Goal: Task Accomplishment & Management: Complete application form

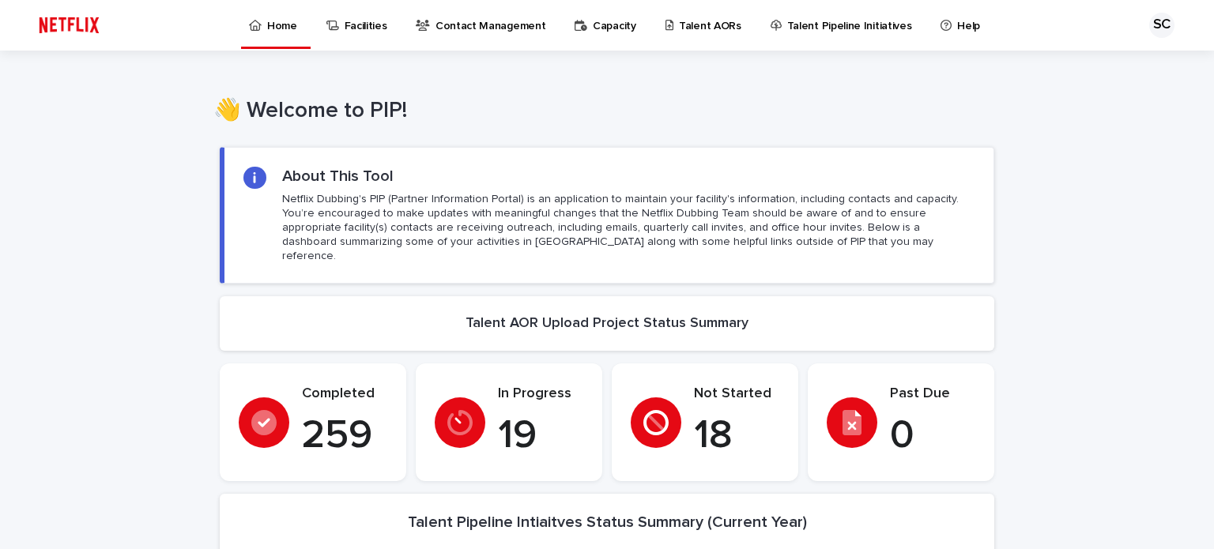
click at [699, 25] on p "Talent AORs" at bounding box center [710, 16] width 62 height 33
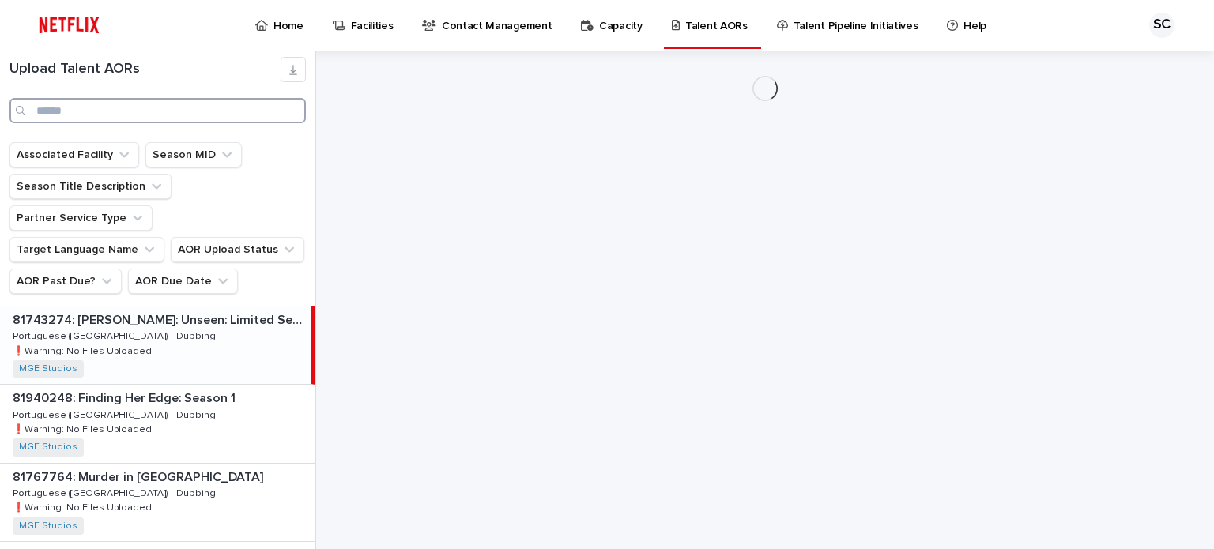
click at [198, 110] on input "Search" at bounding box center [157, 110] width 296 height 25
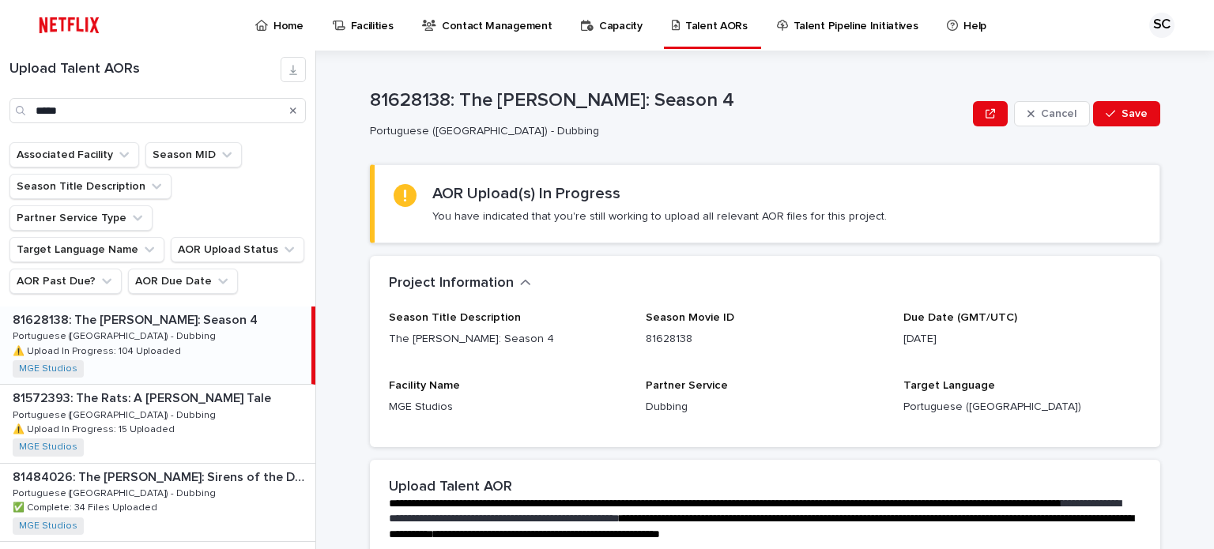
drag, startPoint x: 1004, startPoint y: 248, endPoint x: 718, endPoint y: 259, distance: 286.3
click at [999, 248] on div "Loading... Saving… AOR Upload(s) In Progress You have indicated that you're sti…" at bounding box center [765, 210] width 790 height 92
drag, startPoint x: 161, startPoint y: 107, endPoint x: 0, endPoint y: 81, distance: 163.3
click at [0, 81] on div "Upload Talent AORs *****" at bounding box center [157, 90] width 315 height 66
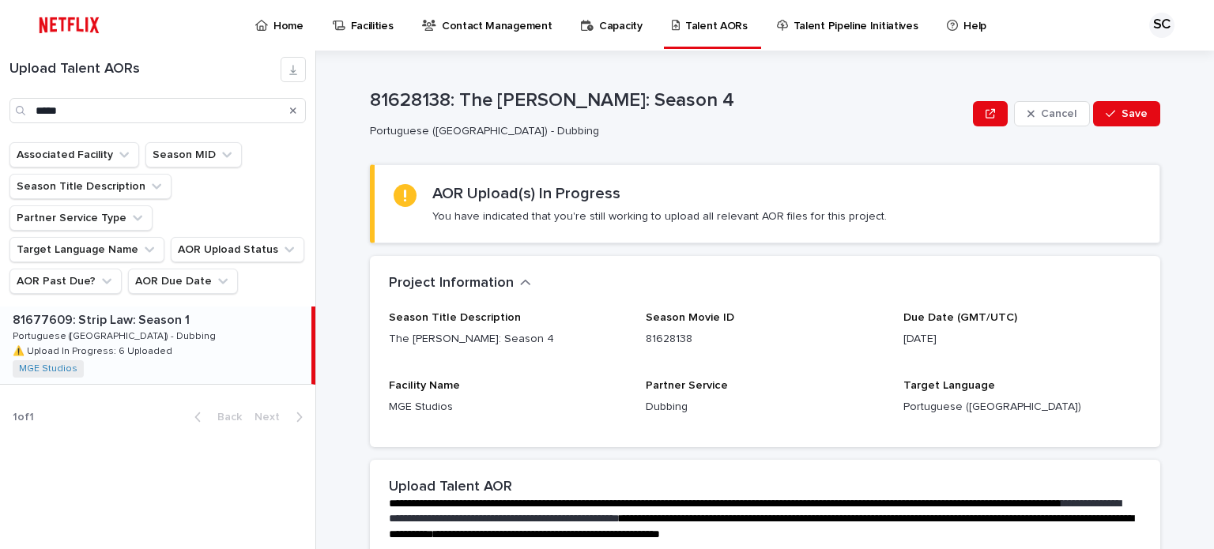
click at [195, 309] on div "81677609: Strip Law: Season 1 81677609: Strip Law: Season 1 Portuguese ([GEOGRA…" at bounding box center [155, 345] width 311 height 77
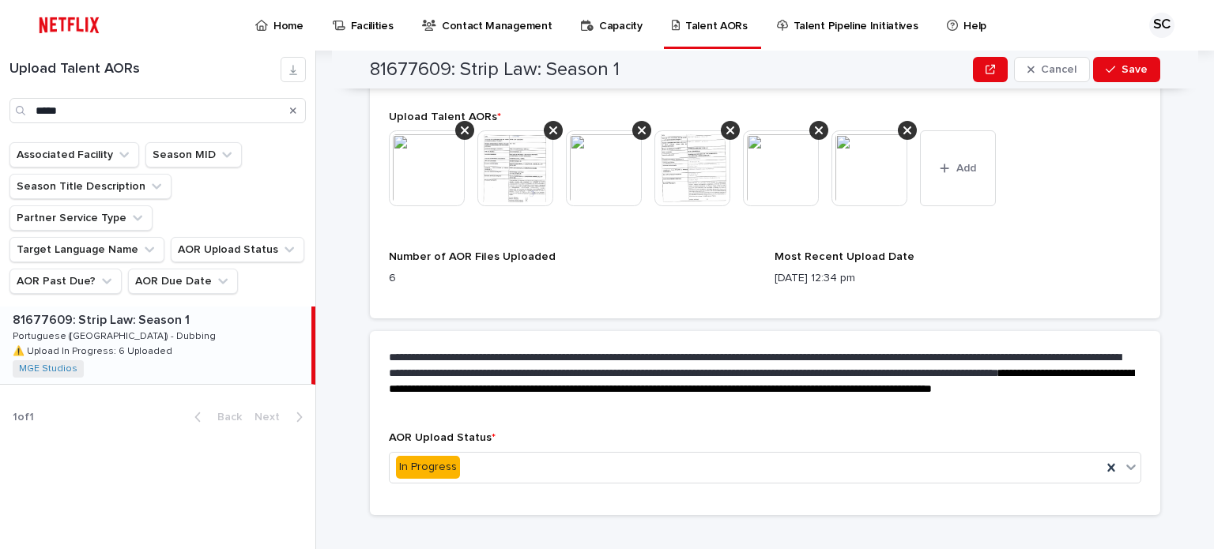
scroll to position [537, 0]
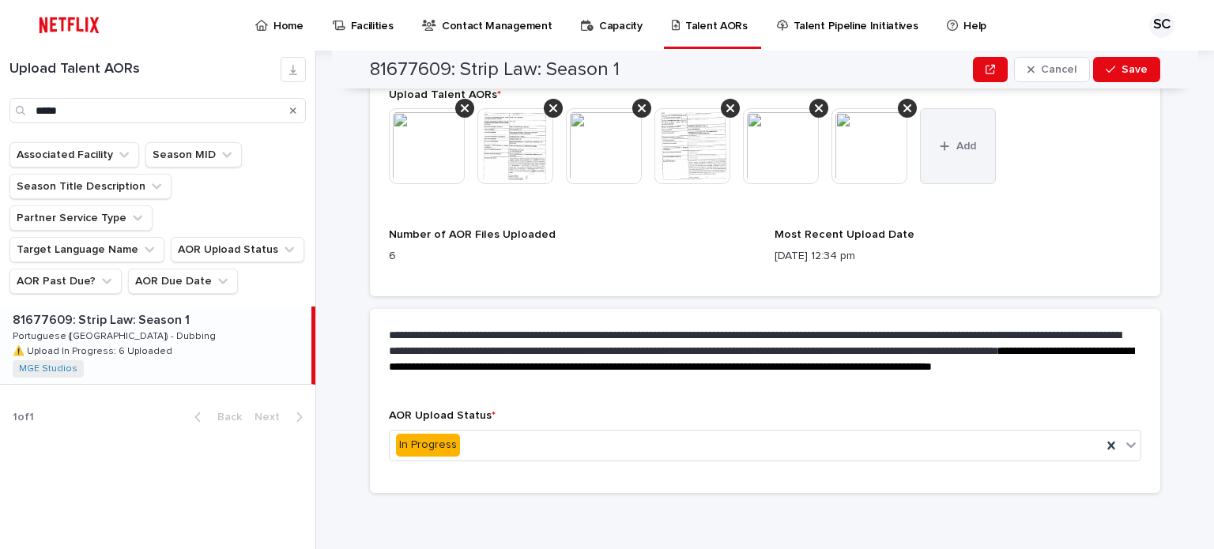
click at [936, 171] on button "Add" at bounding box center [958, 146] width 76 height 76
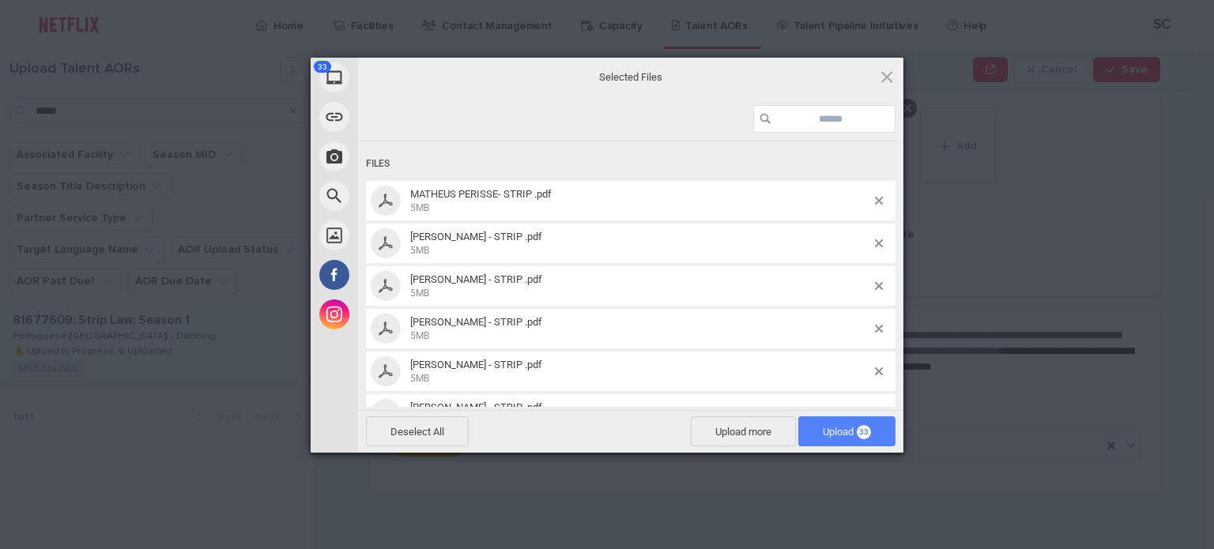
click at [823, 428] on span "Upload 33" at bounding box center [847, 432] width 48 height 12
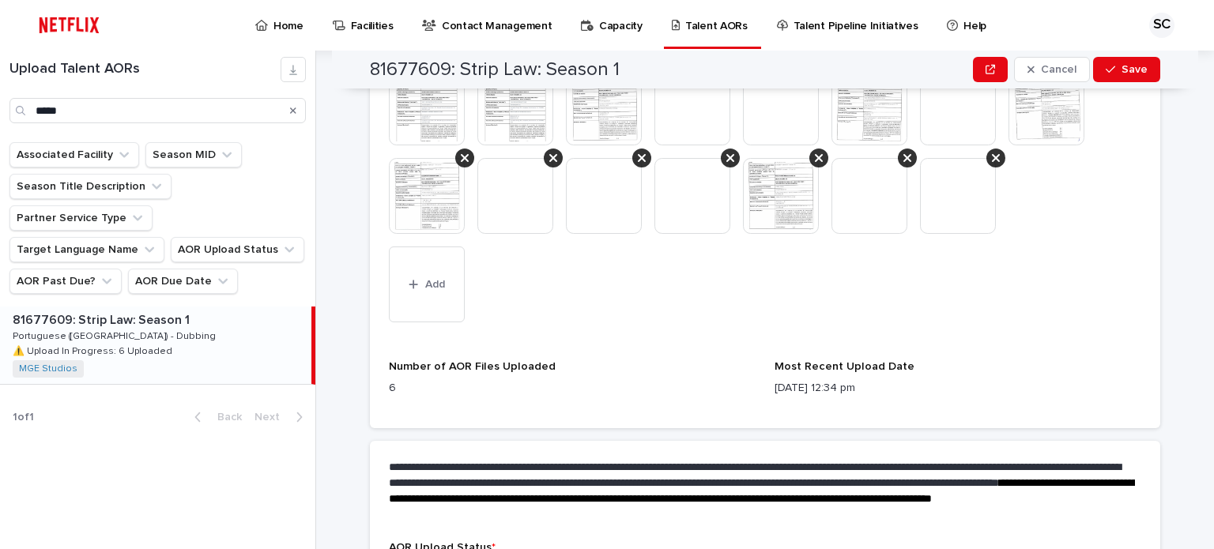
scroll to position [973, 0]
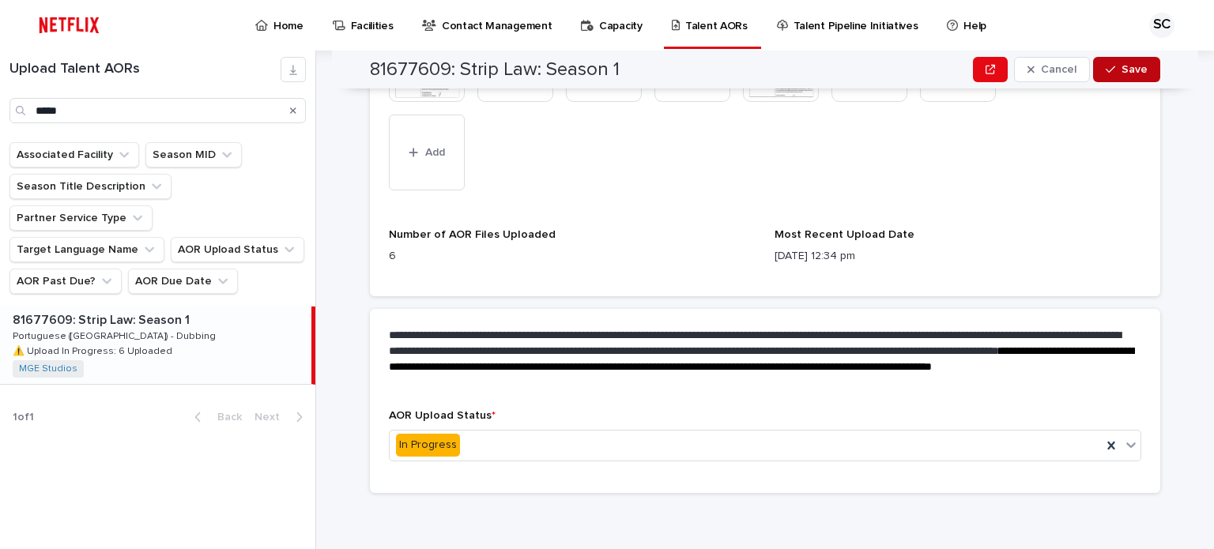
click at [1107, 62] on button "Save" at bounding box center [1126, 69] width 67 height 25
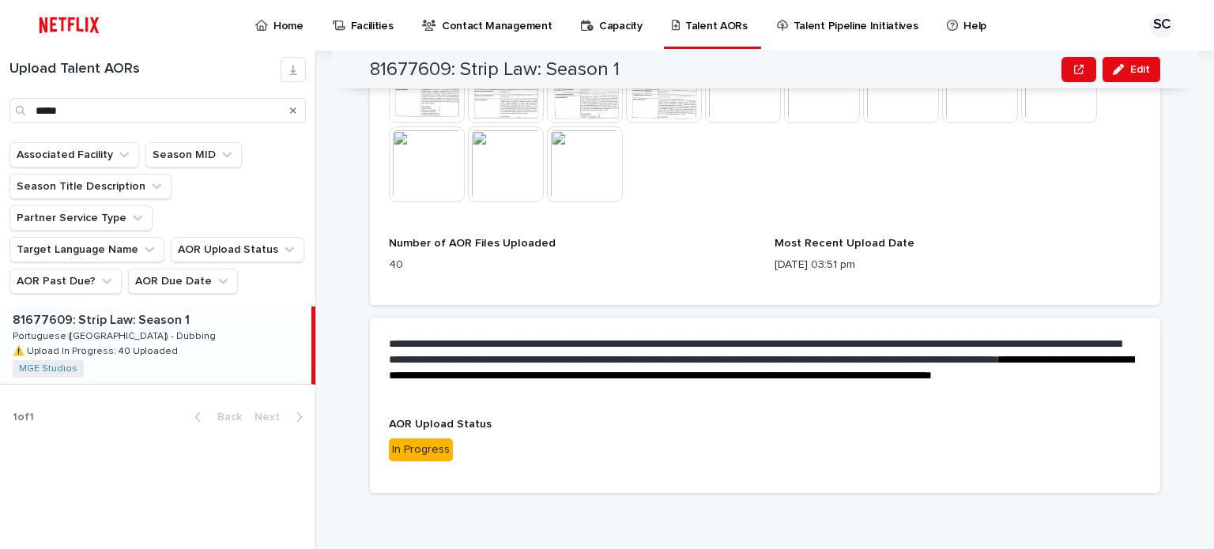
scroll to position [398, 0]
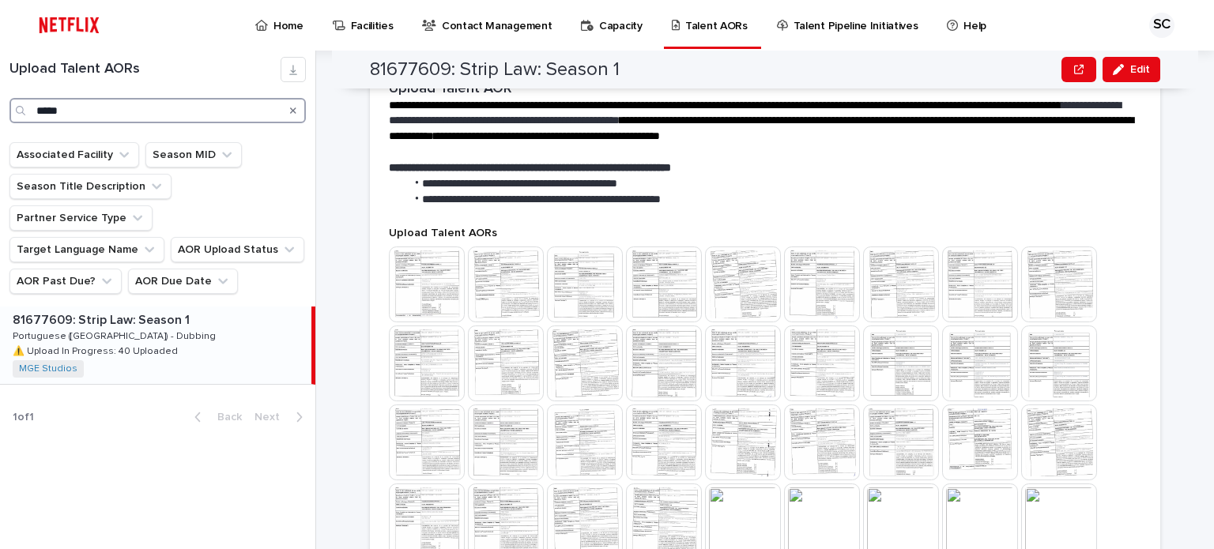
drag, startPoint x: 193, startPoint y: 104, endPoint x: 0, endPoint y: 81, distance: 194.3
click at [0, 81] on div "Upload Talent AORs *****" at bounding box center [157, 90] width 315 height 66
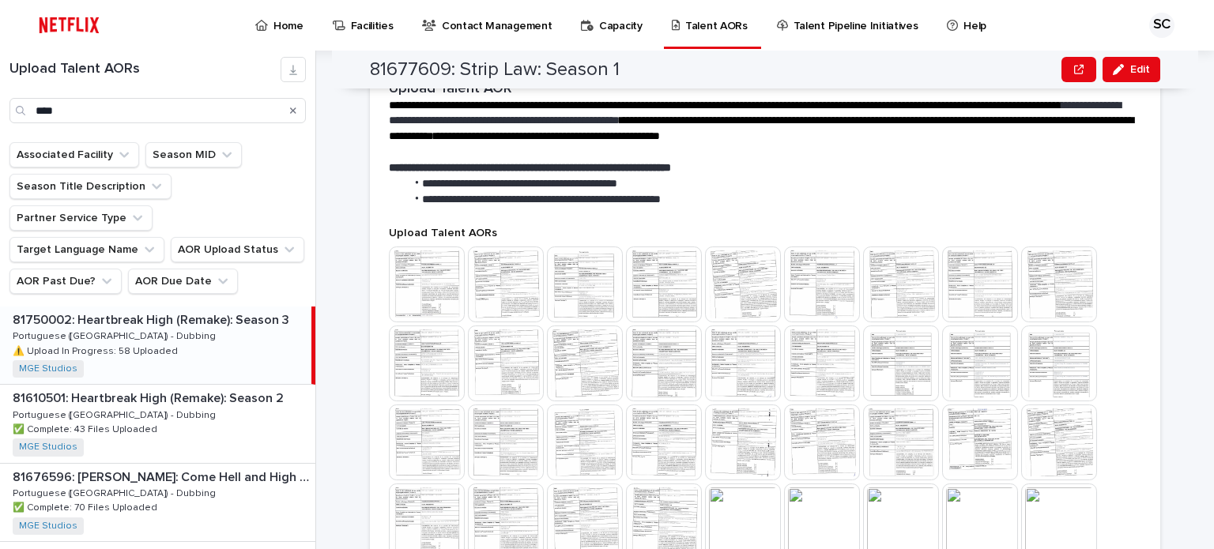
click at [205, 316] on div "81750002: Heartbreak High (Remake): Season 3 81750002: Heartbreak High (Remake)…" at bounding box center [155, 345] width 311 height 77
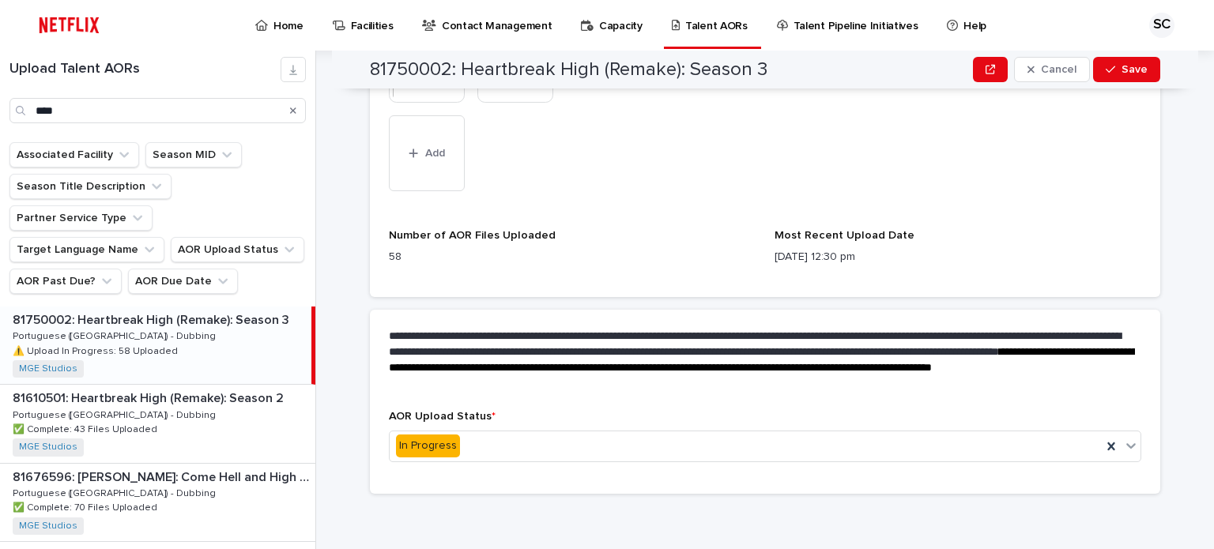
scroll to position [1238, 0]
click at [439, 170] on button "Add" at bounding box center [427, 153] width 76 height 76
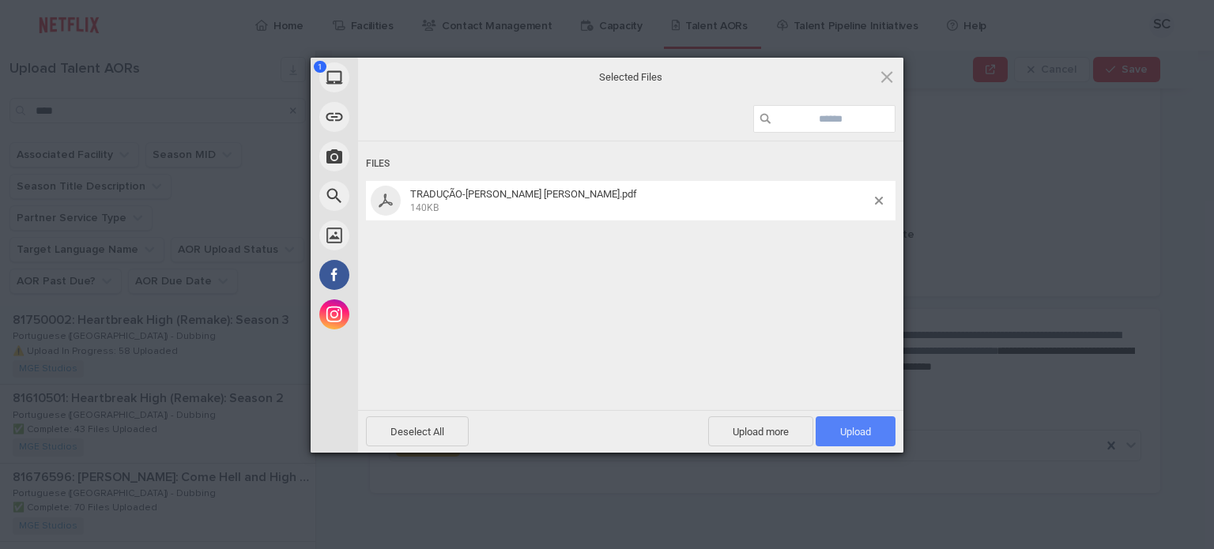
click at [863, 431] on span "Upload 1" at bounding box center [855, 432] width 31 height 12
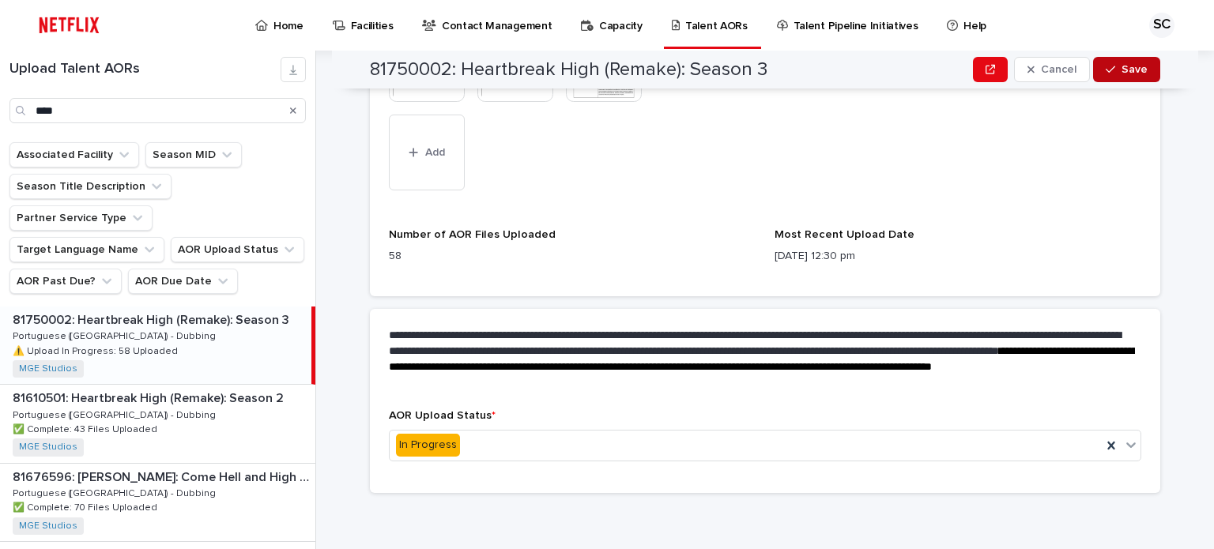
click at [1111, 73] on div "button" at bounding box center [1114, 69] width 16 height 11
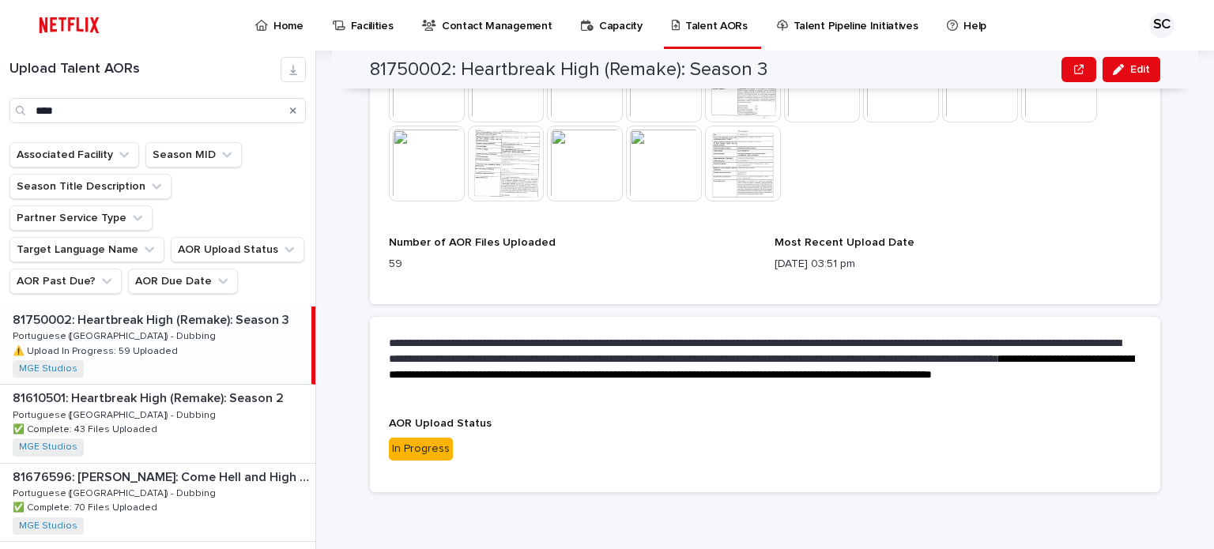
scroll to position [993, 0]
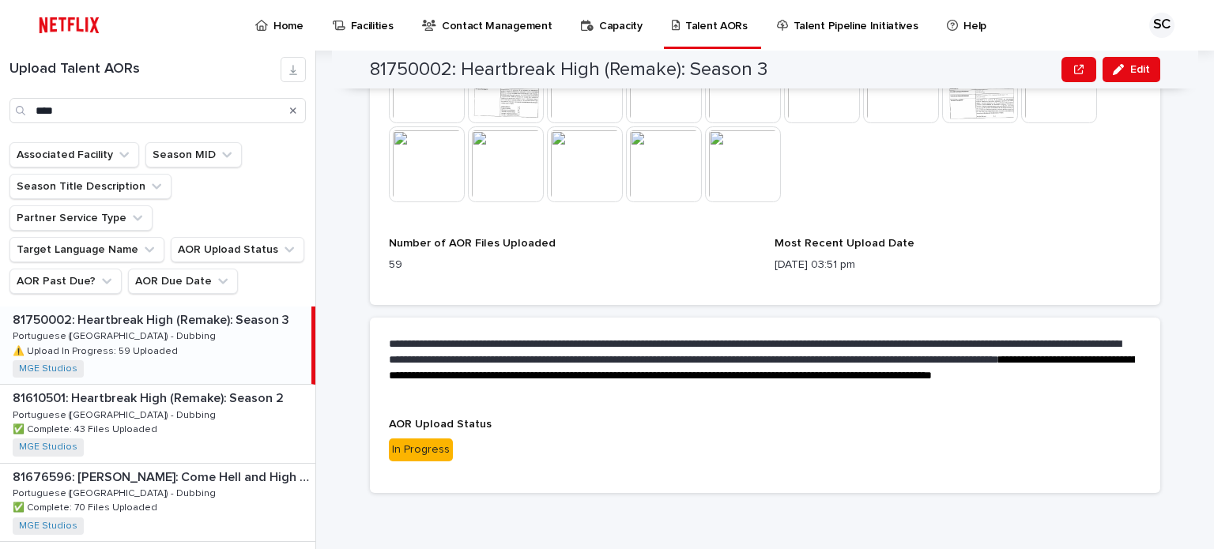
click at [1178, 134] on div "**********" at bounding box center [774, 300] width 879 height 499
drag, startPoint x: 38, startPoint y: 107, endPoint x: 0, endPoint y: 120, distance: 40.0
click at [0, 120] on div "Upload Talent AORs ****" at bounding box center [157, 90] width 315 height 66
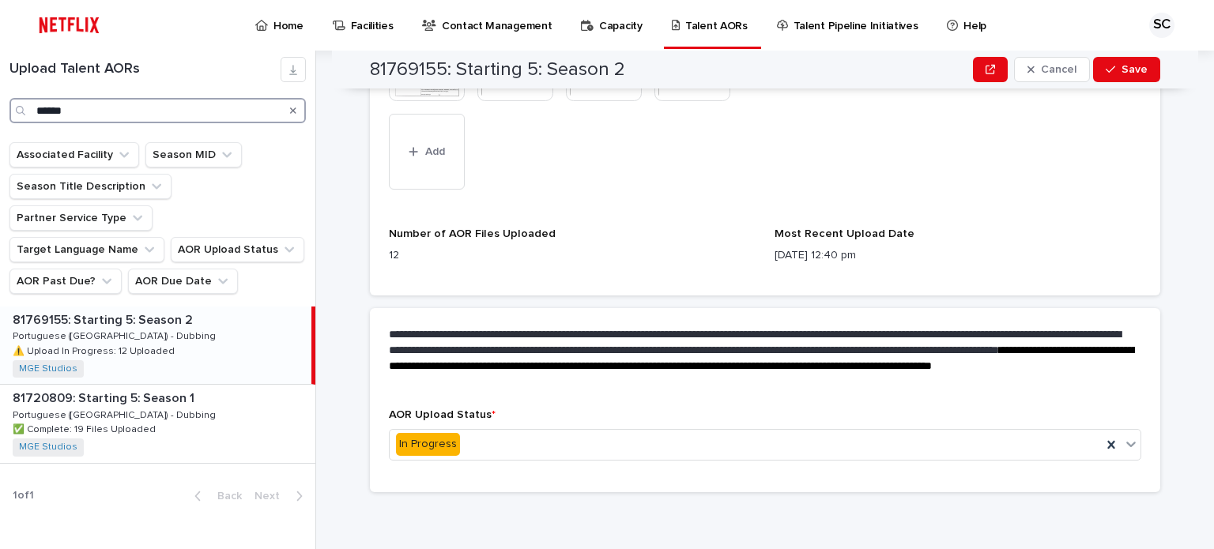
scroll to position [707, 0]
click at [228, 321] on div "81769155: Starting 5: Season 2 81769155: Starting 5: Season 2 Portuguese ([GEOG…" at bounding box center [155, 345] width 311 height 77
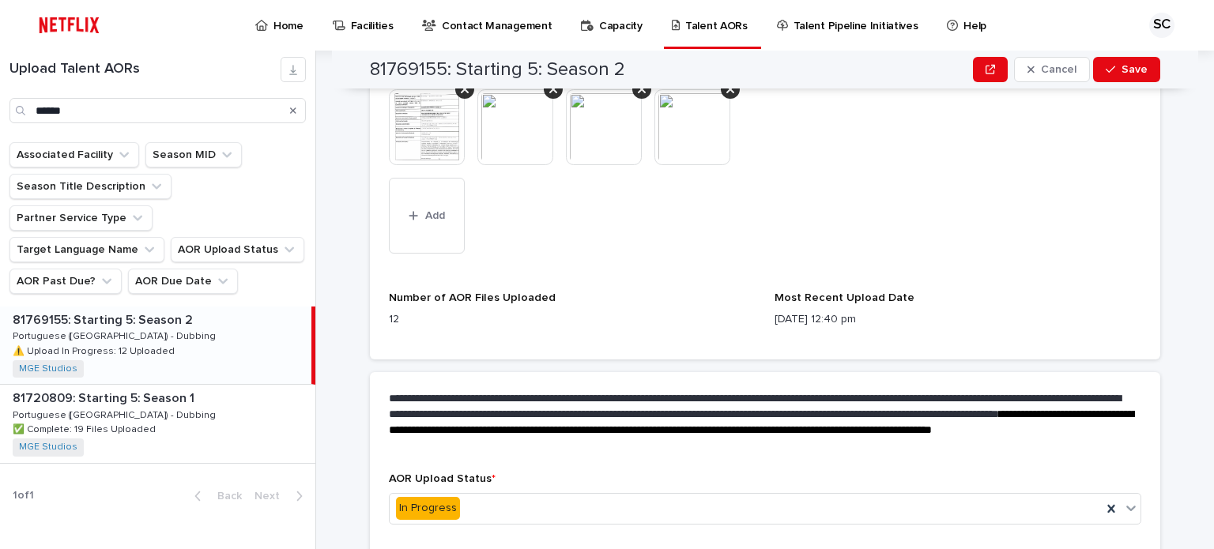
scroll to position [549, 0]
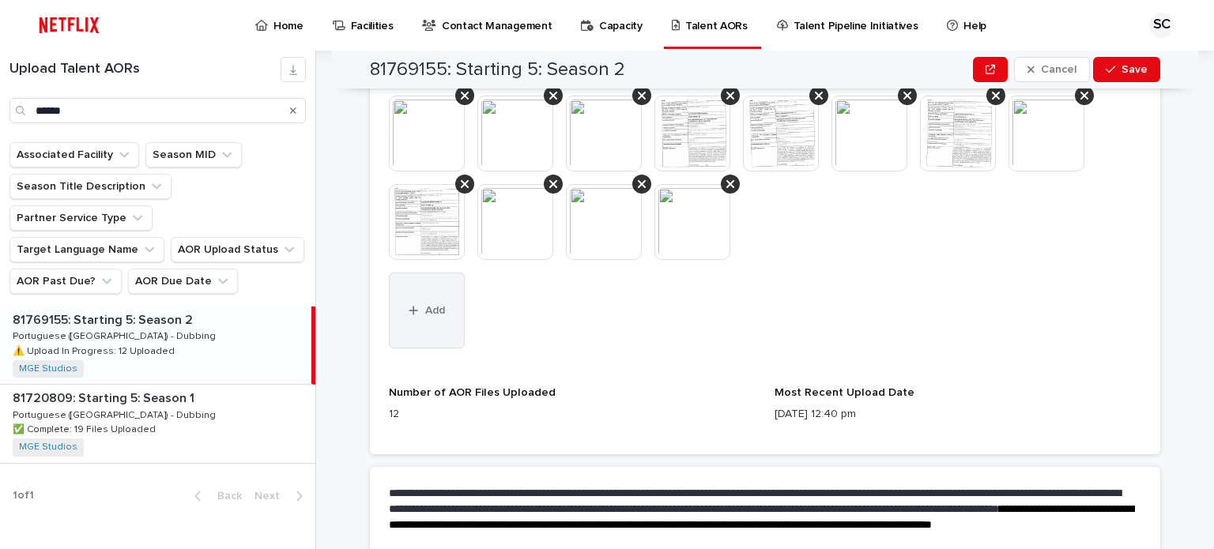
click at [446, 322] on button "Add" at bounding box center [427, 311] width 76 height 76
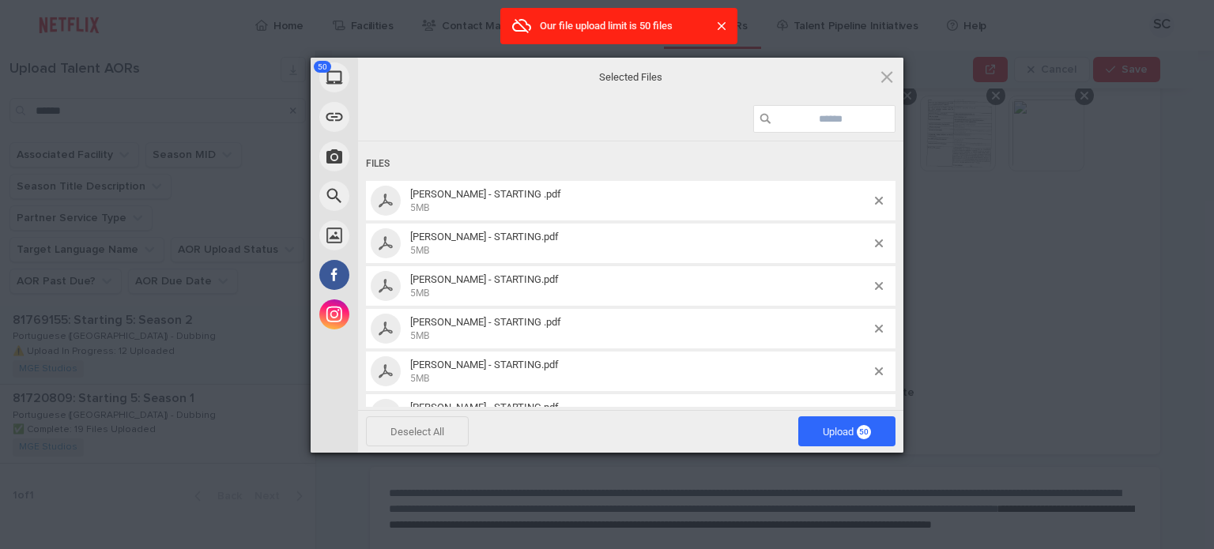
click at [449, 427] on span "Deselect All" at bounding box center [417, 431] width 103 height 30
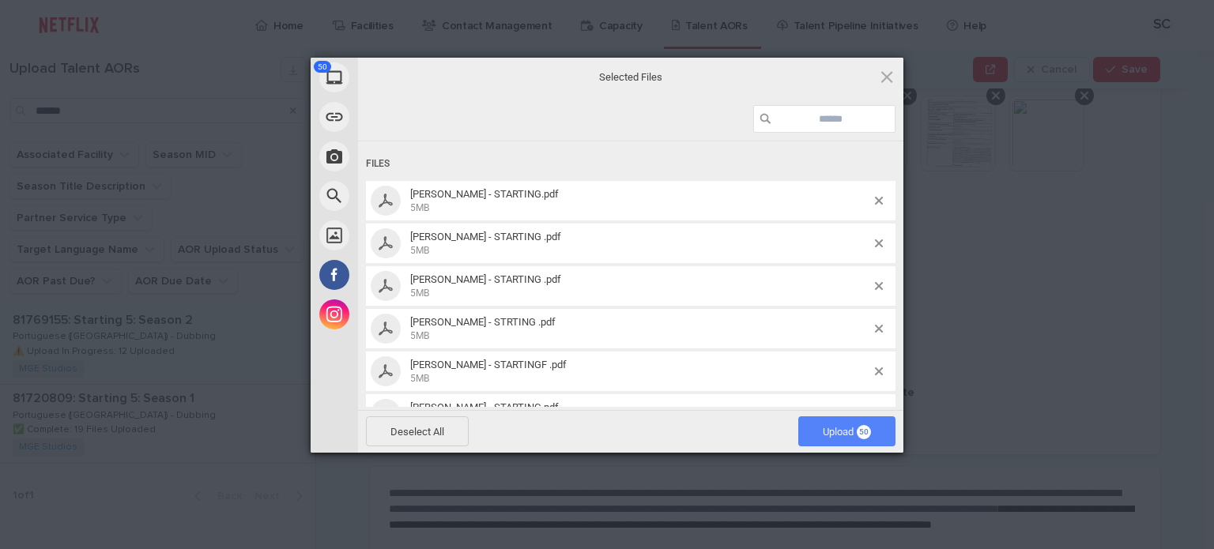
click at [838, 429] on span "Upload 50" at bounding box center [847, 432] width 48 height 12
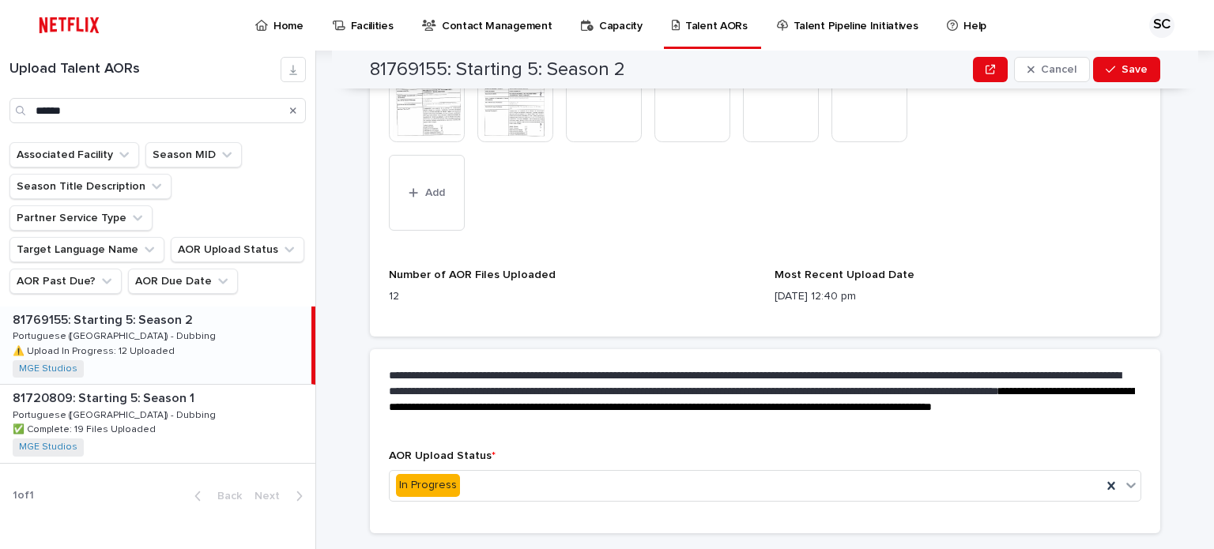
scroll to position [1159, 0]
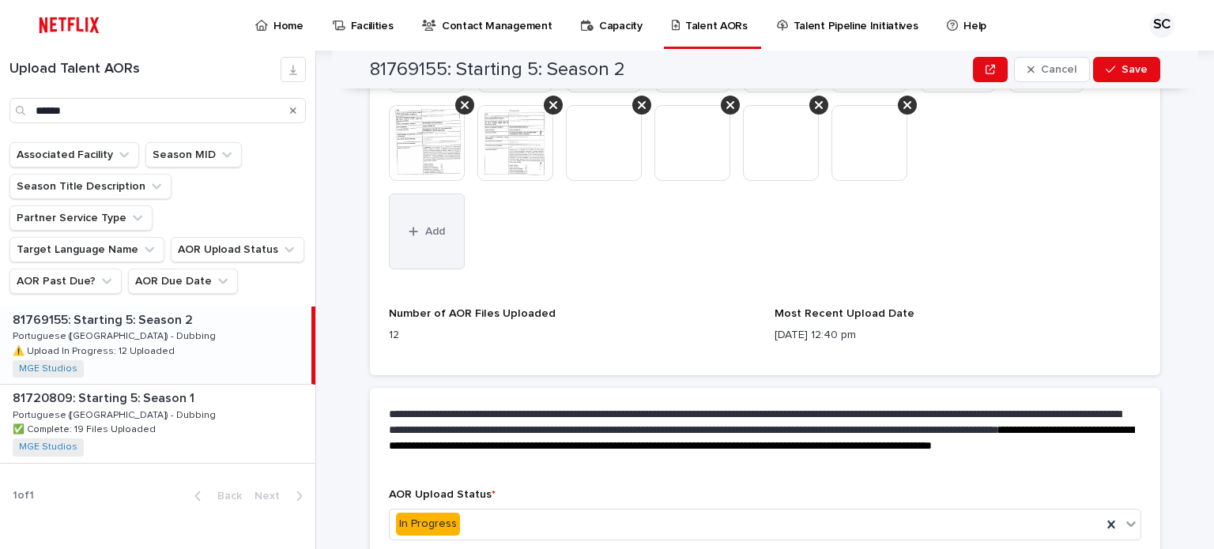
click at [427, 252] on button "Add" at bounding box center [427, 232] width 76 height 76
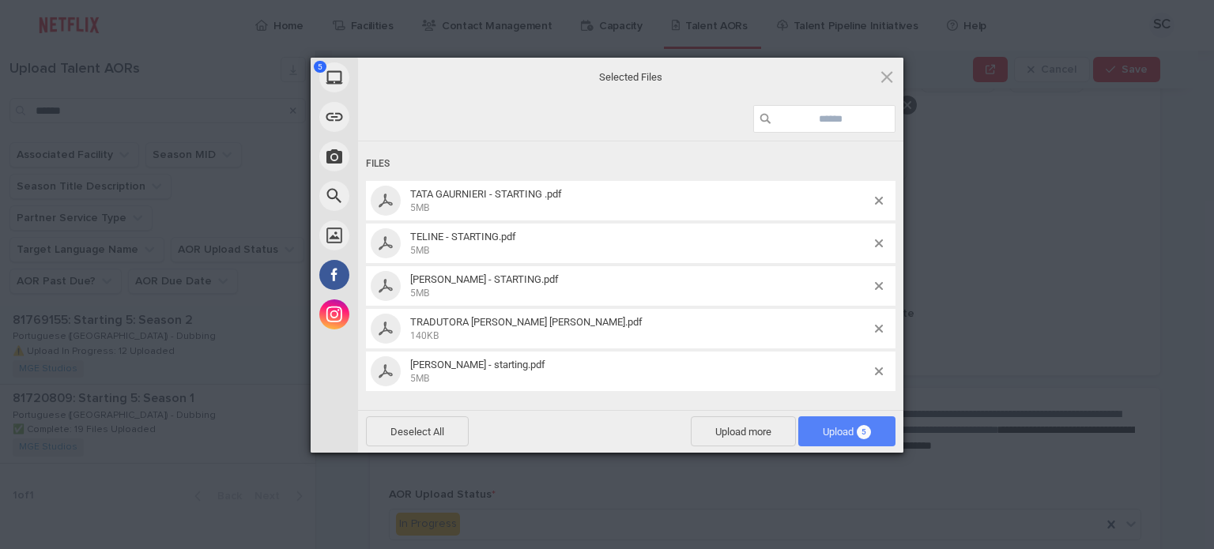
click at [852, 435] on span "Upload 5" at bounding box center [847, 432] width 48 height 12
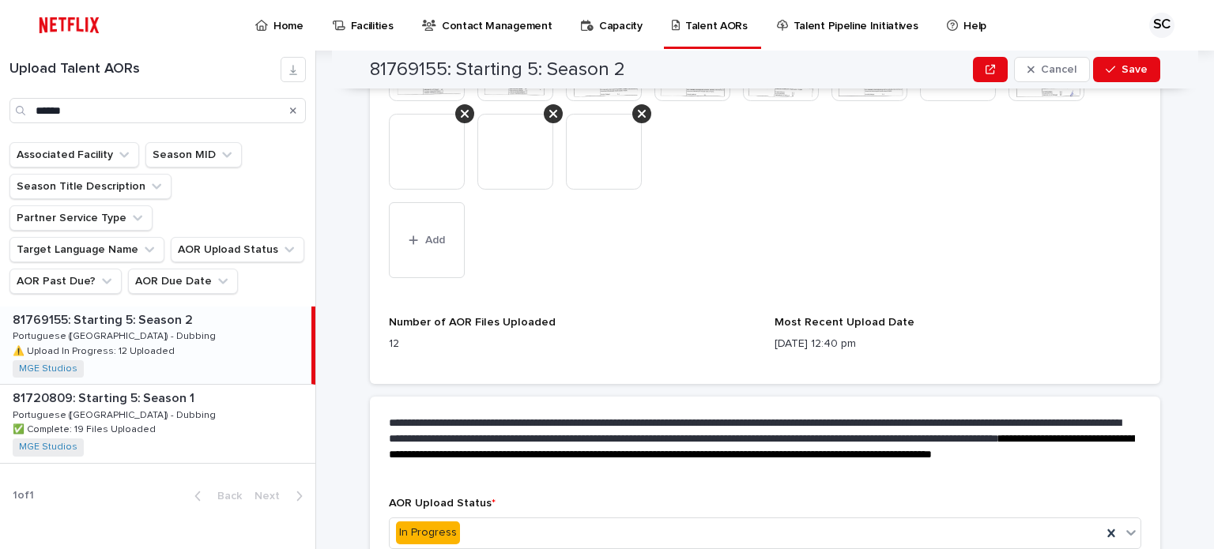
scroll to position [1327, 0]
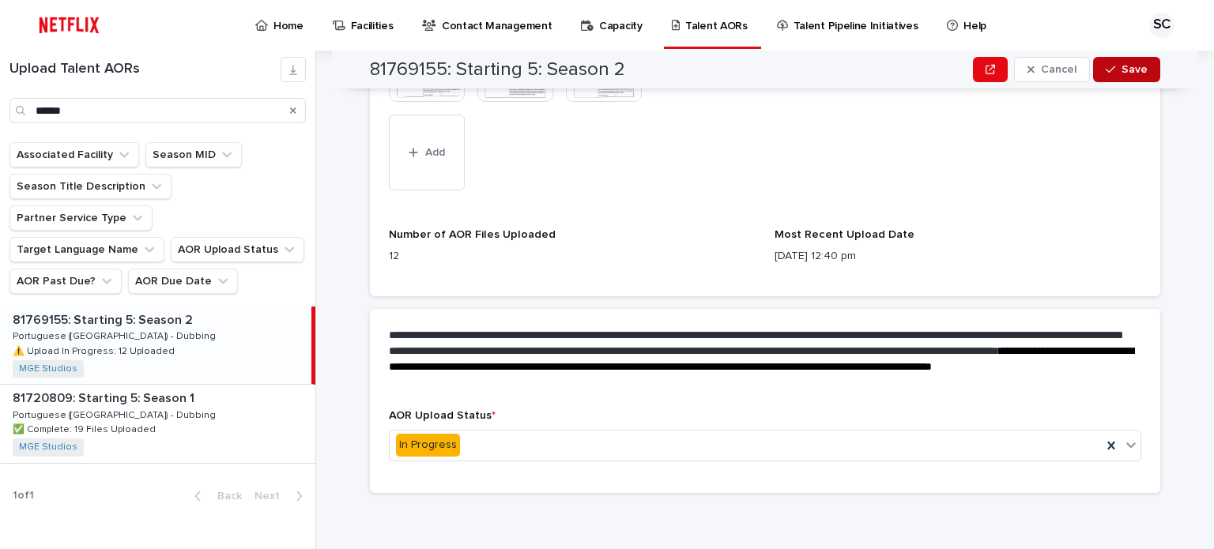
click at [1143, 75] on button "Save" at bounding box center [1126, 69] width 67 height 25
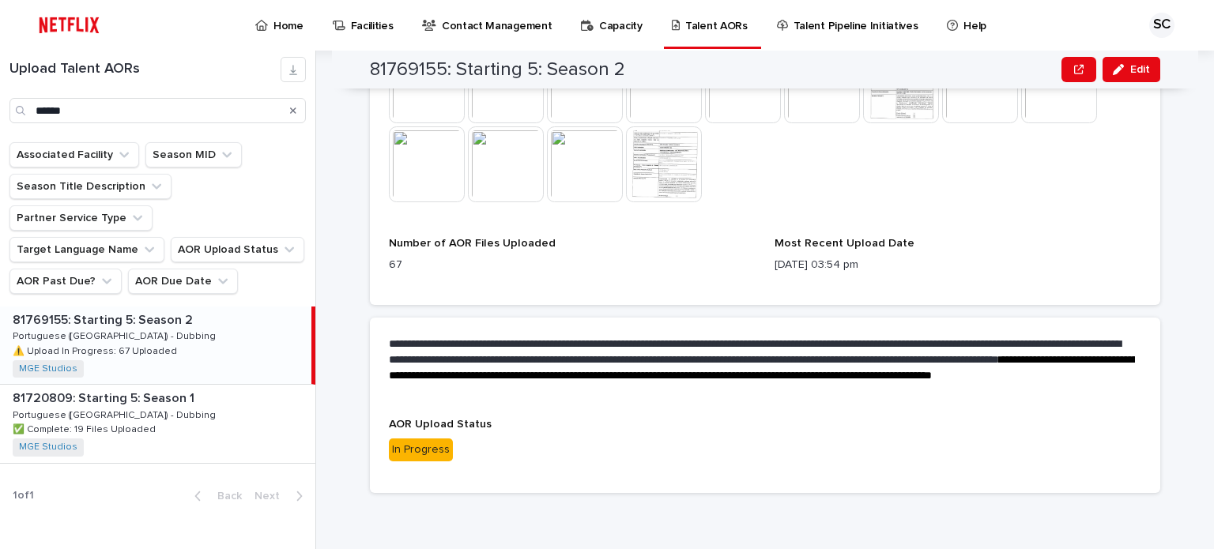
scroll to position [635, 0]
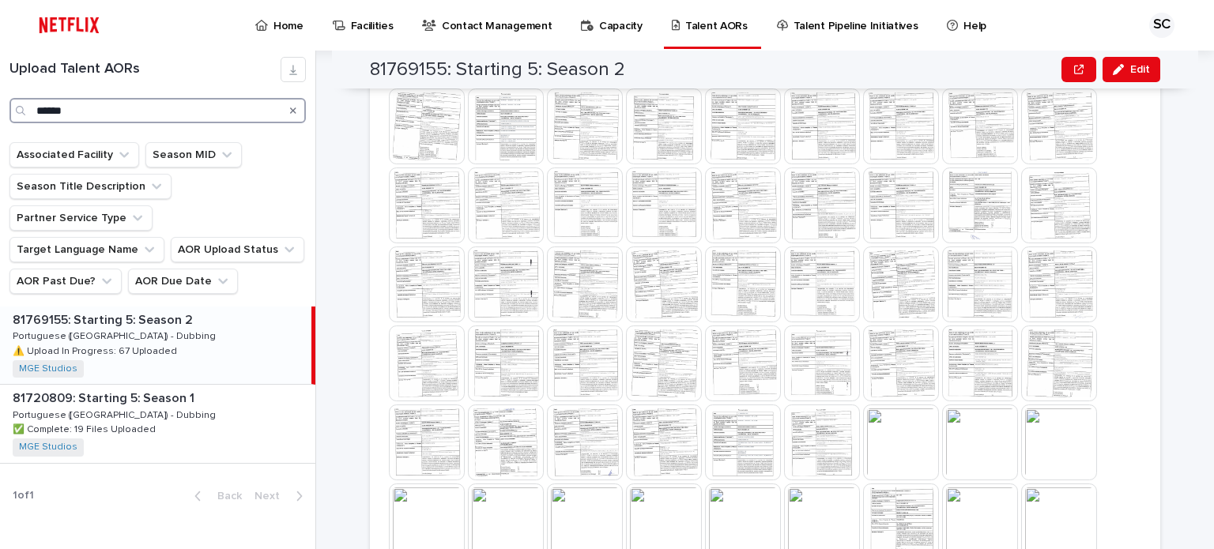
drag, startPoint x: 16, startPoint y: 94, endPoint x: 0, endPoint y: 91, distance: 16.1
click at [0, 91] on div "Upload Talent AORs ******" at bounding box center [157, 90] width 315 height 66
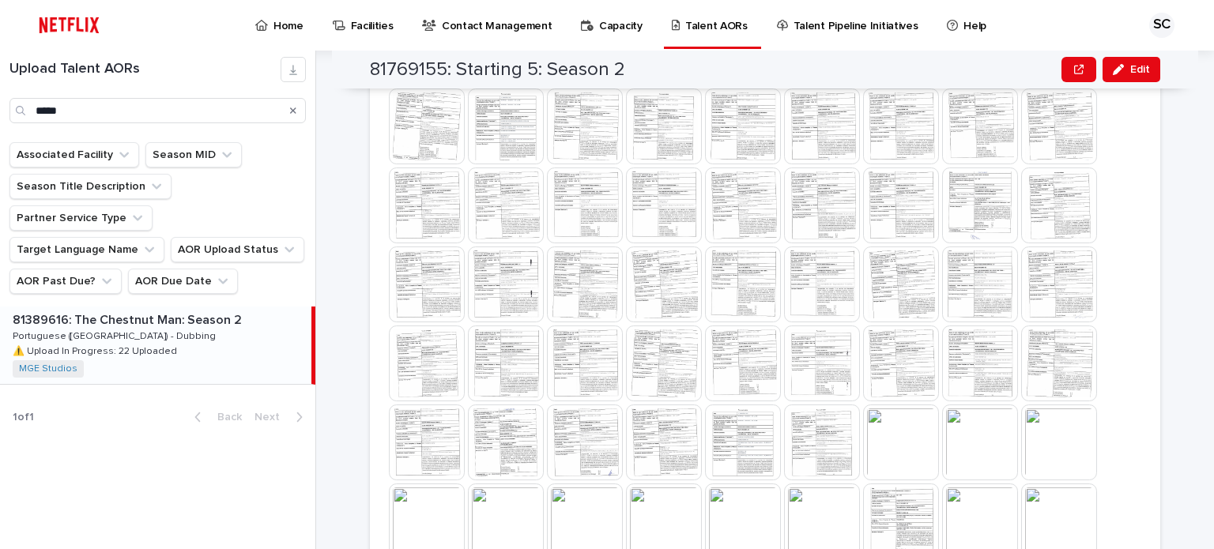
click at [183, 318] on div "81389616: The Chestnut Man: Season 2 81389616: The Chestnut Man: Season 2 Portu…" at bounding box center [155, 345] width 311 height 77
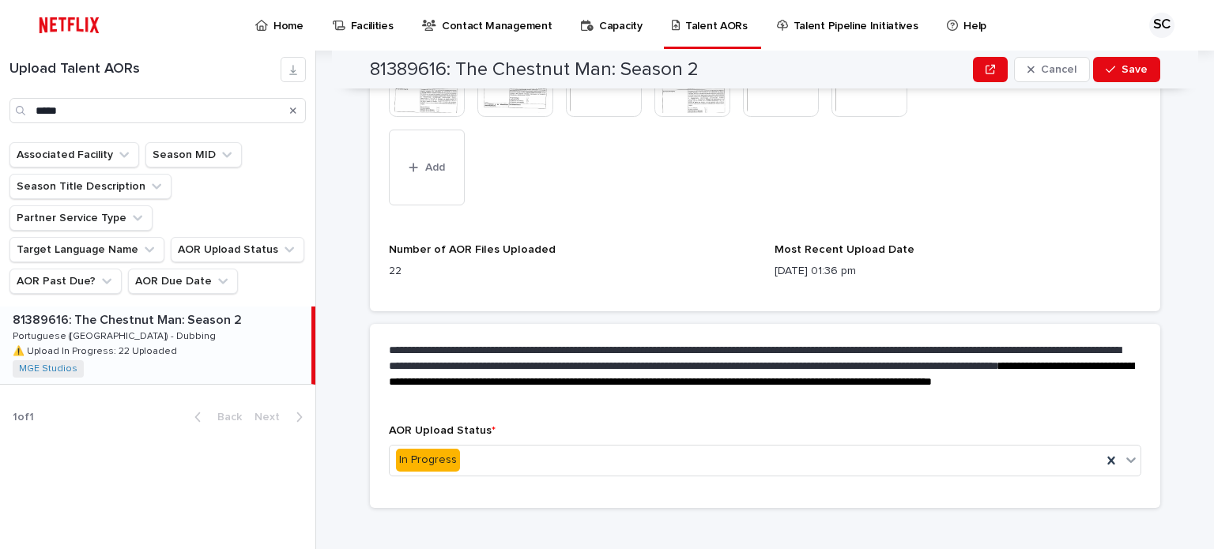
scroll to position [796, 0]
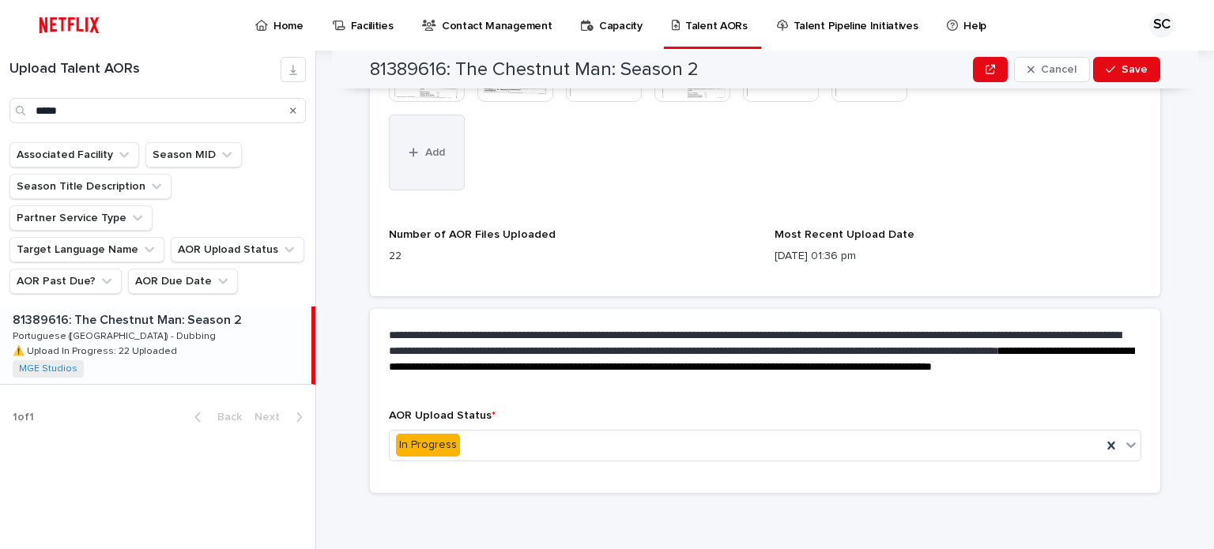
click at [450, 171] on button "Add" at bounding box center [427, 153] width 76 height 76
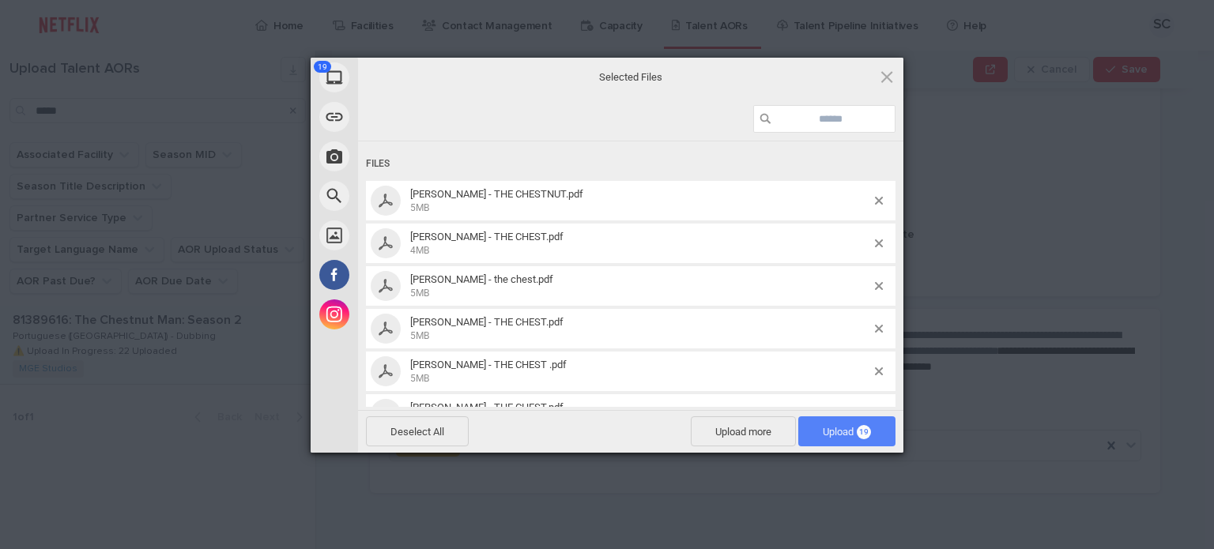
click at [886, 429] on span "Upload 19" at bounding box center [846, 431] width 97 height 30
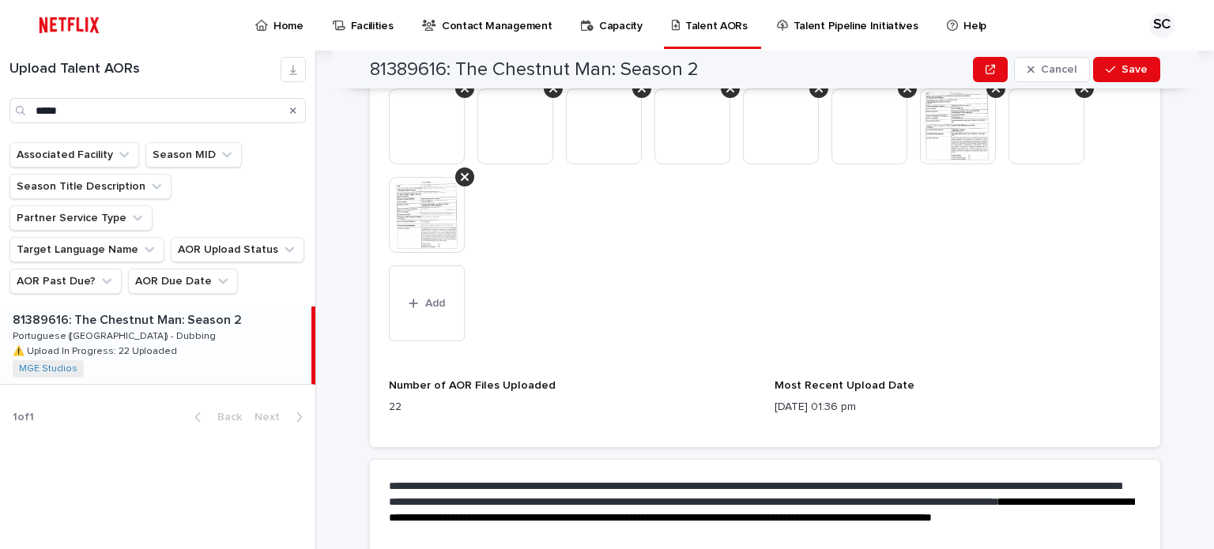
scroll to position [1061, 0]
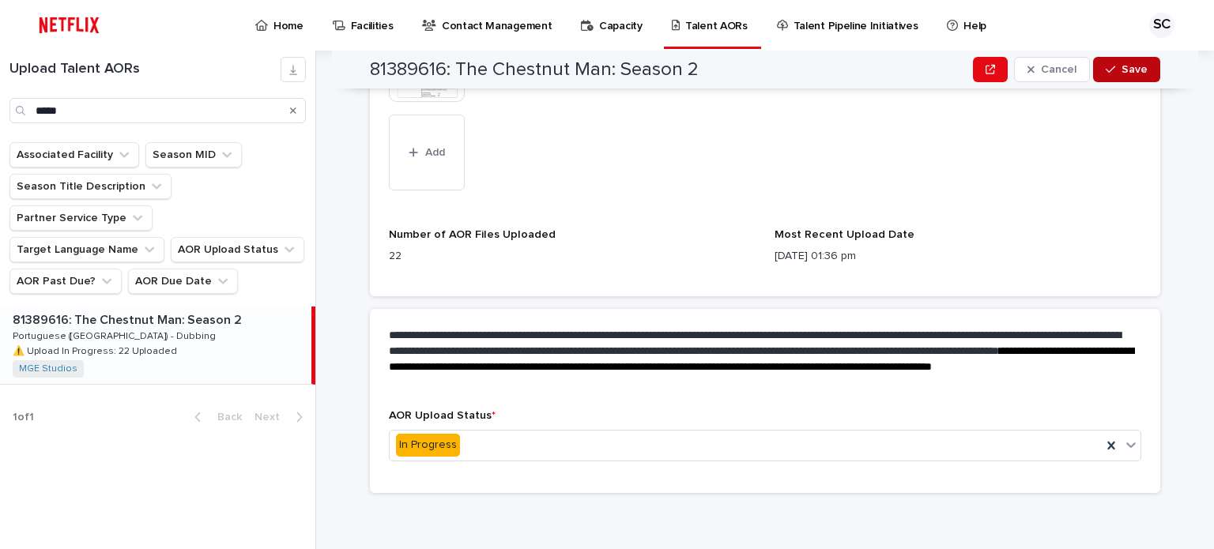
click at [1132, 69] on span "Save" at bounding box center [1134, 69] width 26 height 11
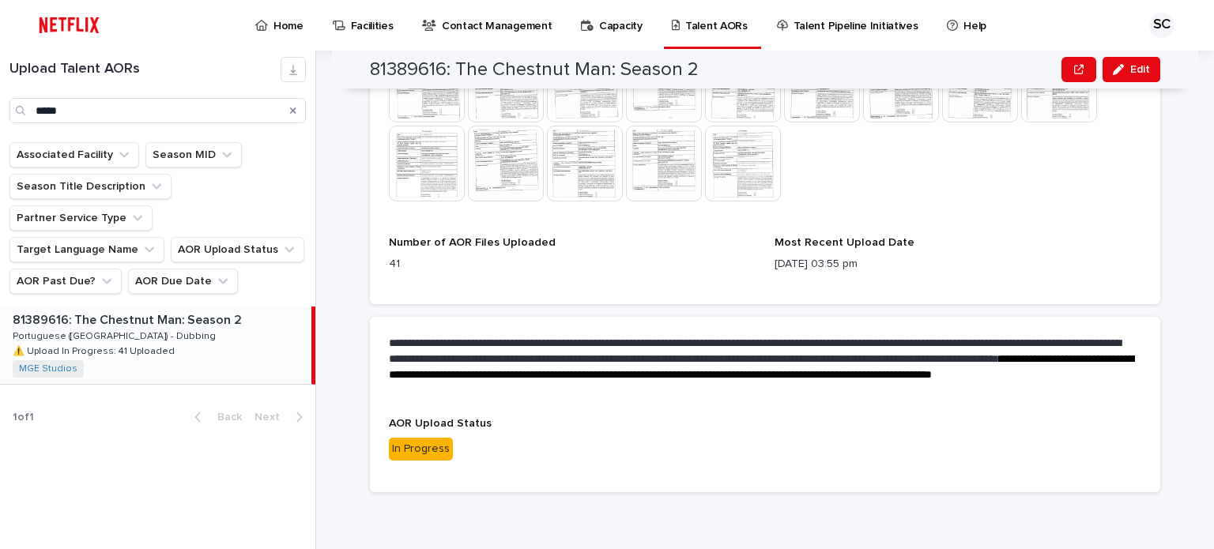
scroll to position [835, 0]
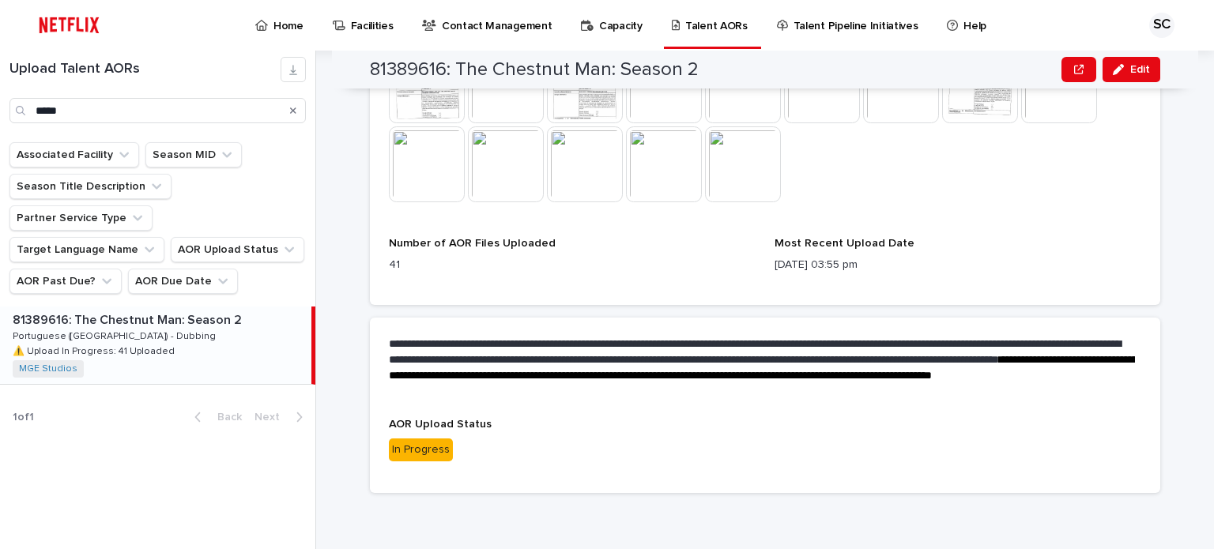
click at [1192, 249] on div "**********" at bounding box center [774, 300] width 879 height 499
click at [0, 100] on div "Upload Talent AORs *****" at bounding box center [157, 90] width 315 height 66
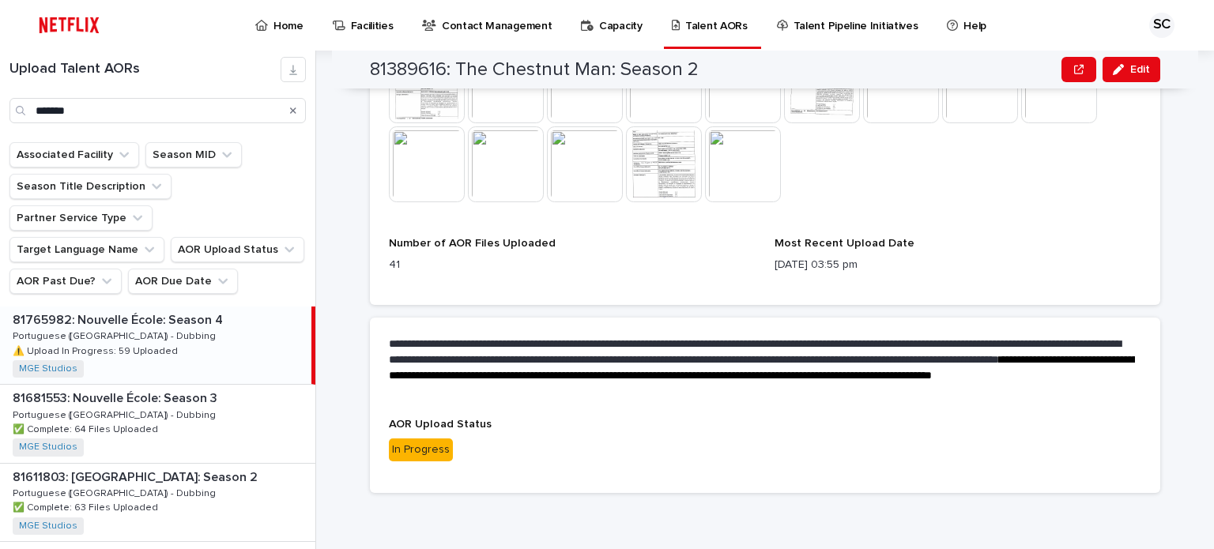
drag, startPoint x: 239, startPoint y: 296, endPoint x: 424, endPoint y: 290, distance: 185.0
click at [238, 307] on div "81765982: Nouvelle École: Season 4 81765982: Nouvelle École: Season 4 Portugues…" at bounding box center [155, 345] width 311 height 77
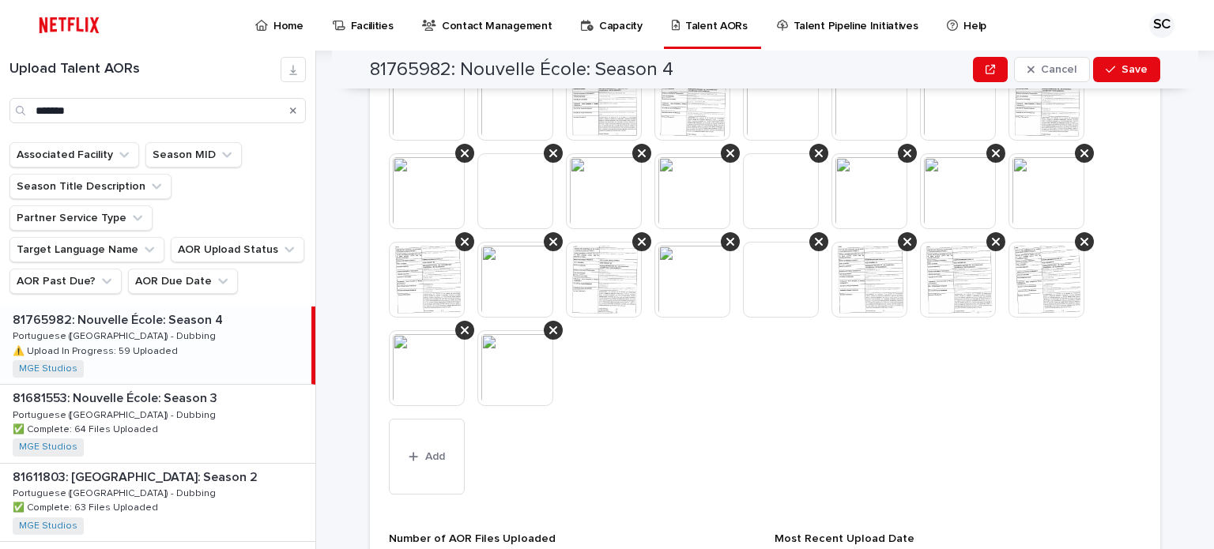
scroll to position [1230, 0]
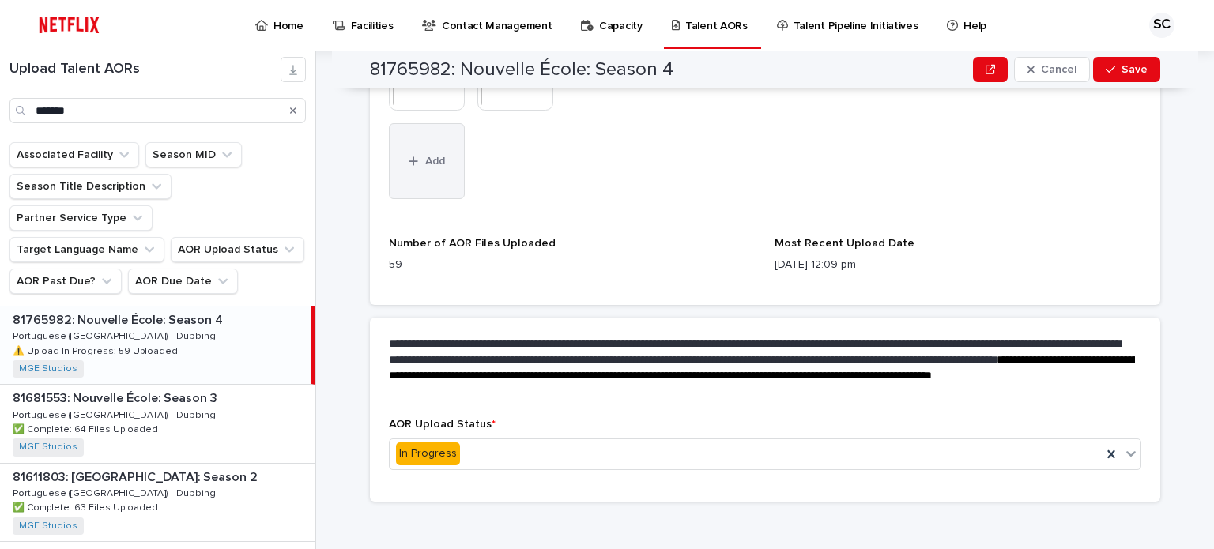
click at [447, 174] on button "Add" at bounding box center [427, 161] width 76 height 76
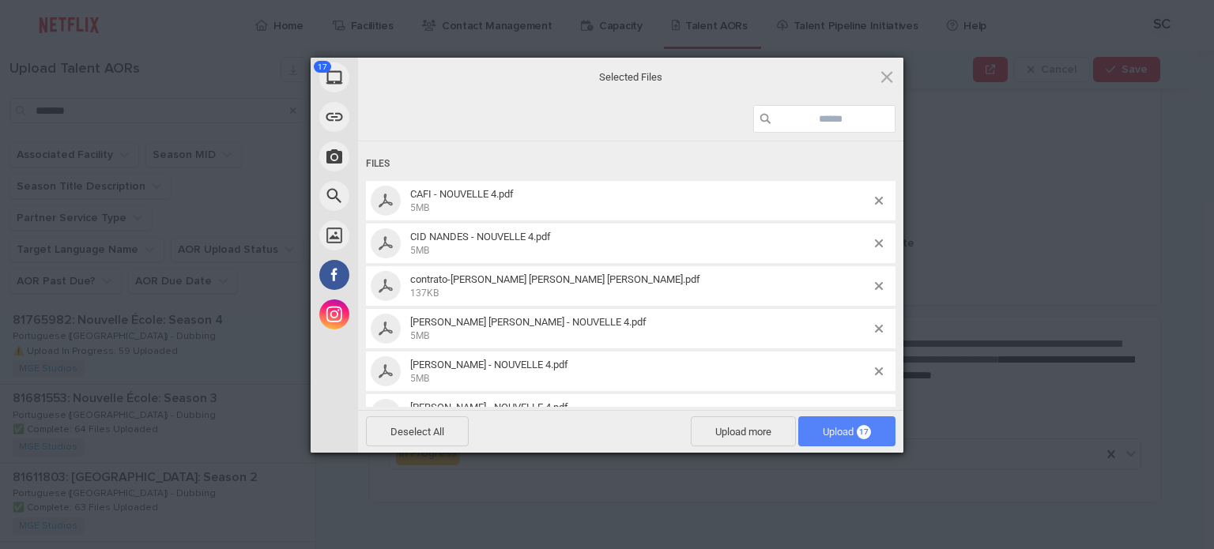
click at [847, 427] on span "Upload 17" at bounding box center [847, 432] width 48 height 12
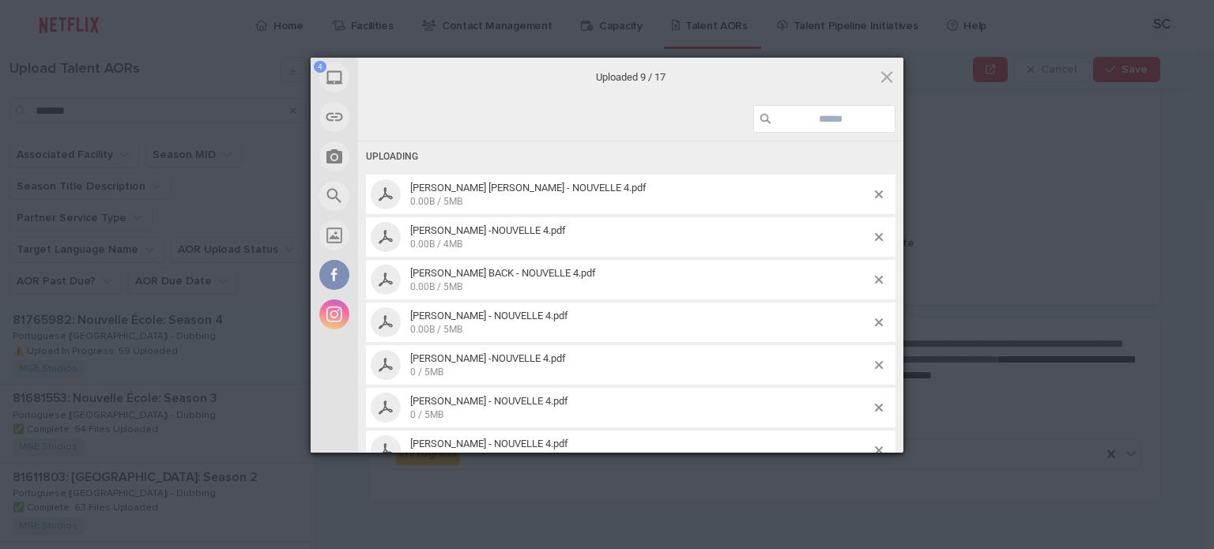
scroll to position [490, 0]
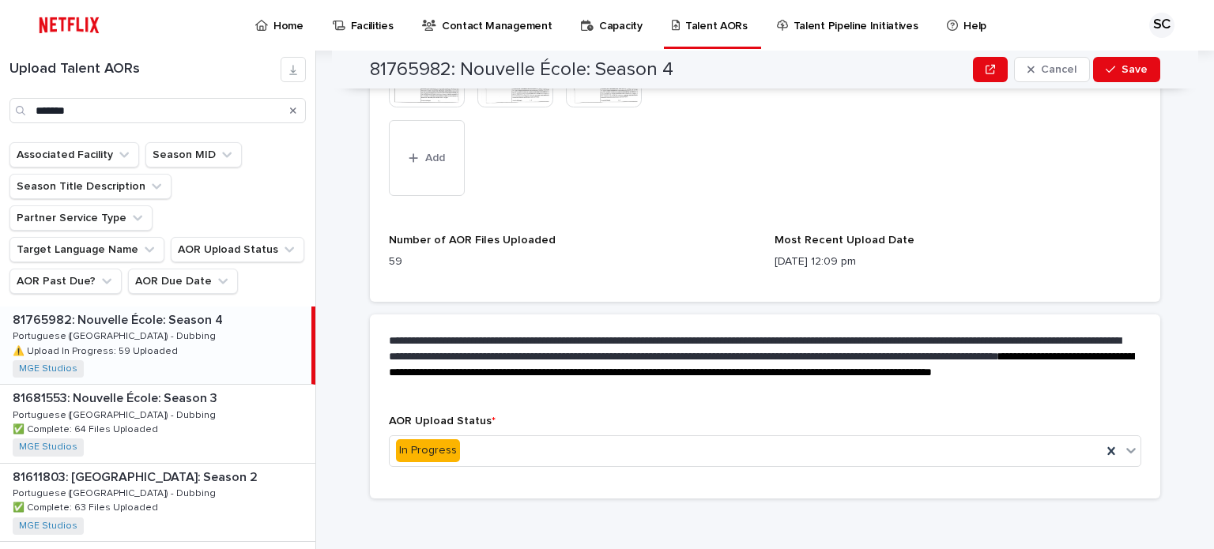
scroll to position [1415, 0]
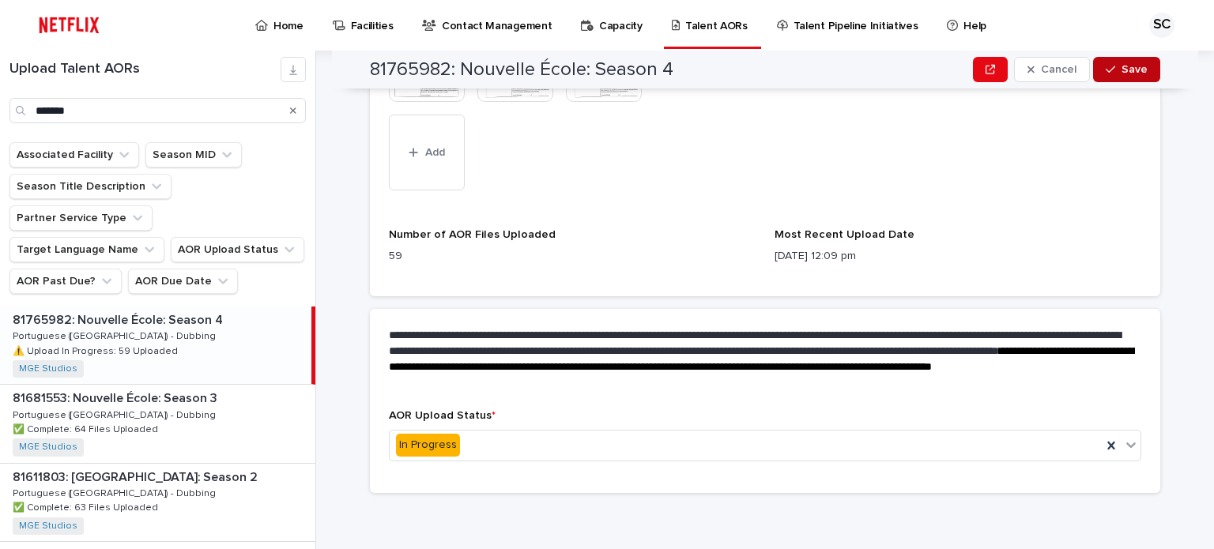
click at [1128, 80] on button "Save" at bounding box center [1126, 69] width 67 height 25
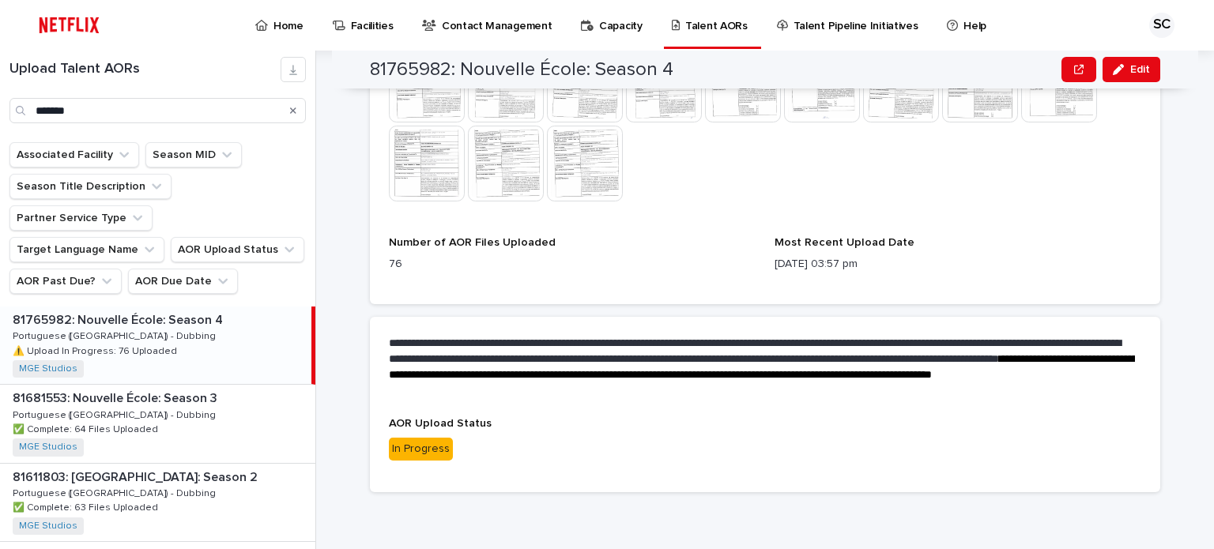
scroll to position [1151, 0]
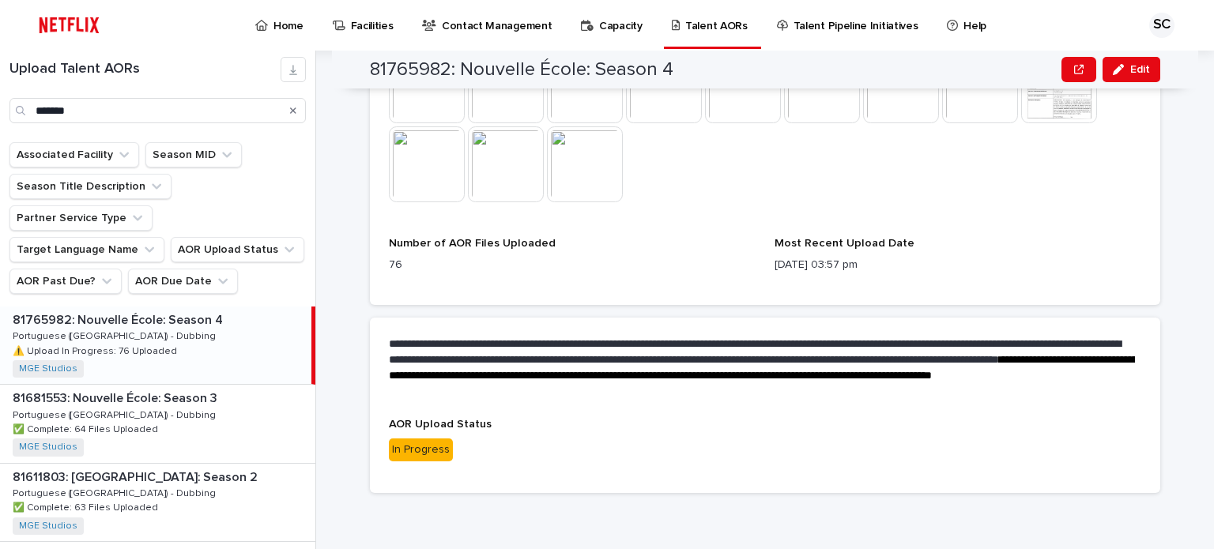
click at [1189, 248] on div "**********" at bounding box center [774, 300] width 879 height 499
drag, startPoint x: 78, startPoint y: 109, endPoint x: 0, endPoint y: 100, distance: 78.7
click at [0, 100] on div "Upload Talent AORs *******" at bounding box center [157, 90] width 315 height 66
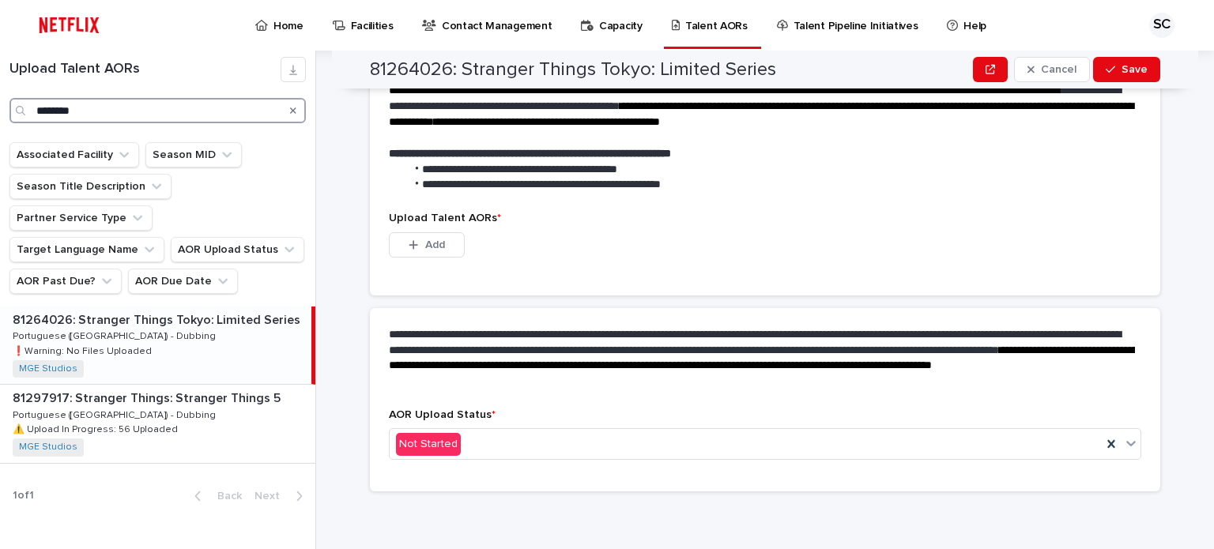
scroll to position [397, 0]
click at [221, 391] on div "81297917: Stranger Things: Stranger Things 5 81297917: Stranger Things: Strange…" at bounding box center [157, 423] width 315 height 77
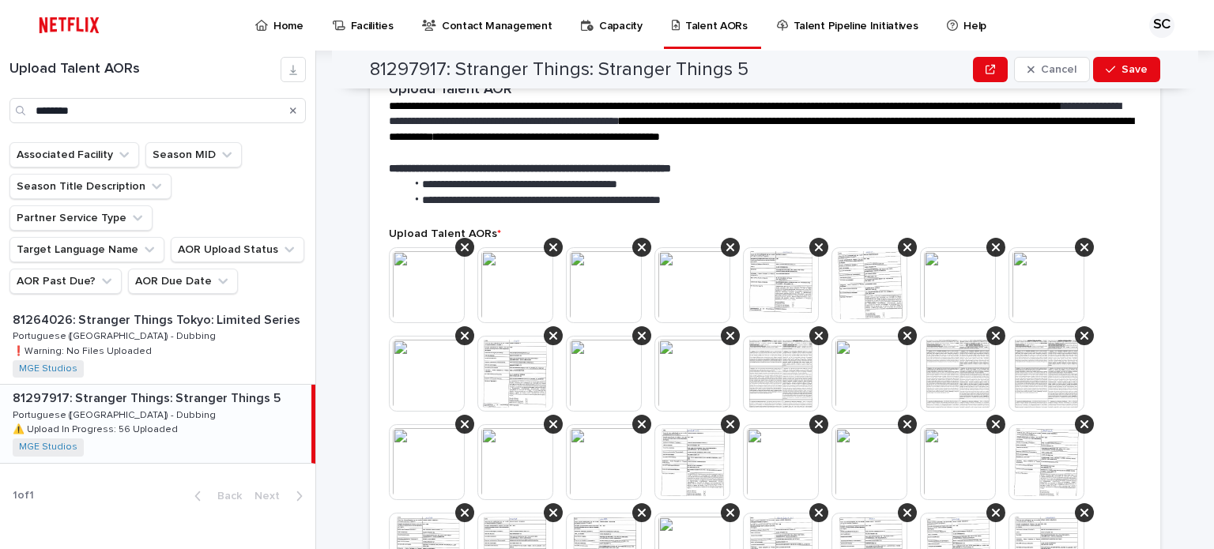
scroll to position [1150, 0]
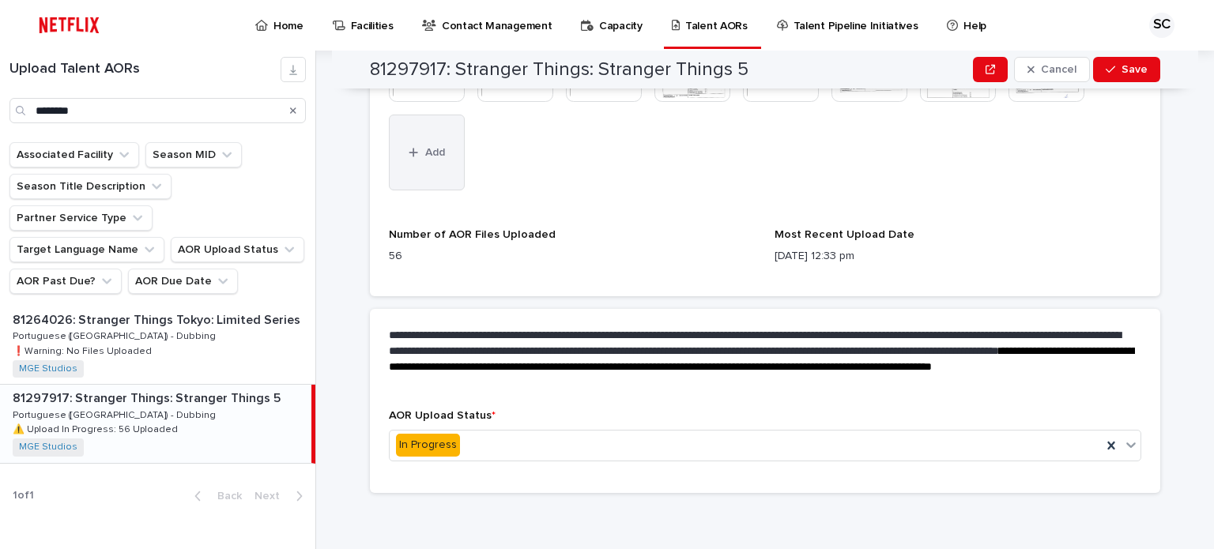
click at [445, 179] on button "Add" at bounding box center [427, 153] width 76 height 76
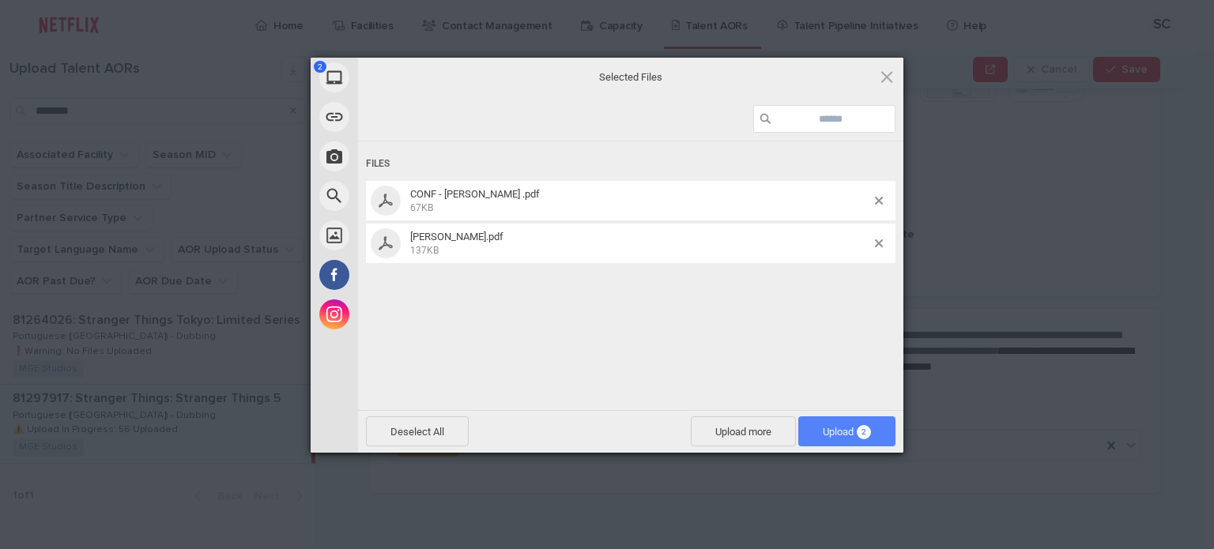
click at [840, 431] on span "Upload 2" at bounding box center [847, 432] width 48 height 12
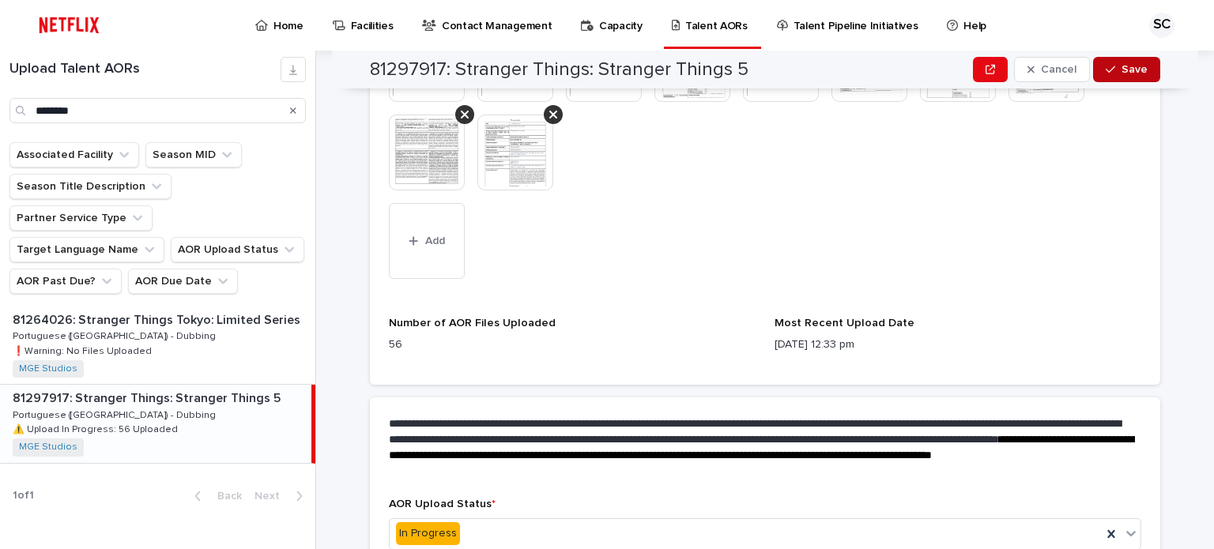
click at [1125, 69] on span "Save" at bounding box center [1134, 69] width 26 height 11
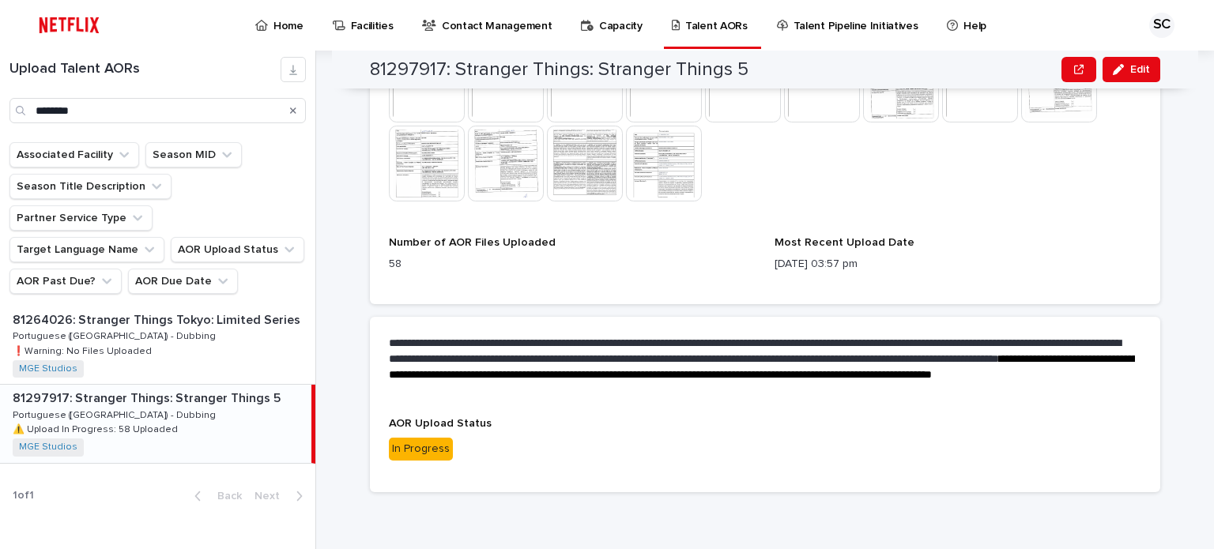
scroll to position [993, 0]
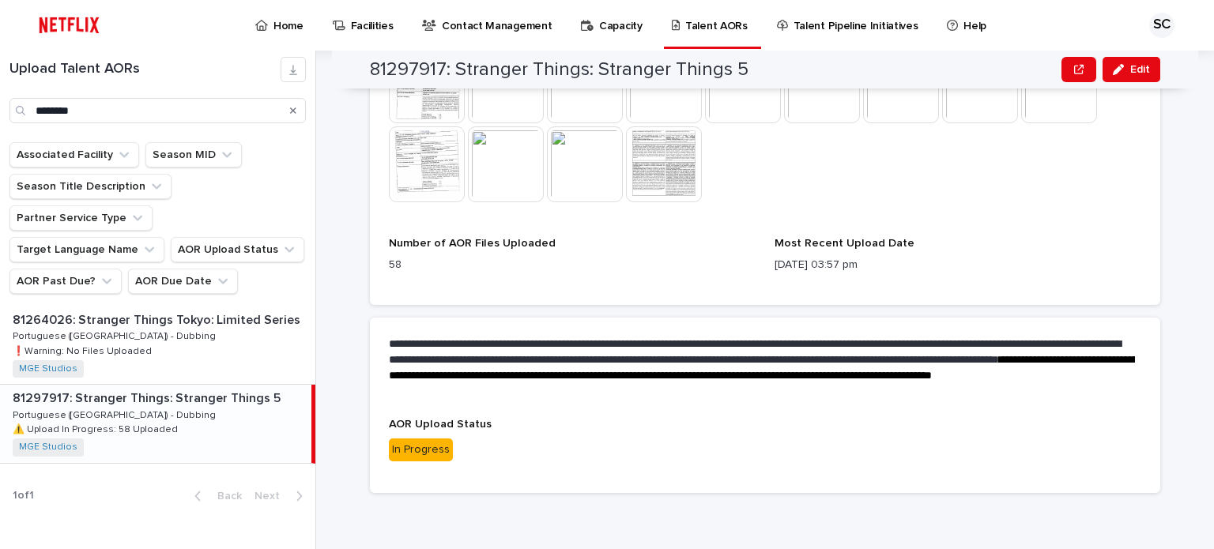
click at [1154, 211] on div "**********" at bounding box center [774, 300] width 879 height 499
drag, startPoint x: 13, startPoint y: 104, endPoint x: 0, endPoint y: 94, distance: 15.8
click at [0, 94] on div "Upload Talent AORs ********" at bounding box center [157, 90] width 315 height 66
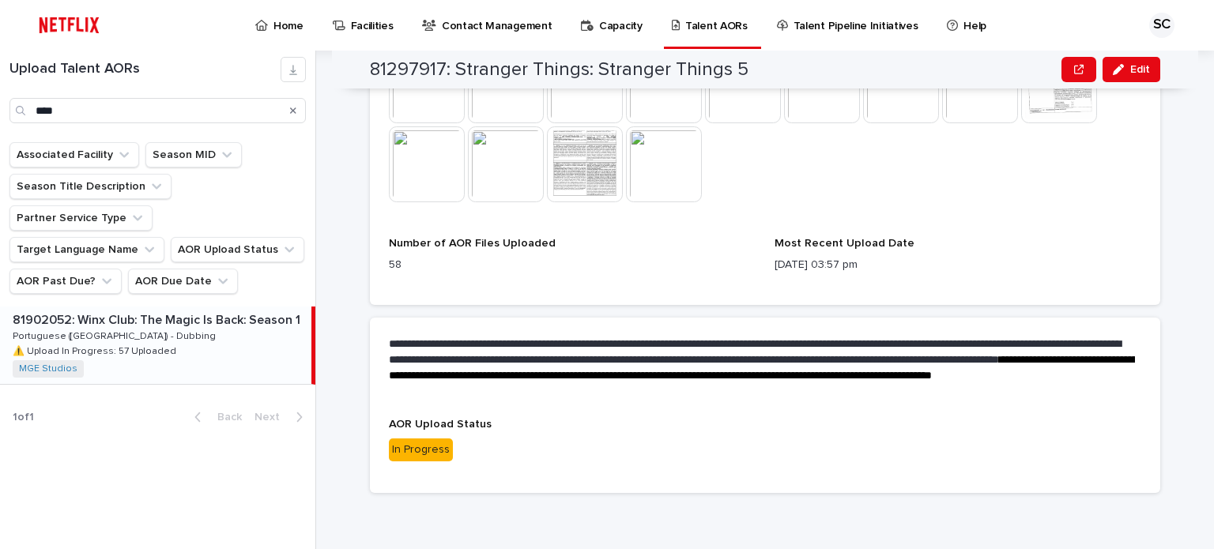
click at [205, 315] on div "81902052: Winx Club: The Magic Is Back: Season 1 81902052: Winx Club: The Magic…" at bounding box center [155, 345] width 311 height 77
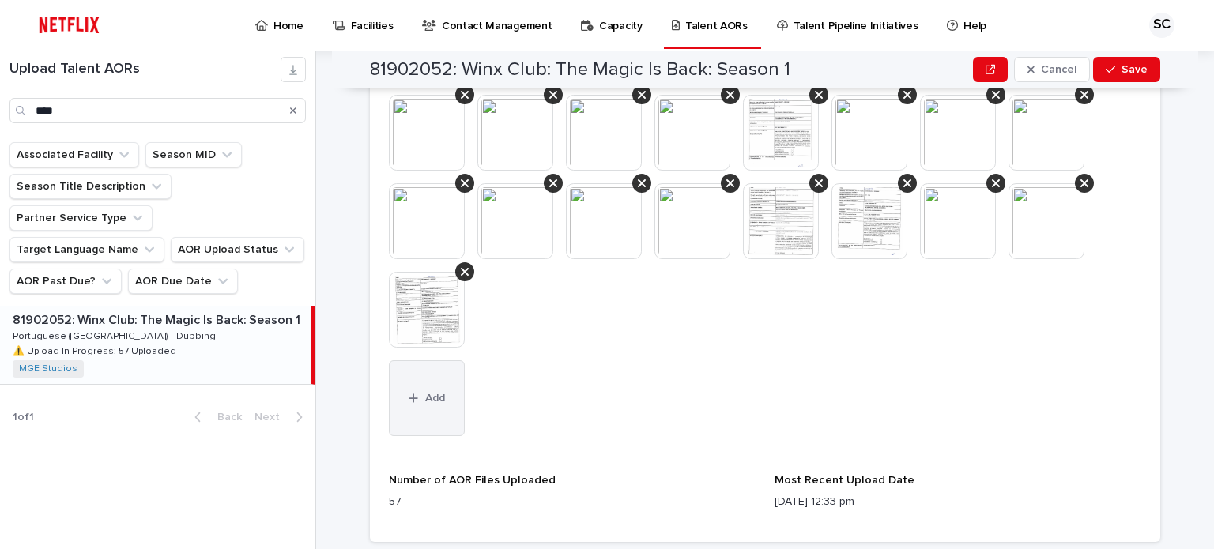
click at [439, 419] on button "Add" at bounding box center [427, 398] width 76 height 76
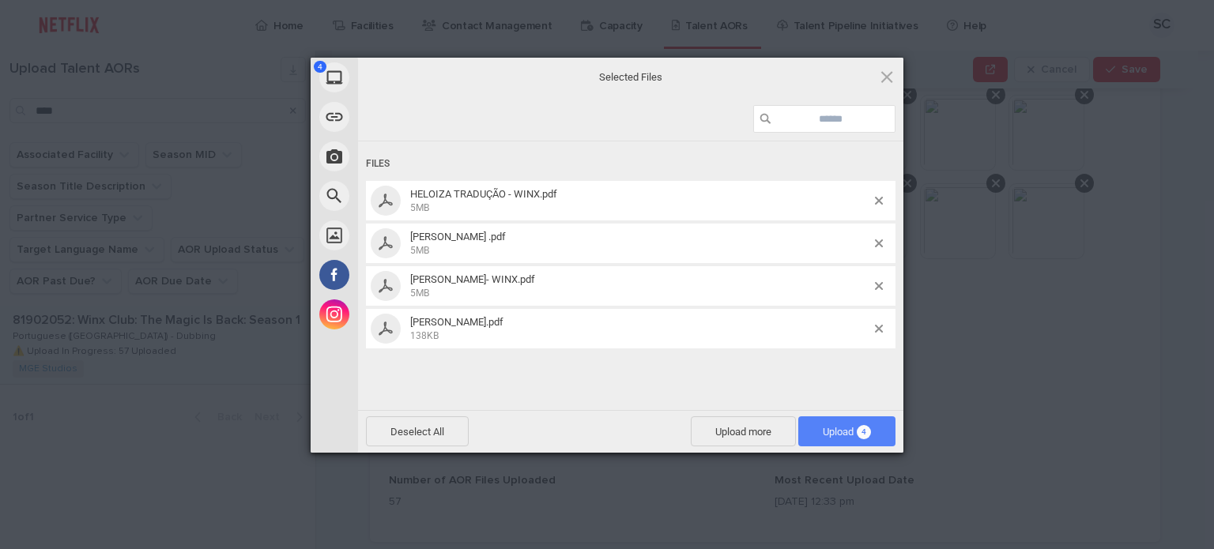
click at [831, 428] on span "Upload 4" at bounding box center [847, 432] width 48 height 12
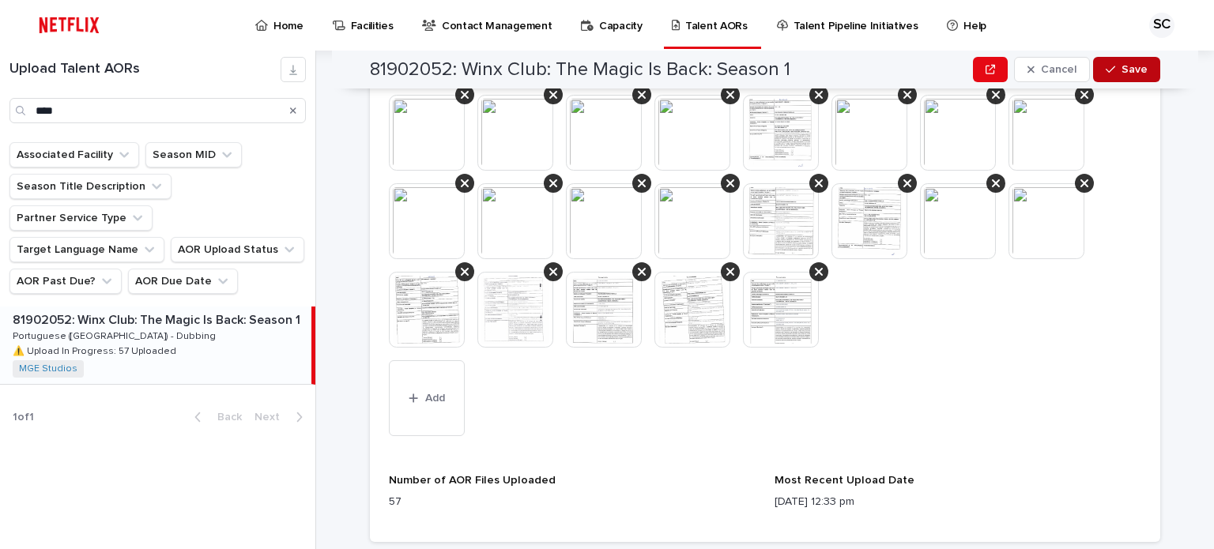
click at [1113, 70] on div "button" at bounding box center [1114, 69] width 16 height 11
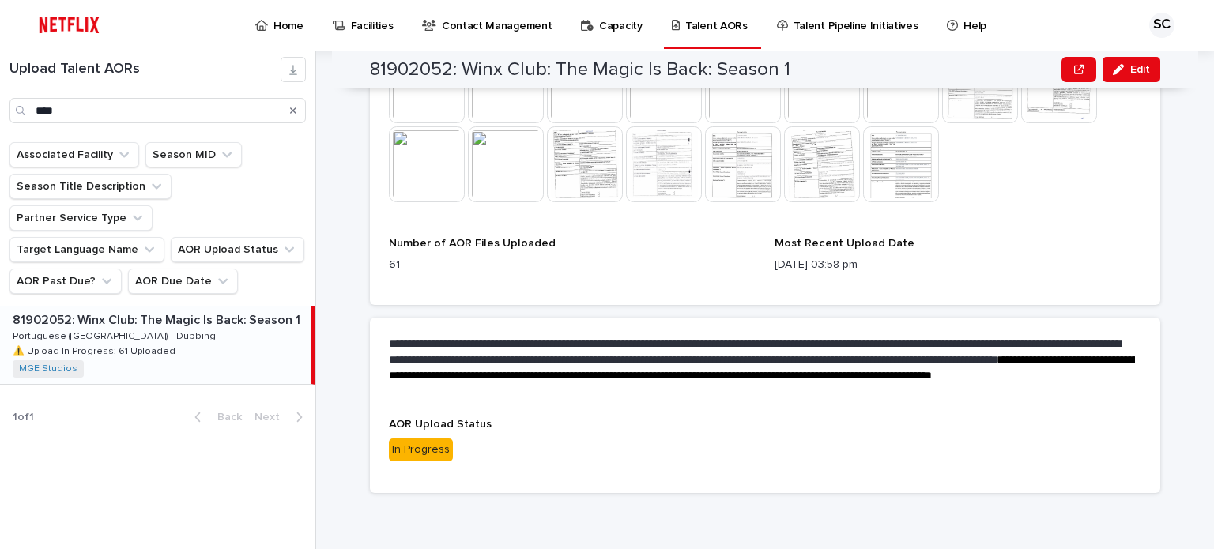
click at [1173, 157] on div "**********" at bounding box center [774, 300] width 879 height 499
click at [0, 94] on div "Upload Talent AORs ****" at bounding box center [157, 90] width 315 height 66
click at [198, 315] on div "81572393: The Rats: A [PERSON_NAME] Tale 81572393: The Rats: A [PERSON_NAME] Ta…" at bounding box center [155, 345] width 311 height 77
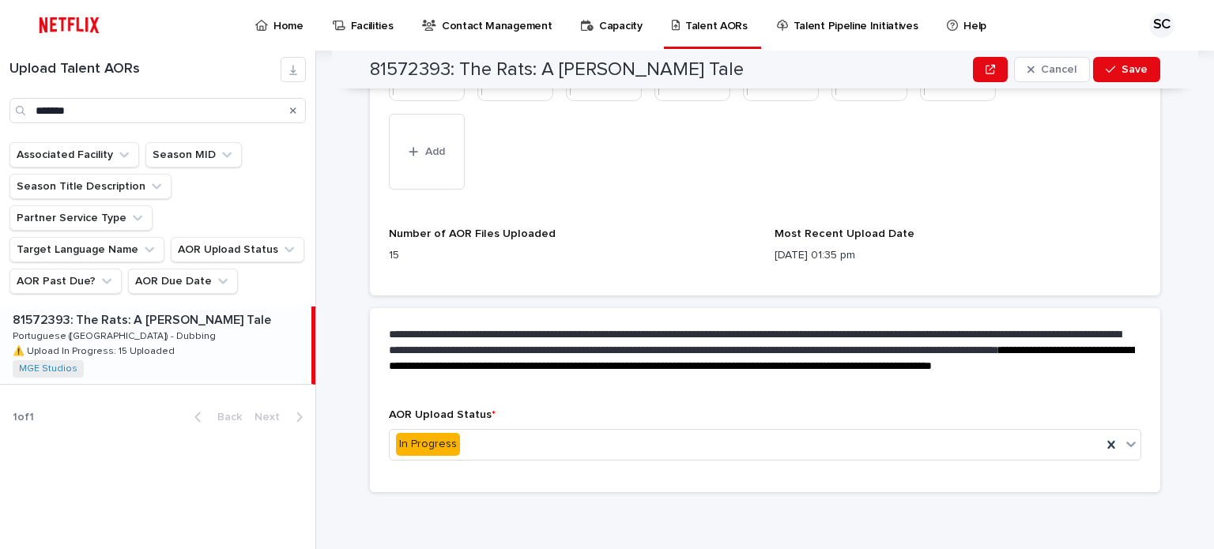
scroll to position [707, 0]
click at [435, 164] on button "Add" at bounding box center [427, 153] width 76 height 76
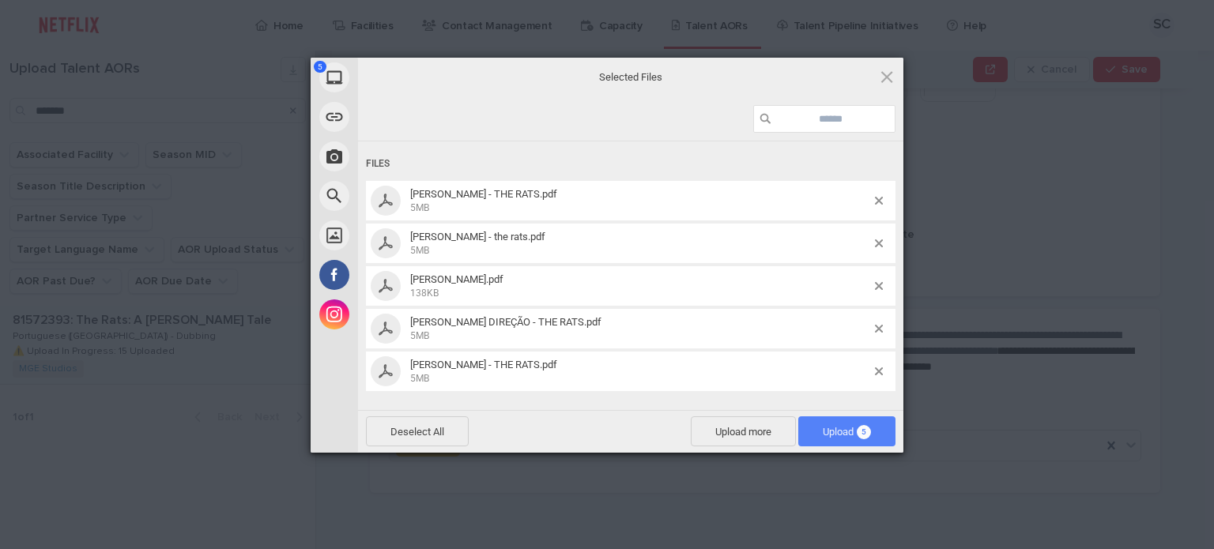
click at [866, 439] on span "5" at bounding box center [864, 432] width 14 height 14
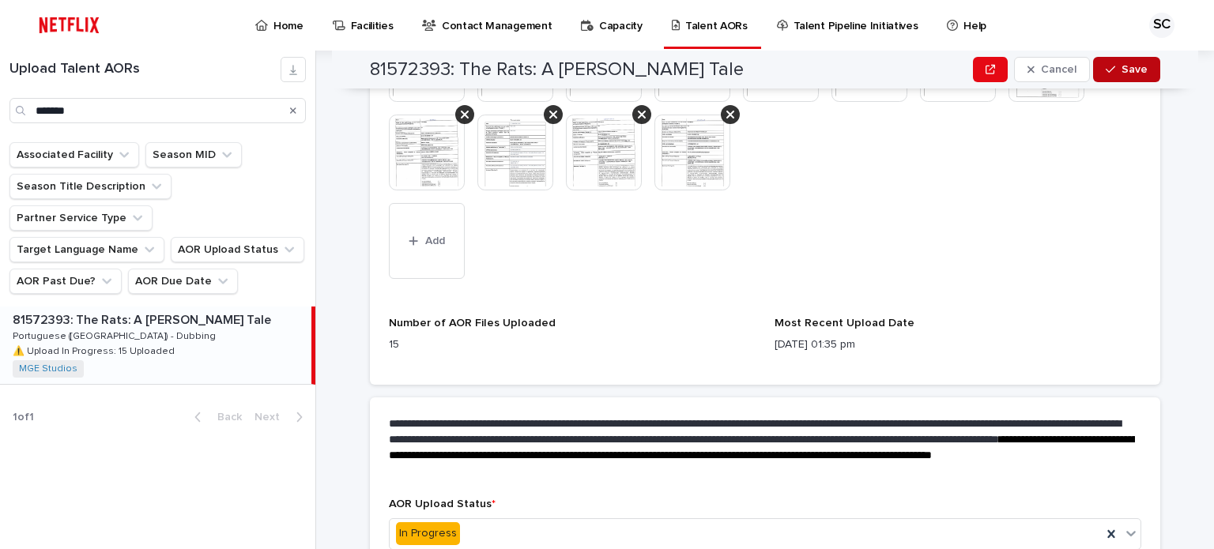
click at [1110, 70] on icon "button" at bounding box center [1110, 69] width 9 height 11
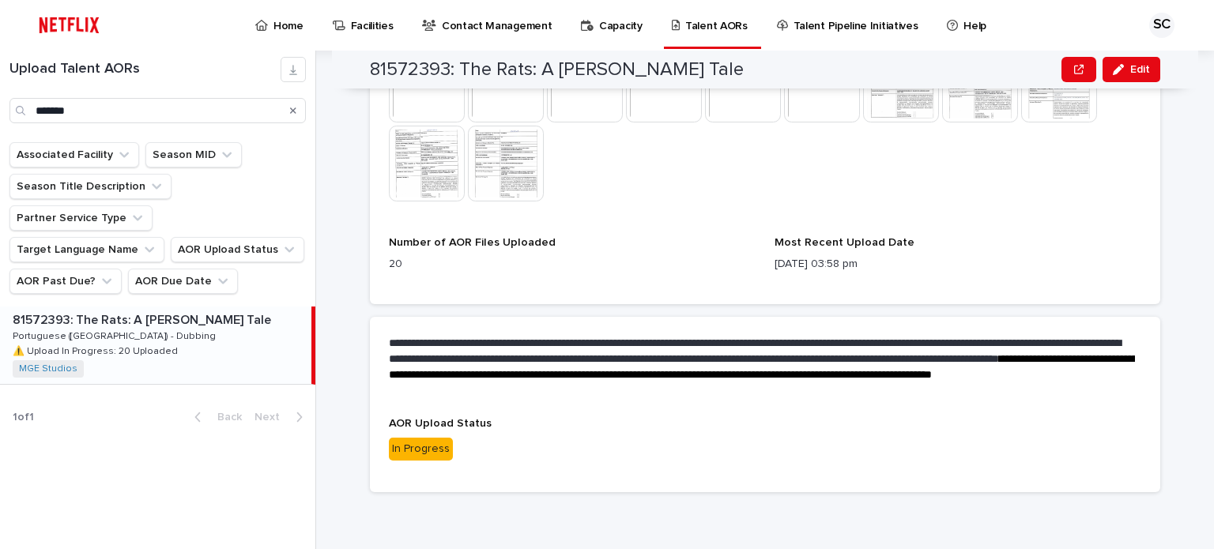
scroll to position [676, 0]
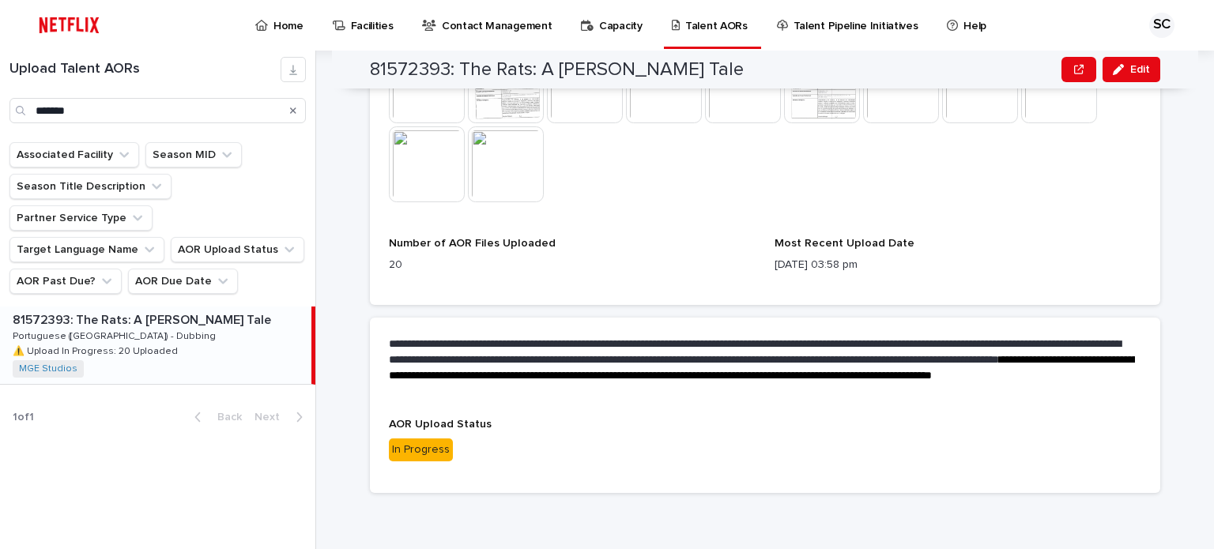
click at [1172, 132] on div "**********" at bounding box center [774, 300] width 879 height 499
drag, startPoint x: 95, startPoint y: 110, endPoint x: 0, endPoint y: 87, distance: 97.6
click at [0, 87] on div "Upload Talent AORs *******" at bounding box center [157, 90] width 315 height 66
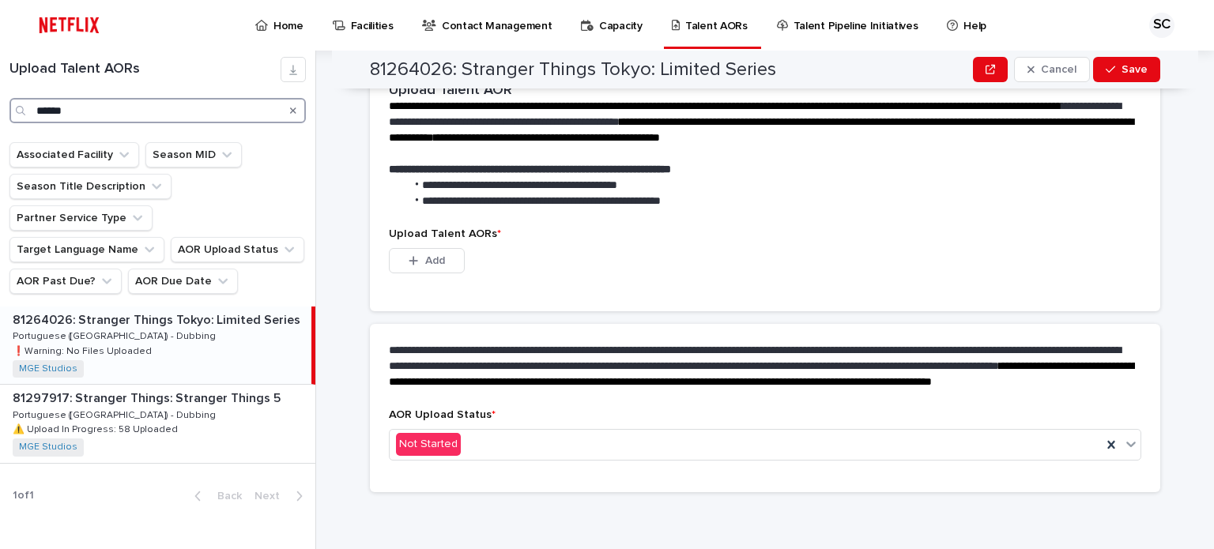
scroll to position [397, 0]
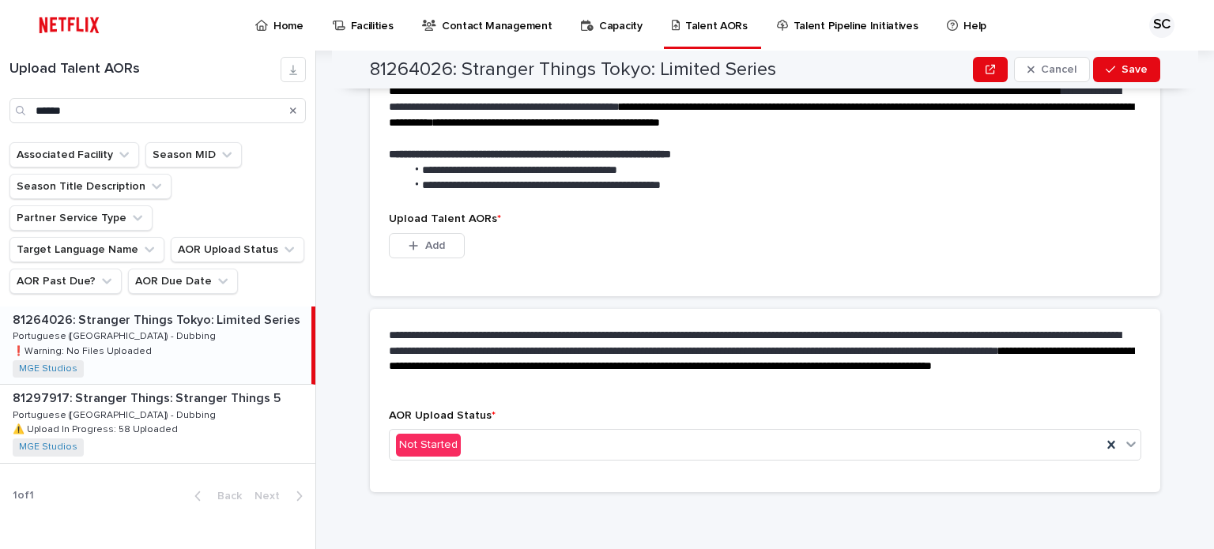
click at [216, 307] on div "81264026: Stranger Things Tokyo: Limited Series 81264026: Stranger Things Tokyo…" at bounding box center [155, 345] width 311 height 77
click at [463, 442] on div "Not Started" at bounding box center [746, 445] width 712 height 26
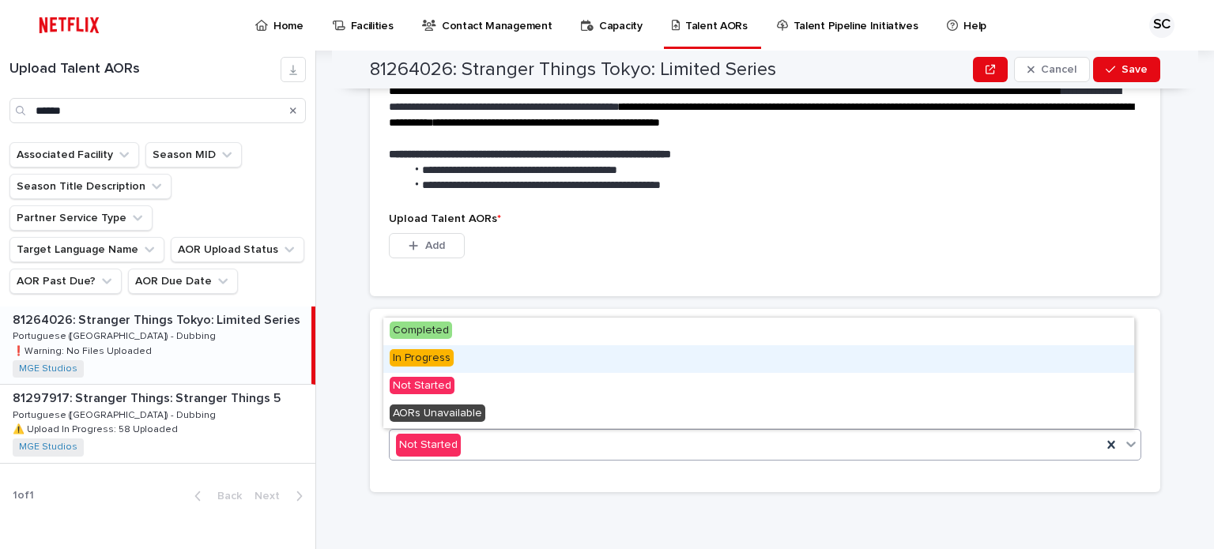
click at [458, 356] on div "In Progress" at bounding box center [758, 359] width 751 height 28
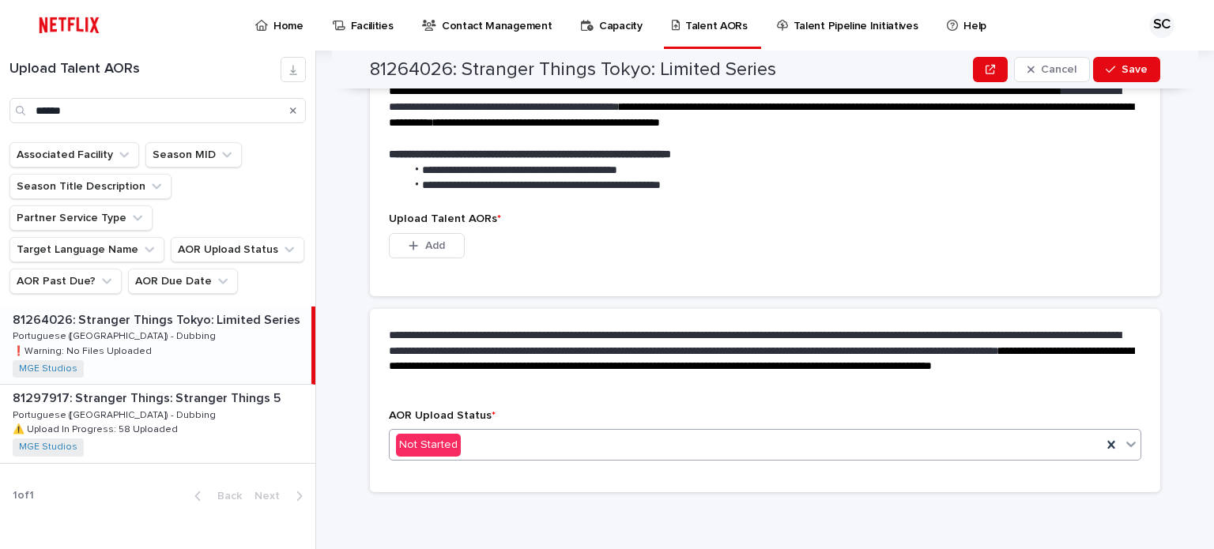
scroll to position [320, 0]
click at [451, 250] on button "Add" at bounding box center [427, 245] width 76 height 25
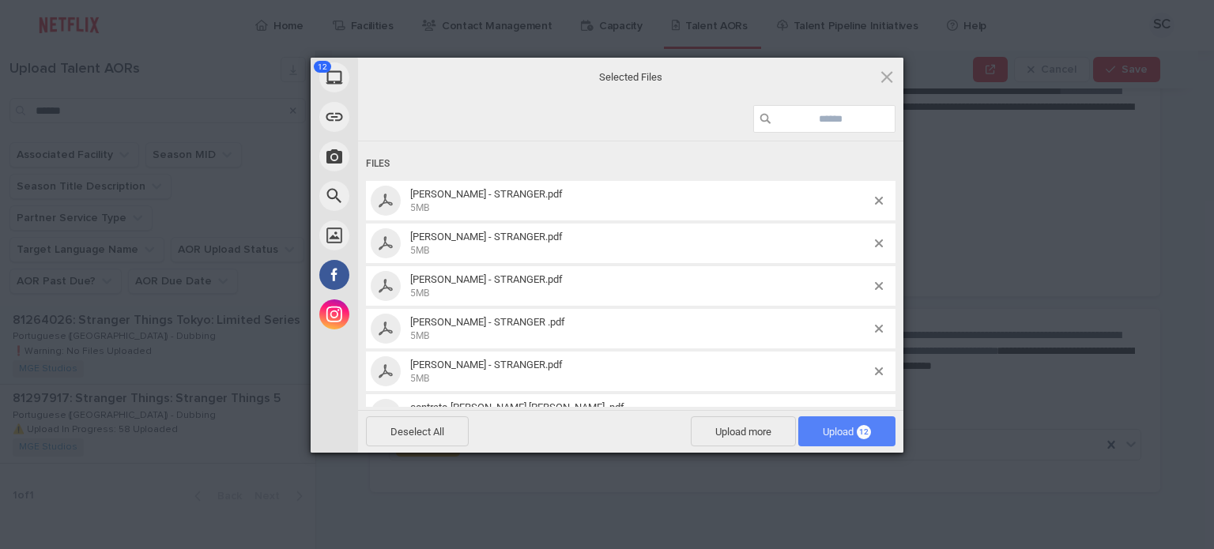
click at [835, 428] on span "Upload 12" at bounding box center [847, 432] width 48 height 12
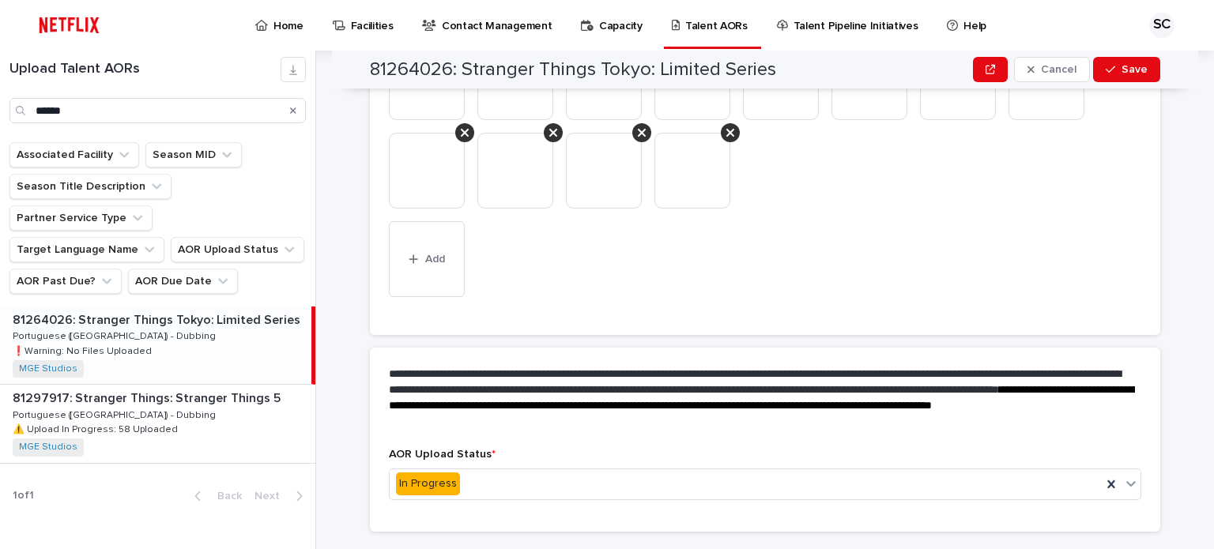
scroll to position [639, 0]
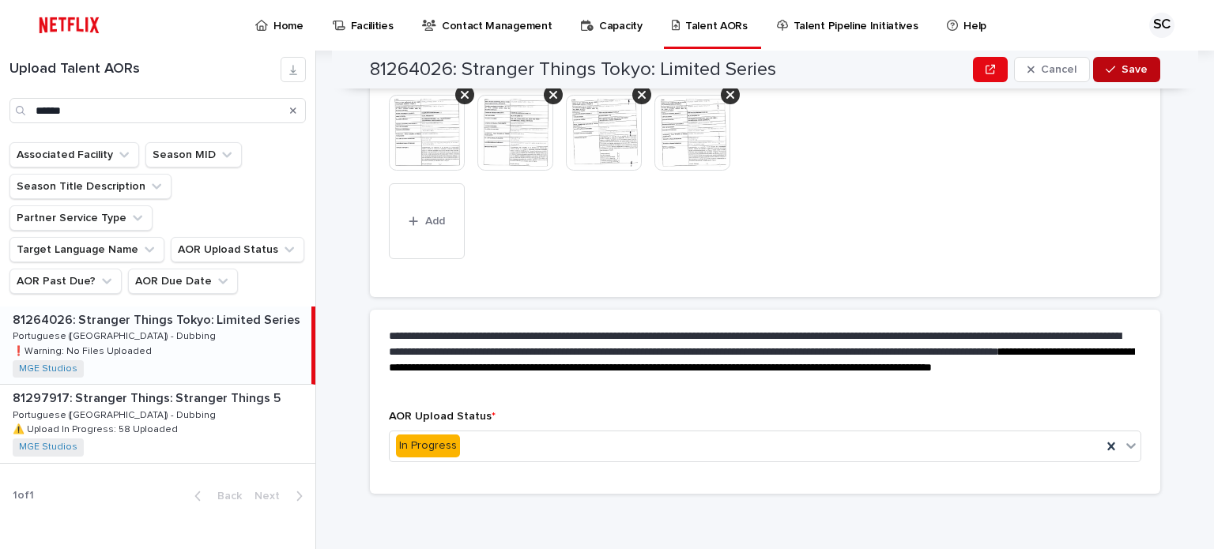
click at [1108, 74] on icon "button" at bounding box center [1110, 69] width 9 height 11
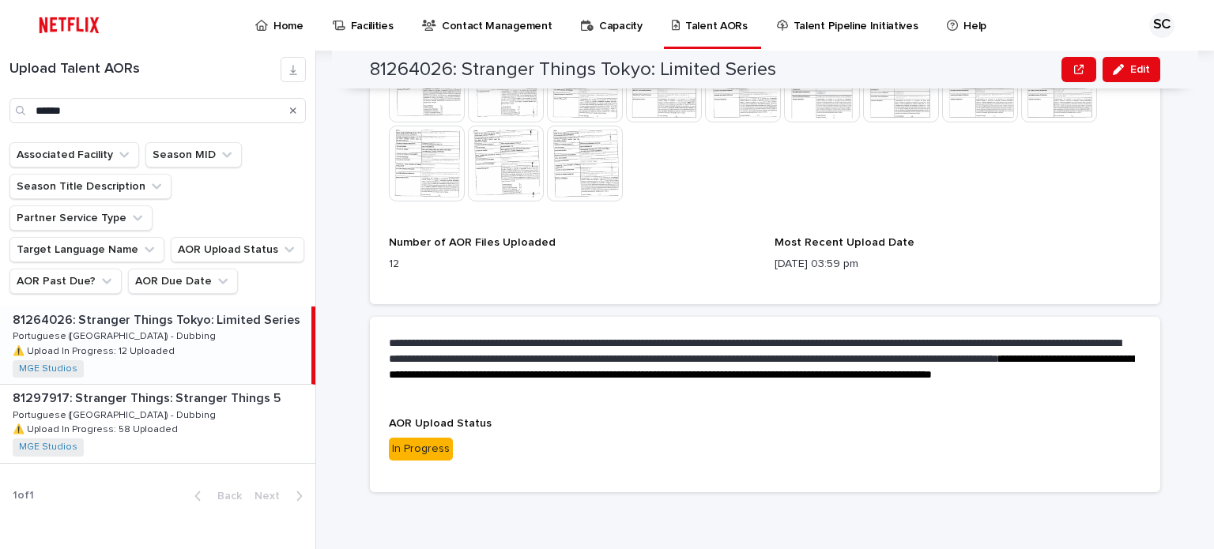
scroll to position [529, 0]
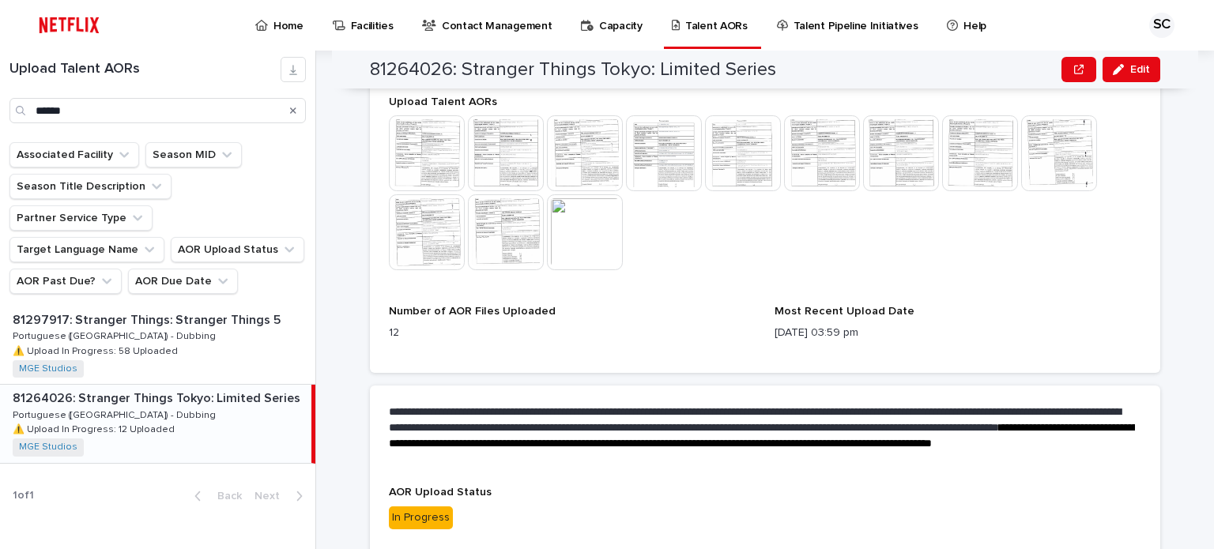
click at [1185, 269] on div "**********" at bounding box center [774, 300] width 879 height 499
drag, startPoint x: 85, startPoint y: 103, endPoint x: 0, endPoint y: 105, distance: 84.6
click at [0, 105] on div "Upload Talent AORs ******" at bounding box center [157, 90] width 315 height 66
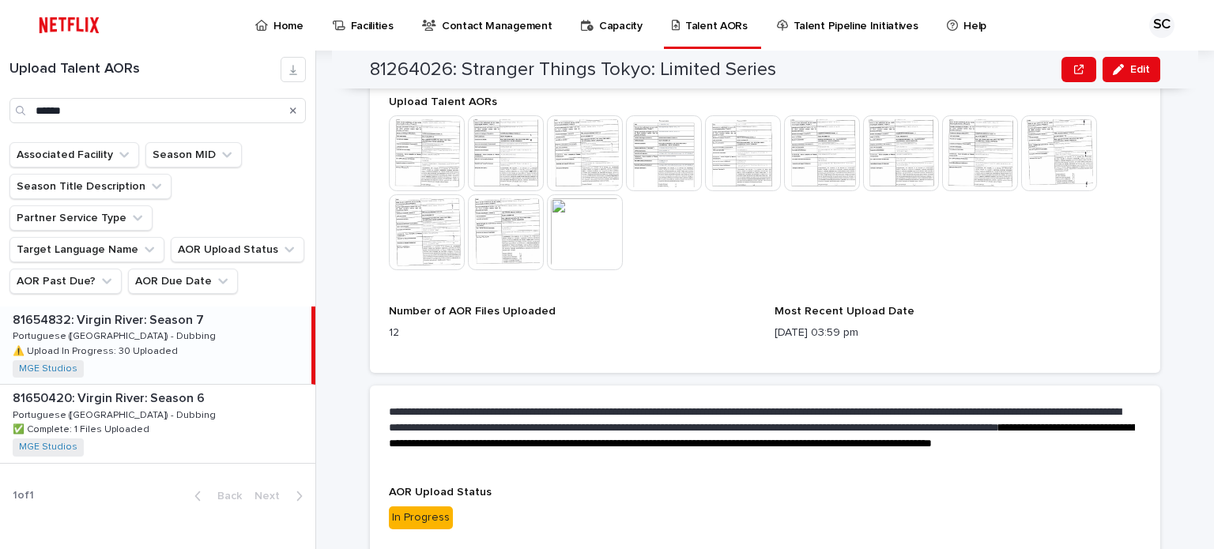
click at [217, 307] on div "81654832: Virgin River: Season 7 81654832: Virgin River: Season 7 Portuguese ([…" at bounding box center [155, 345] width 311 height 77
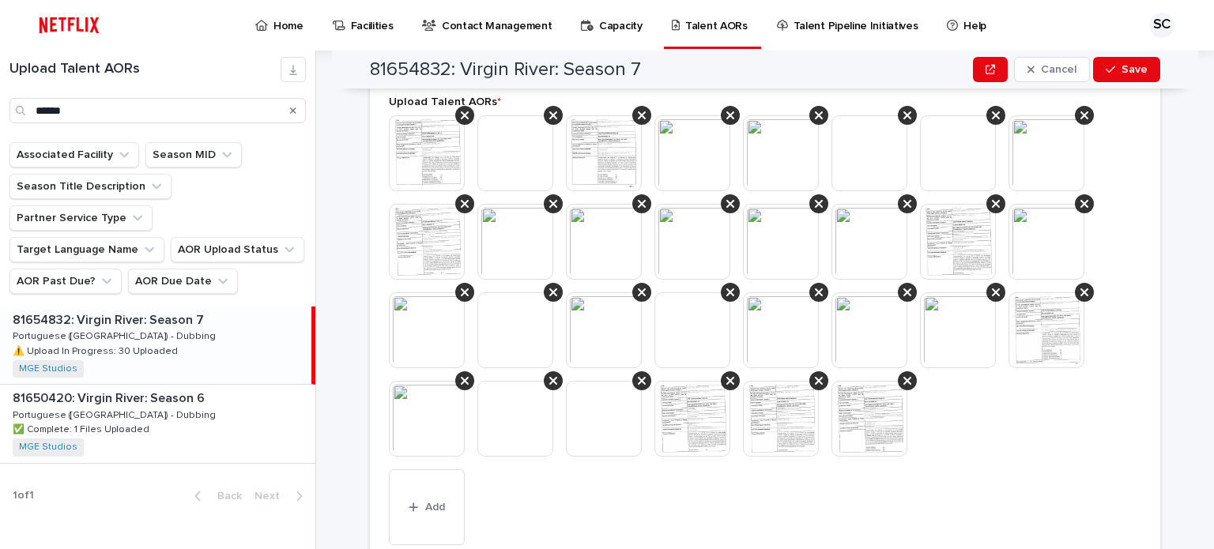
scroll to position [608, 0]
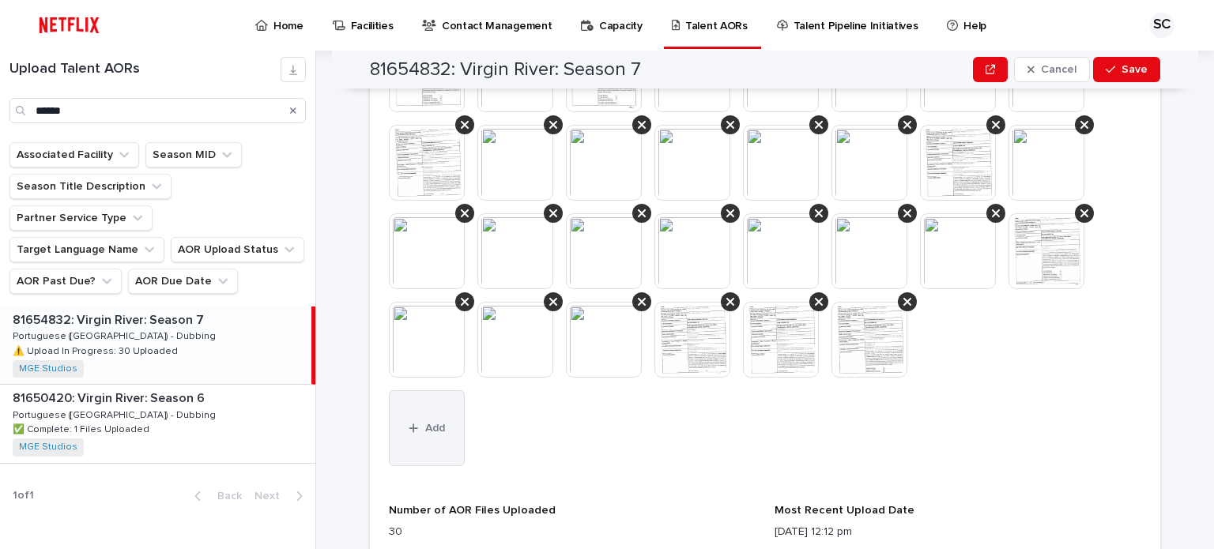
click at [436, 413] on button "Add" at bounding box center [427, 428] width 76 height 76
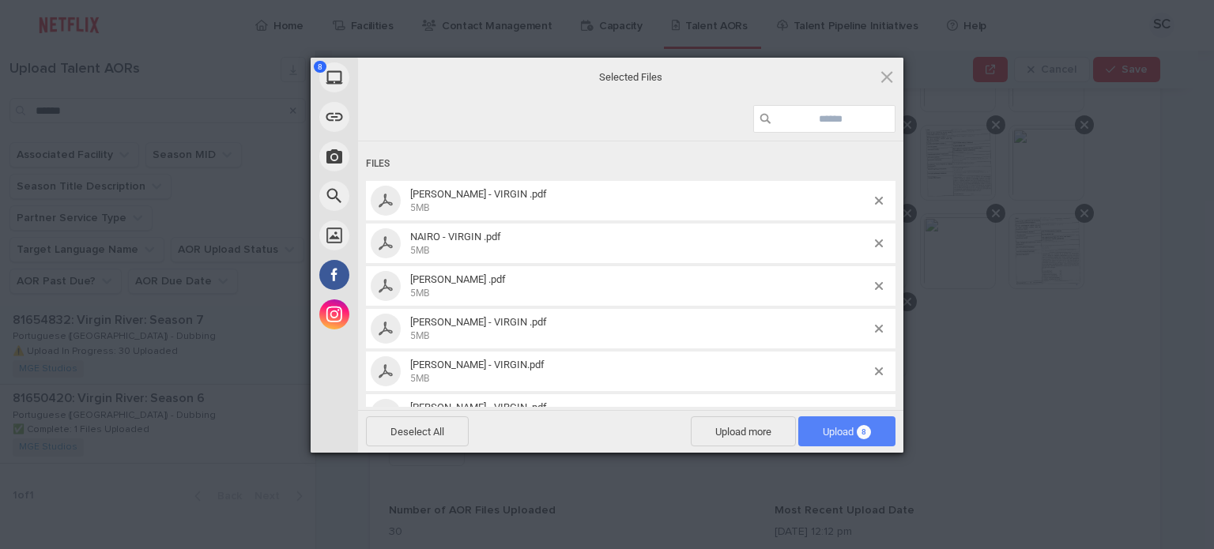
click at [842, 435] on span "Upload 8" at bounding box center [847, 432] width 48 height 12
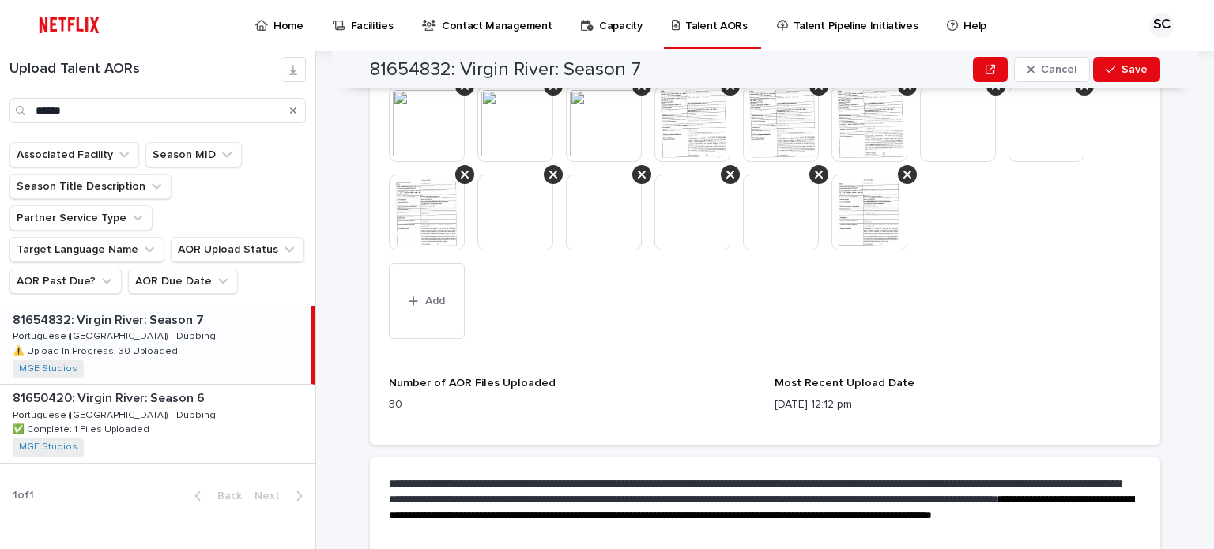
scroll to position [973, 0]
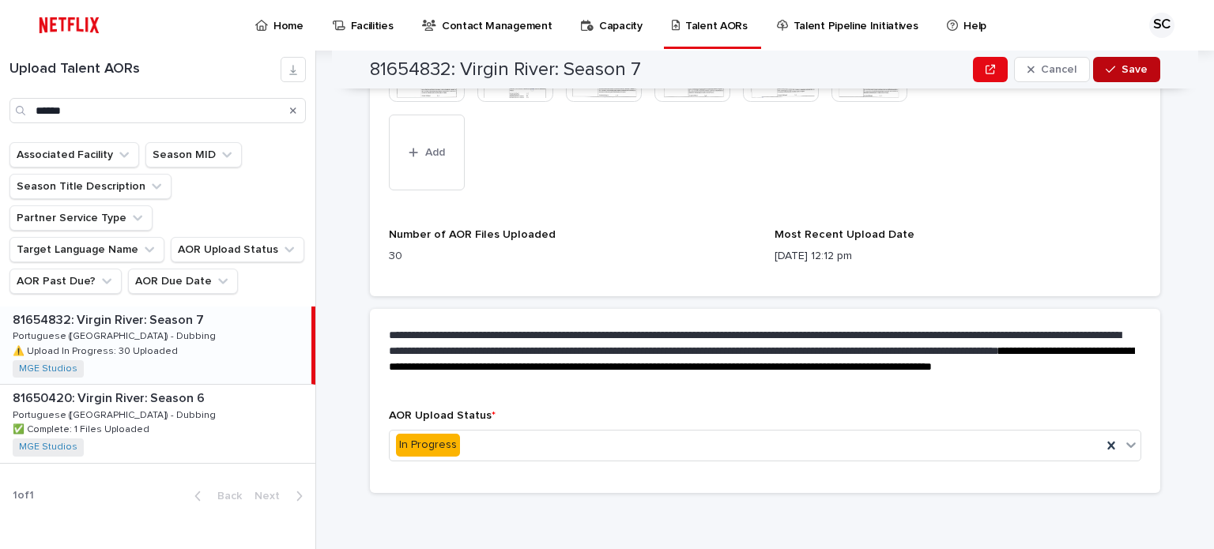
click at [1106, 72] on icon "button" at bounding box center [1110, 69] width 9 height 11
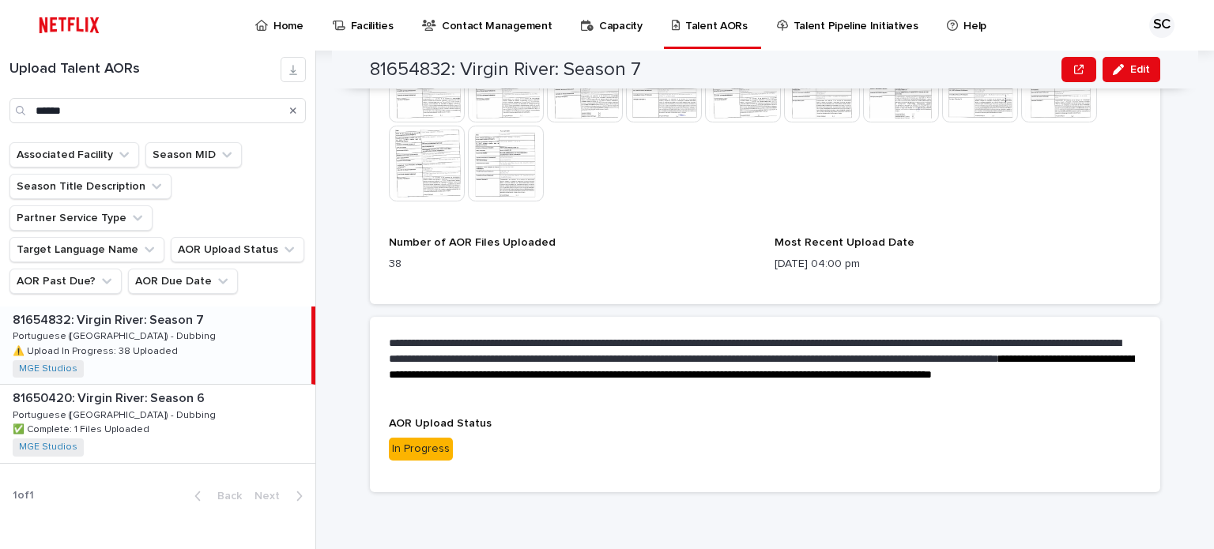
scroll to position [835, 0]
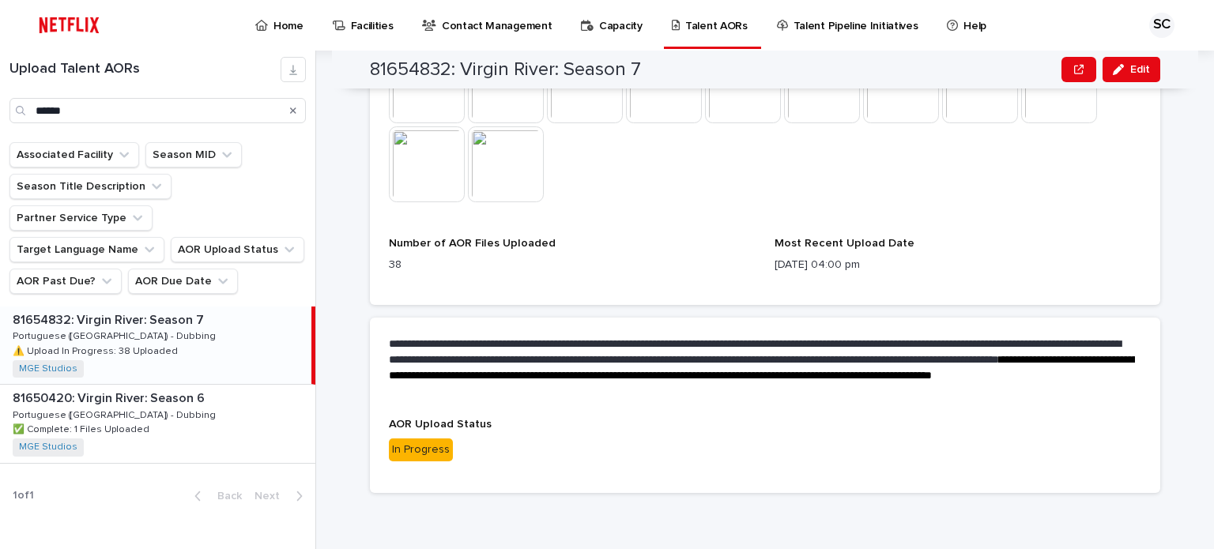
drag, startPoint x: 1173, startPoint y: 235, endPoint x: 358, endPoint y: 148, distance: 819.5
click at [1173, 235] on div "**********" at bounding box center [774, 300] width 879 height 499
drag, startPoint x: 153, startPoint y: 107, endPoint x: 0, endPoint y: 91, distance: 154.2
click at [0, 91] on div "Upload Talent AORs ******" at bounding box center [157, 90] width 315 height 66
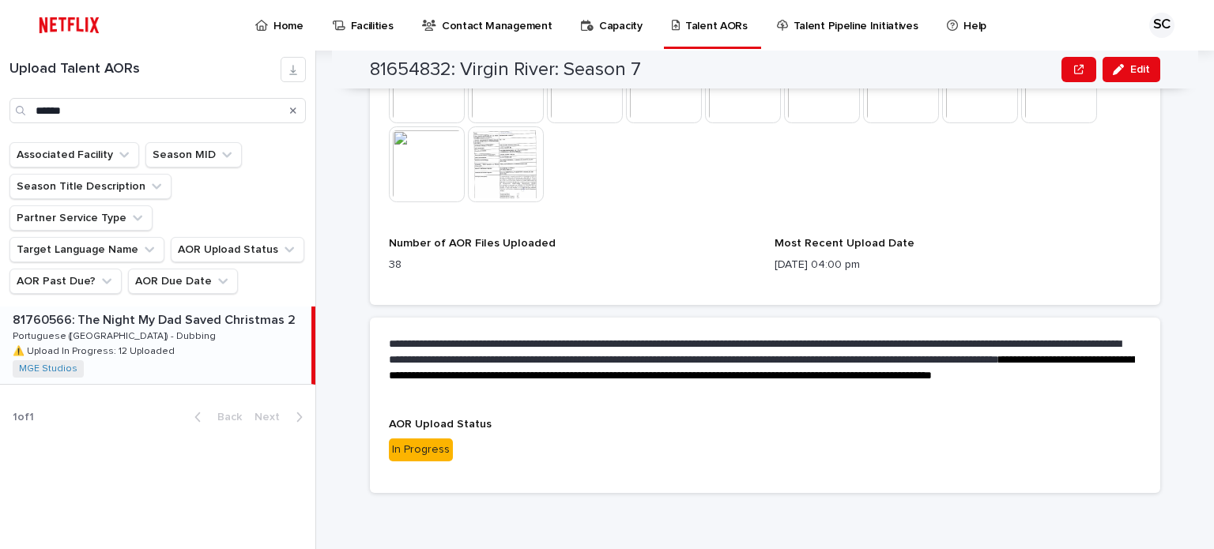
click at [243, 307] on div "81760566: The Night My Dad Saved Christmas 2 81760566: The Night My Dad Saved C…" at bounding box center [155, 345] width 311 height 77
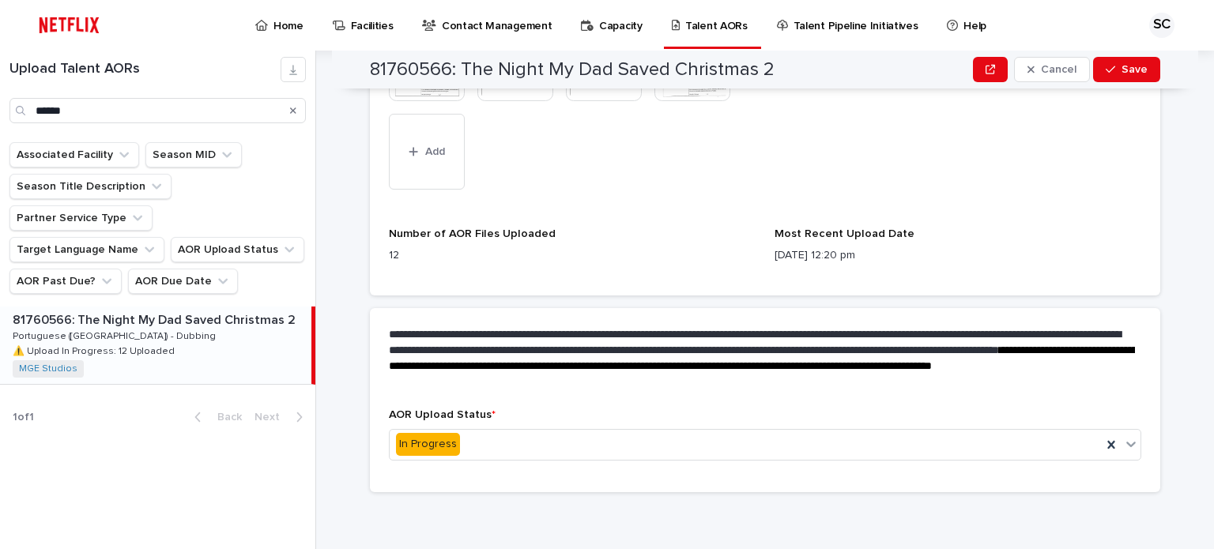
scroll to position [707, 0]
click at [423, 180] on button "Add" at bounding box center [427, 153] width 76 height 76
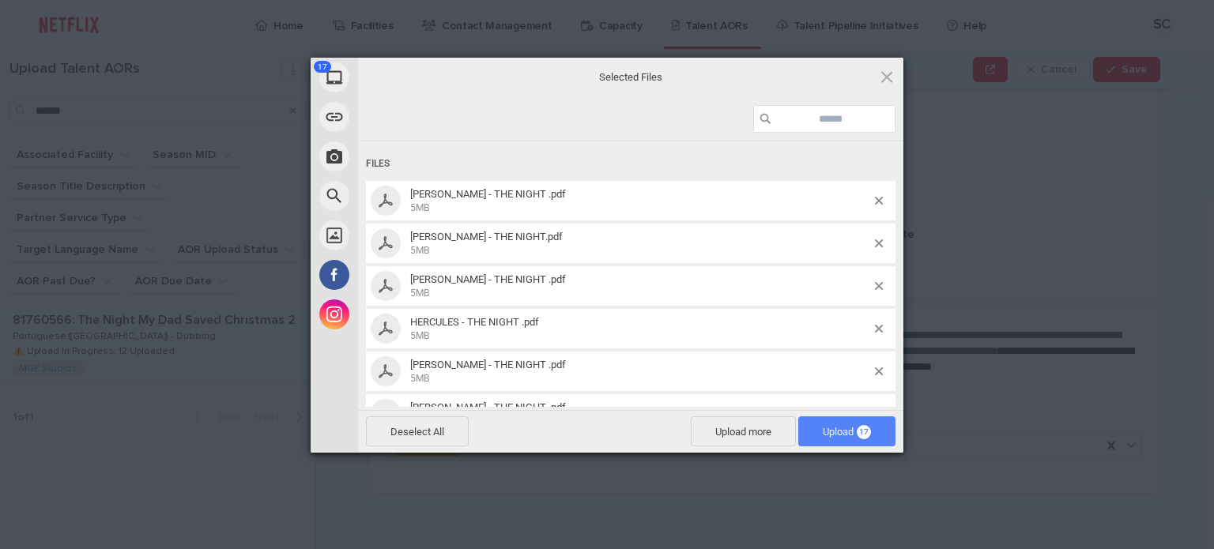
click at [825, 431] on span "Upload 17" at bounding box center [847, 432] width 48 height 12
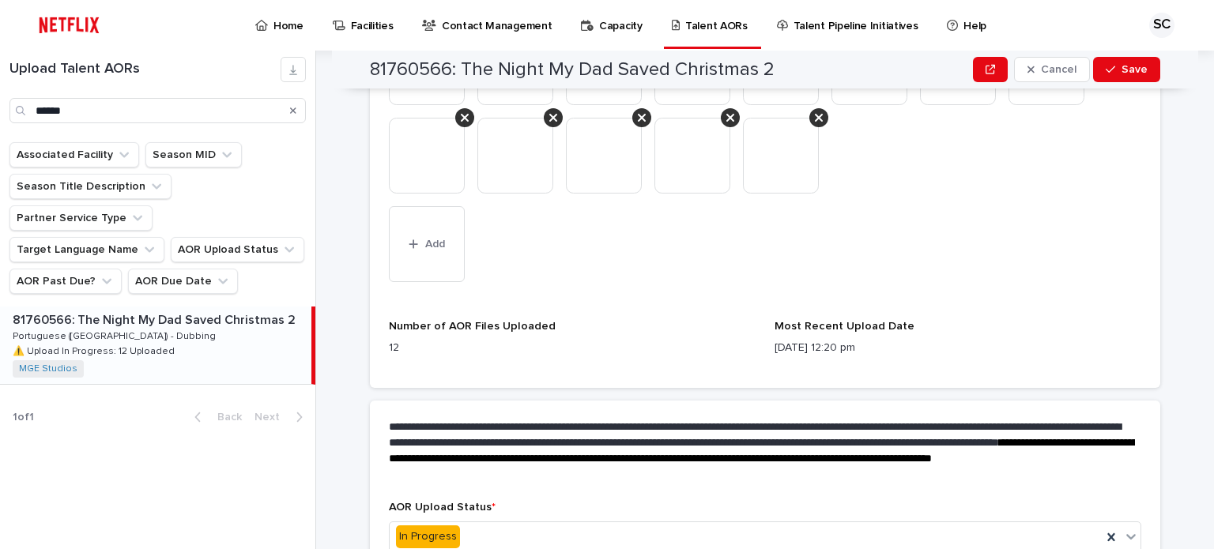
scroll to position [884, 0]
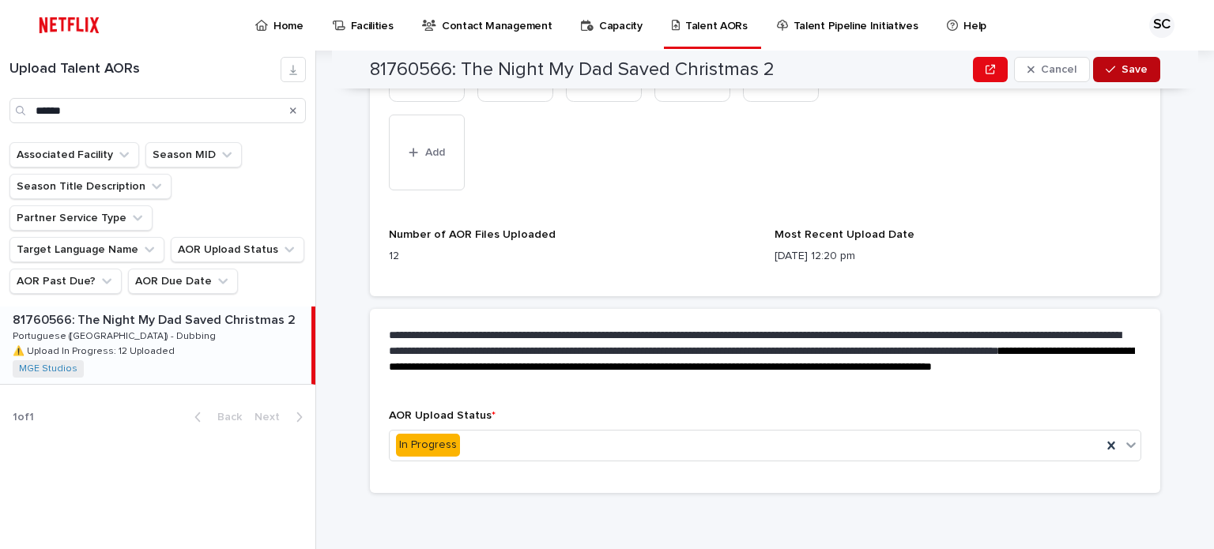
click at [1115, 66] on div "button" at bounding box center [1114, 69] width 16 height 11
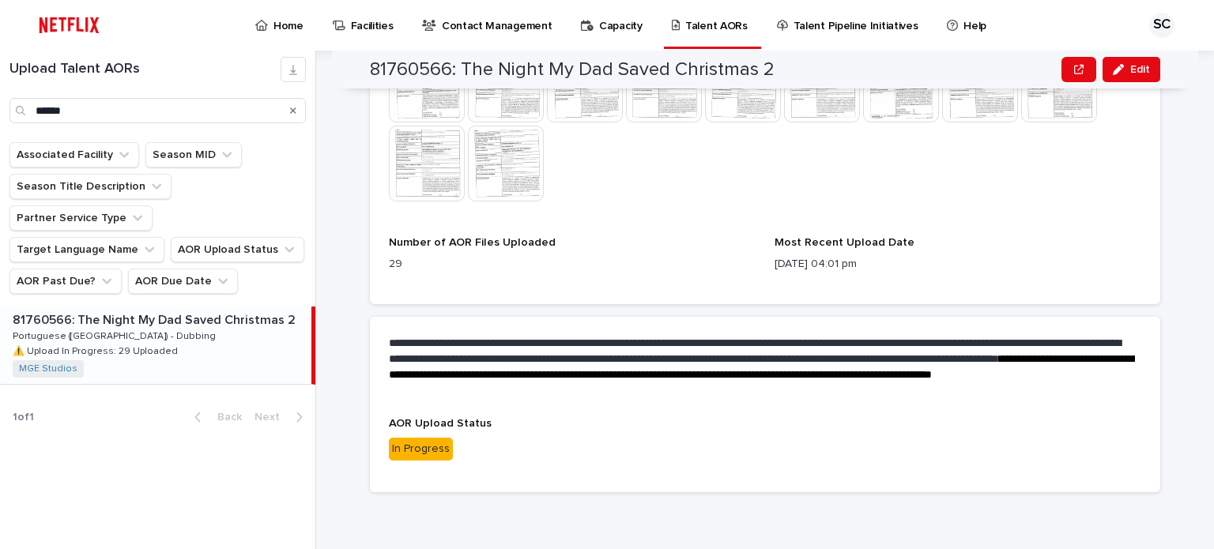
scroll to position [755, 0]
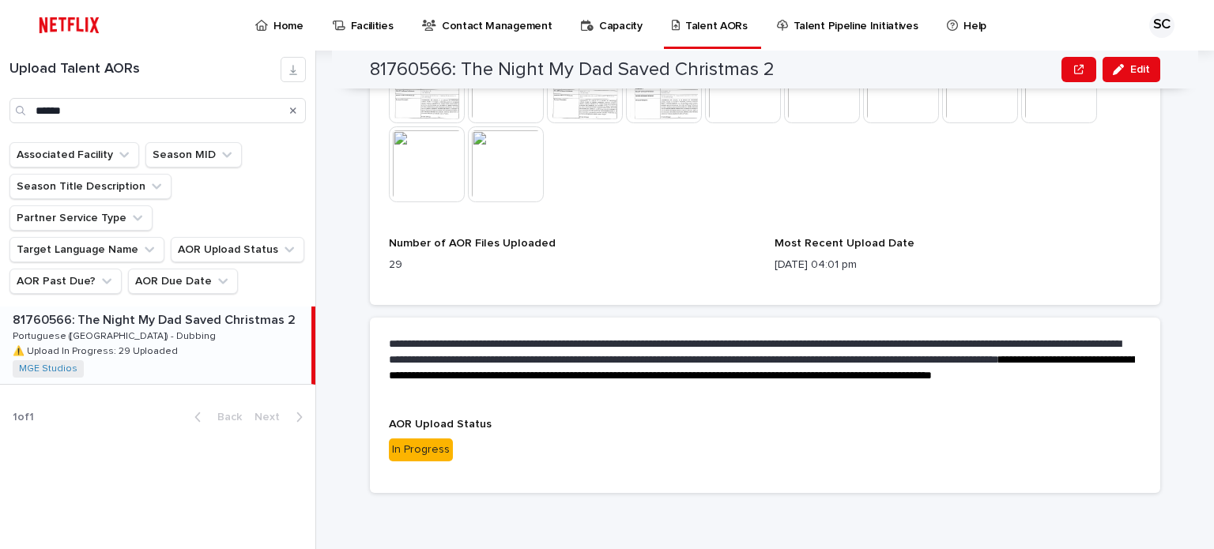
click at [1183, 234] on div "**********" at bounding box center [774, 300] width 879 height 499
drag, startPoint x: 87, startPoint y: 107, endPoint x: 26, endPoint y: 97, distance: 61.7
click at [26, 98] on div "******" at bounding box center [157, 110] width 296 height 25
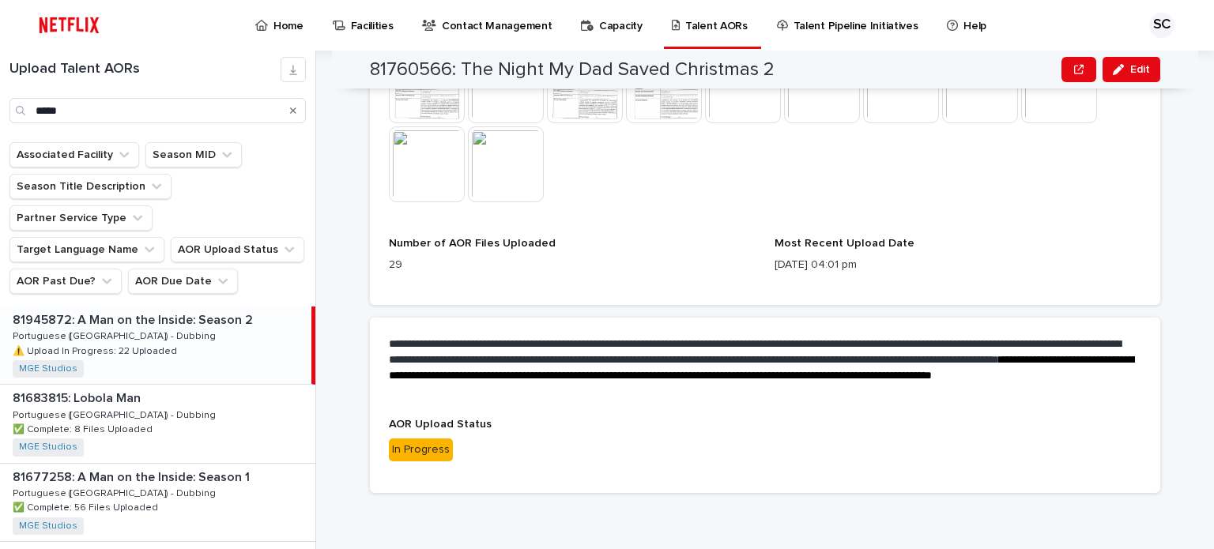
click at [161, 343] on p "⚠️ Upload In Progress: 22 Uploaded" at bounding box center [97, 350] width 168 height 14
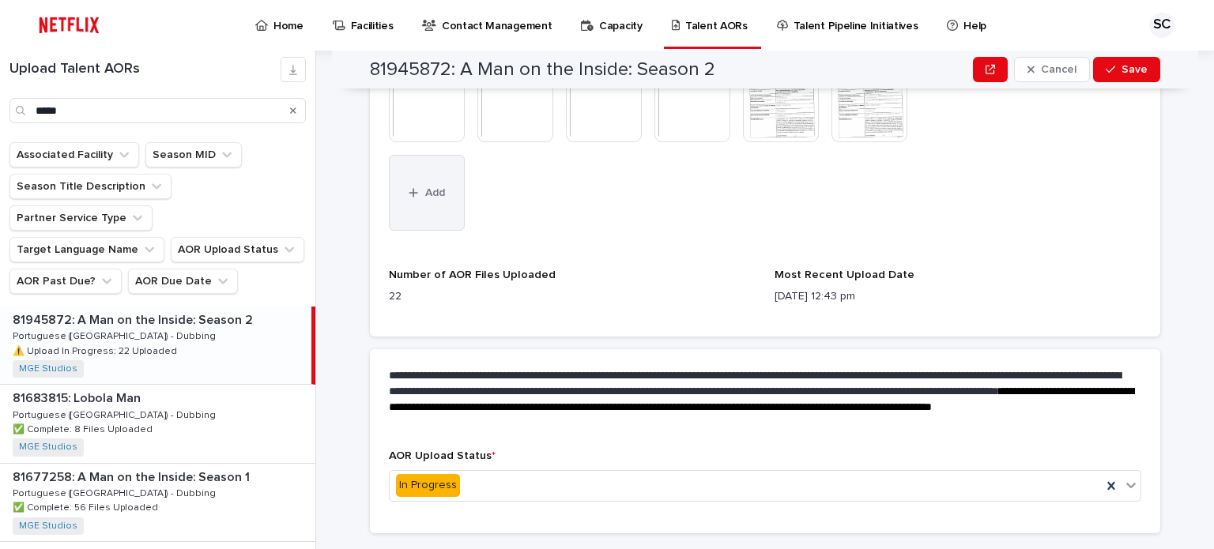
click at [439, 205] on button "Add" at bounding box center [427, 193] width 76 height 76
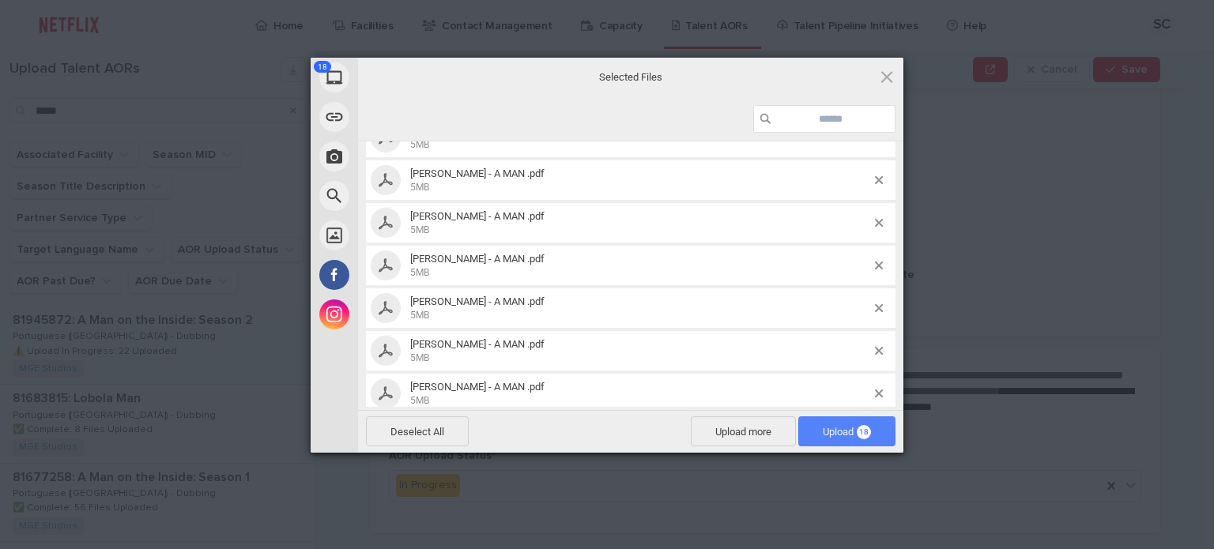
scroll to position [158, 0]
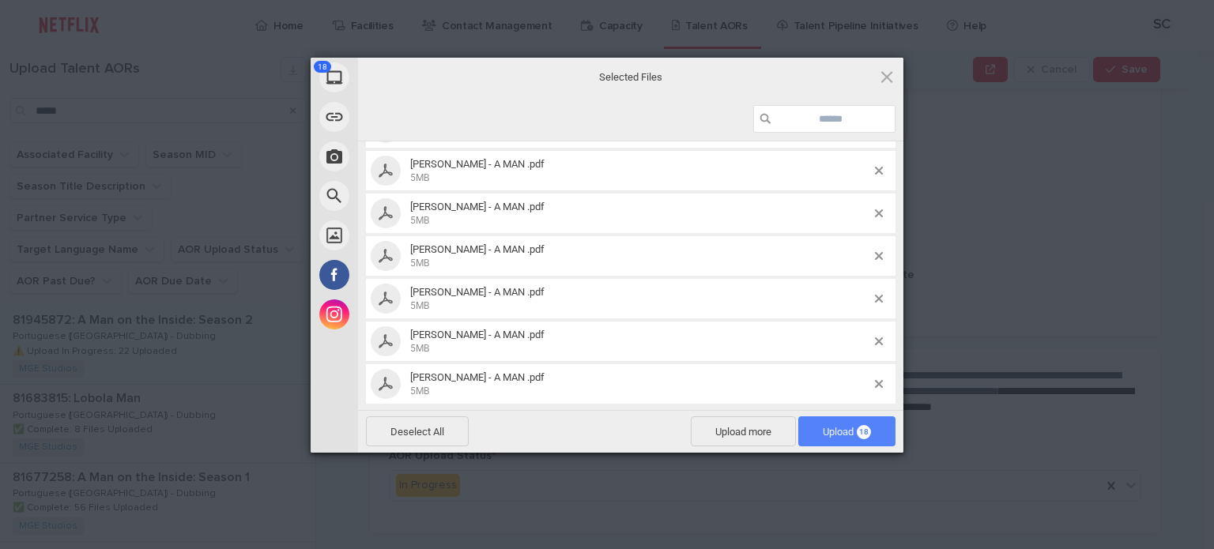
click at [841, 434] on span "Upload 18" at bounding box center [847, 432] width 48 height 12
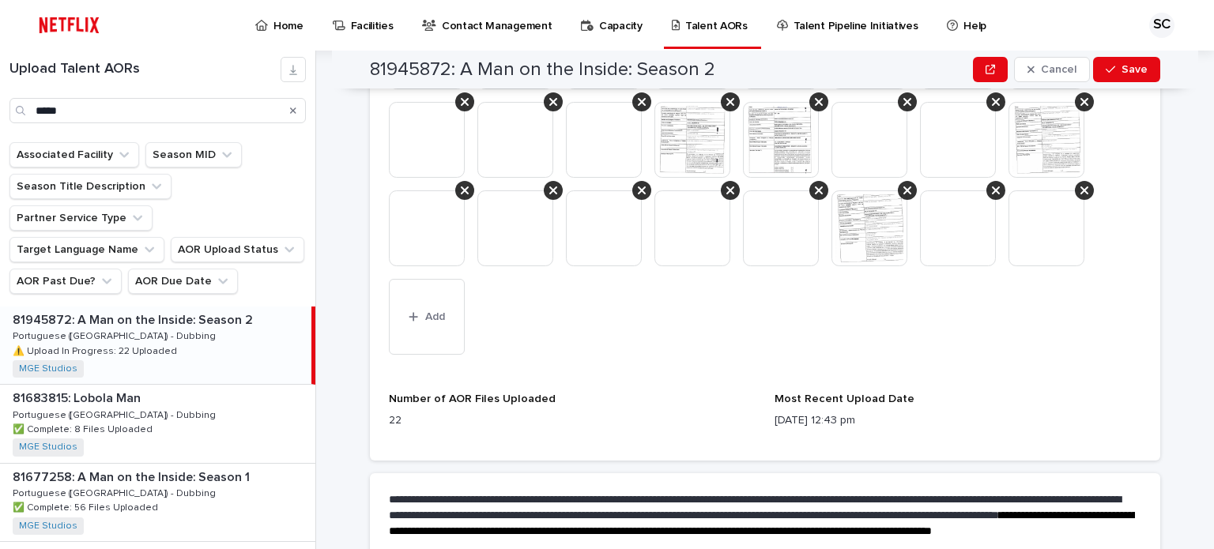
scroll to position [973, 0]
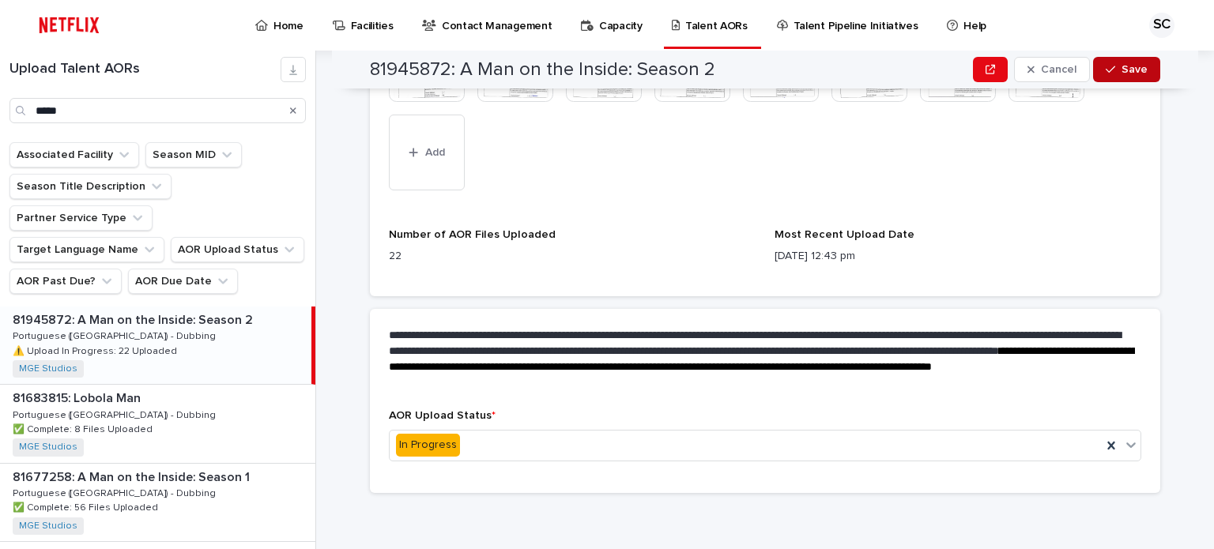
click at [1124, 64] on span "Save" at bounding box center [1134, 69] width 26 height 11
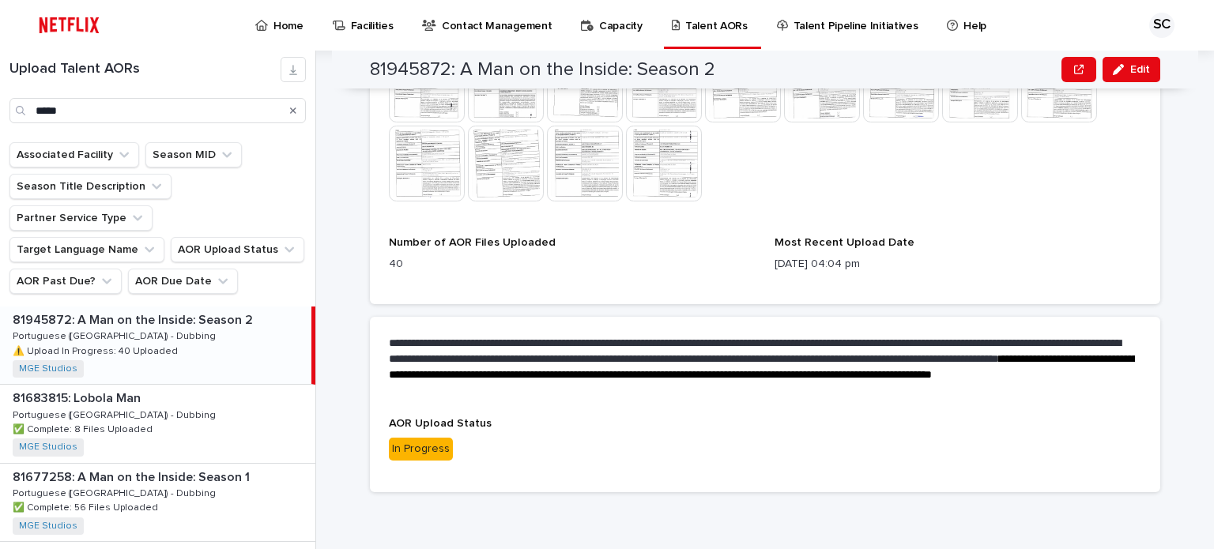
scroll to position [835, 0]
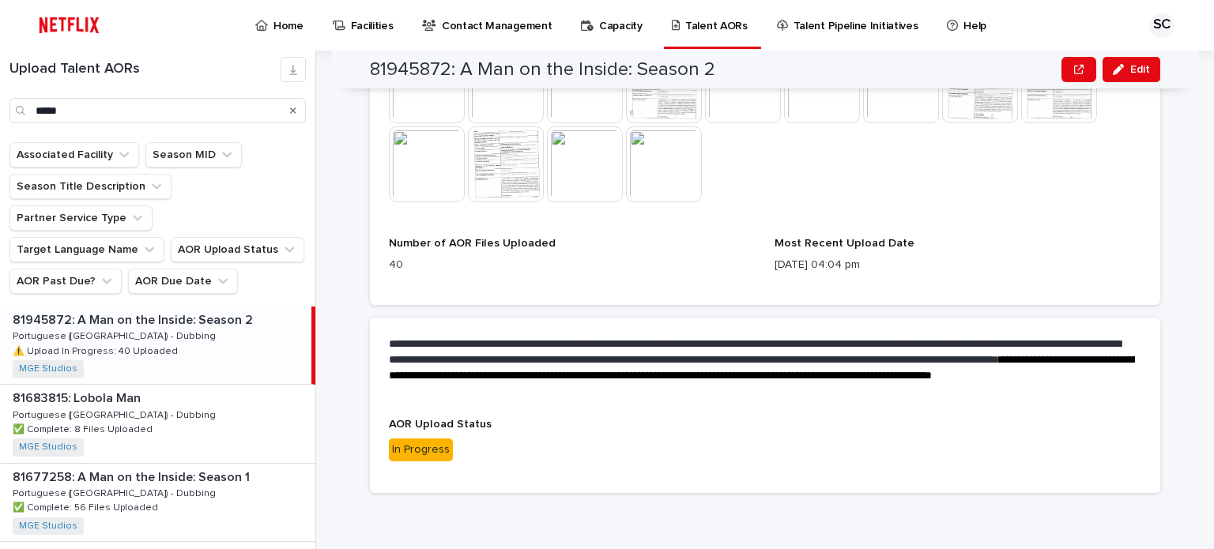
click at [1188, 171] on div "**********" at bounding box center [774, 300] width 879 height 499
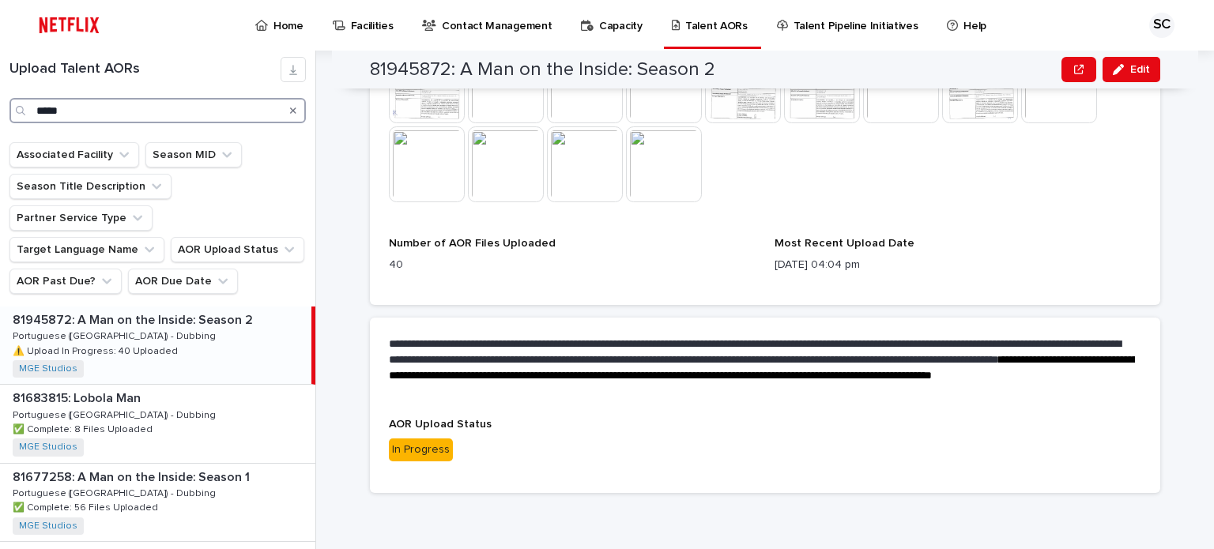
drag, startPoint x: 91, startPoint y: 111, endPoint x: 0, endPoint y: 96, distance: 92.1
click at [0, 96] on div "Upload Talent AORs *****" at bounding box center [157, 90] width 315 height 66
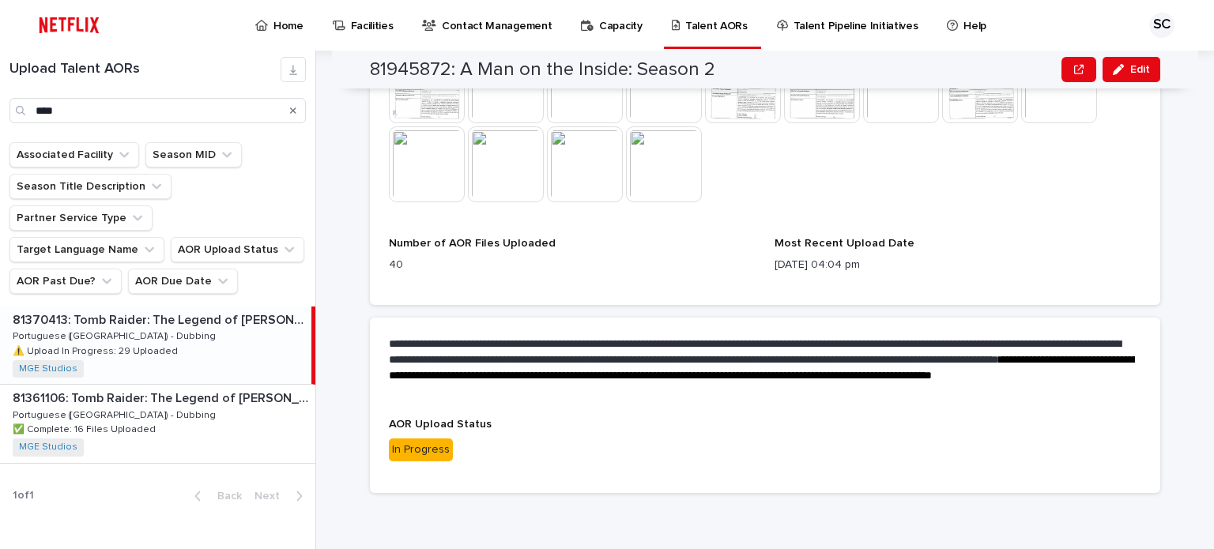
drag, startPoint x: 226, startPoint y: 322, endPoint x: 226, endPoint y: 312, distance: 10.3
click at [226, 312] on div "81370413: Tomb Raider: The Legend of [PERSON_NAME]: Season 2 81370413: Tomb Rai…" at bounding box center [155, 345] width 311 height 77
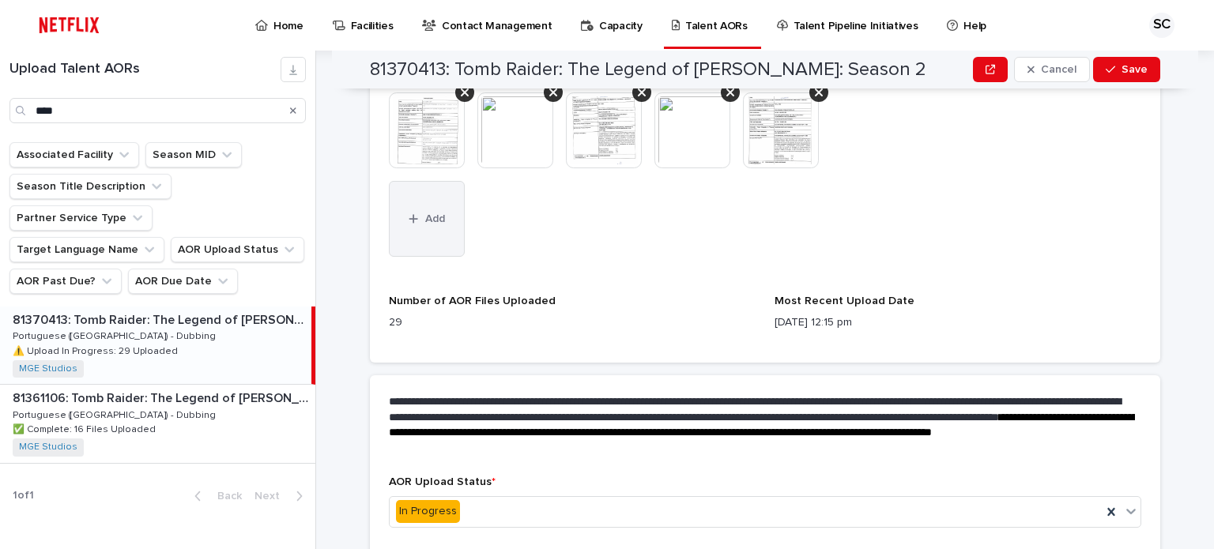
click at [428, 228] on button "Add" at bounding box center [427, 219] width 76 height 76
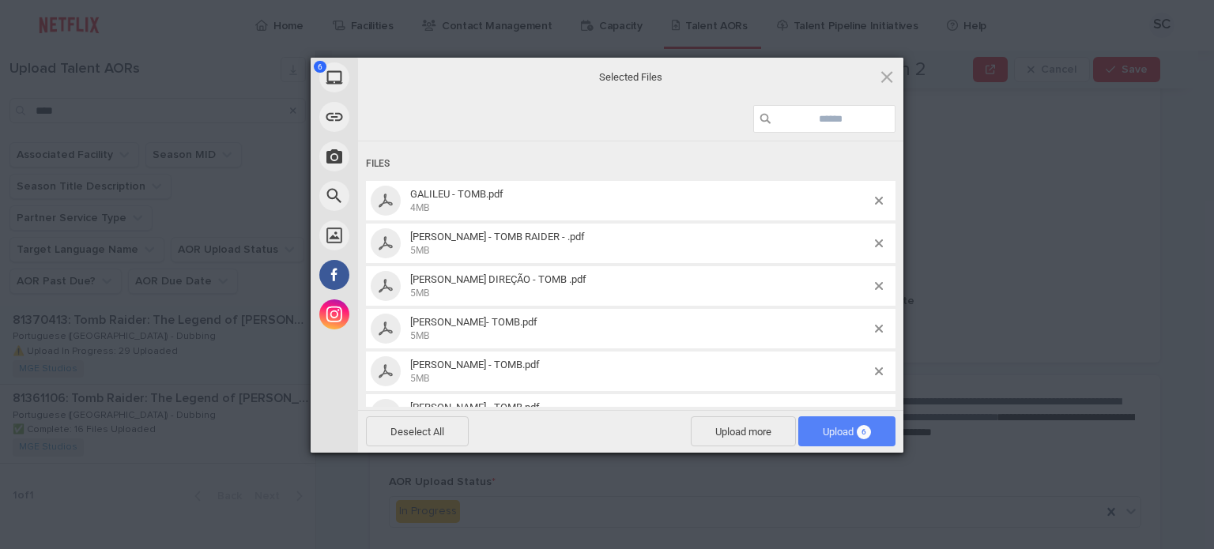
click at [857, 430] on span "6" at bounding box center [864, 432] width 14 height 14
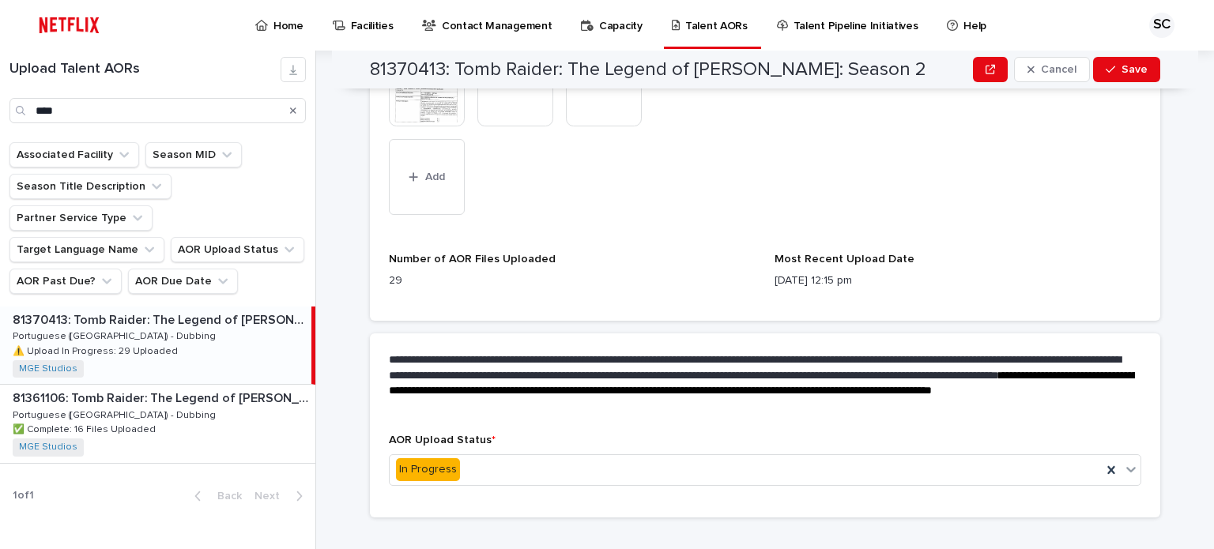
scroll to position [973, 0]
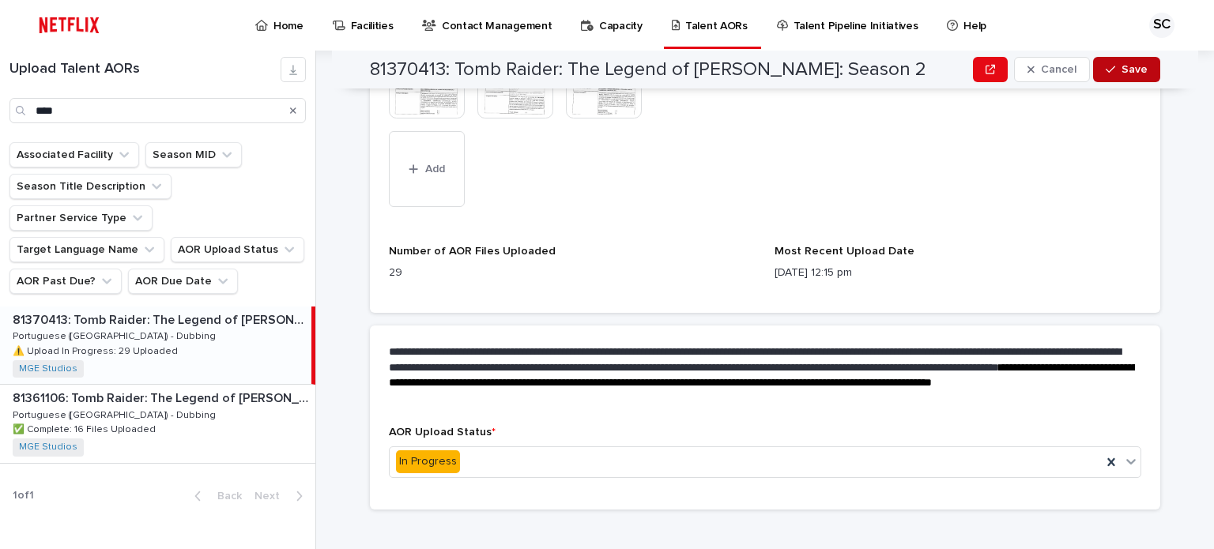
click at [1121, 70] on span "Save" at bounding box center [1134, 69] width 26 height 11
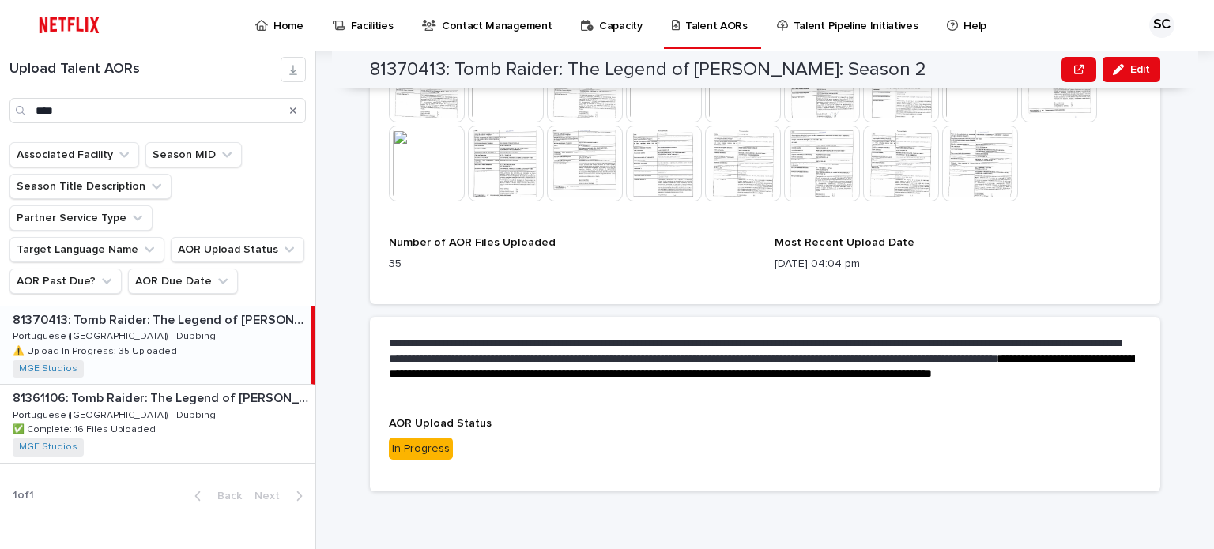
scroll to position [755, 0]
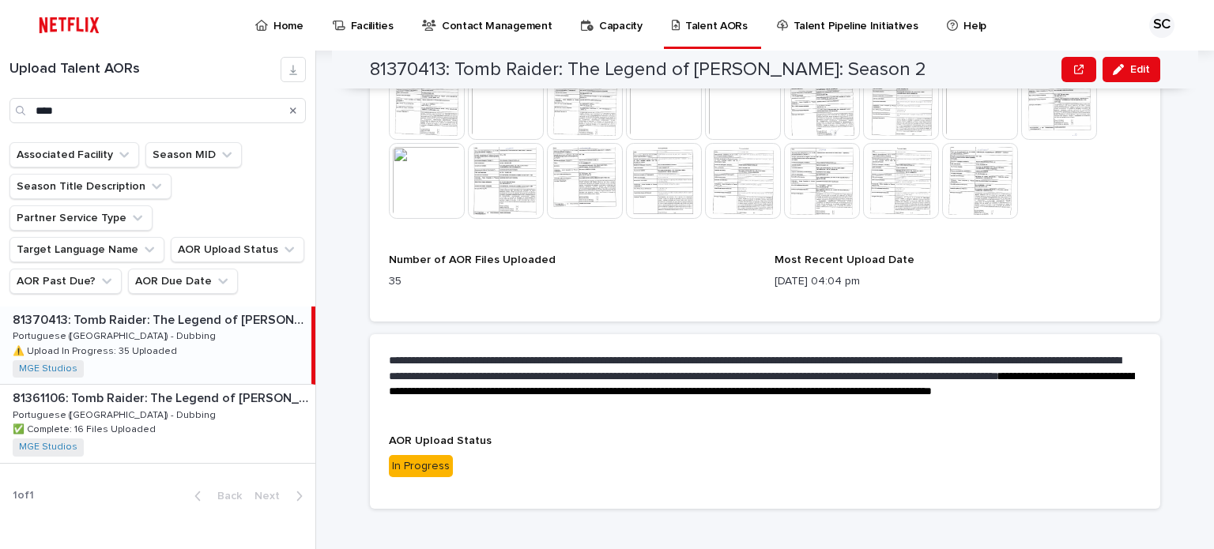
click at [1177, 151] on div "**********" at bounding box center [774, 300] width 879 height 499
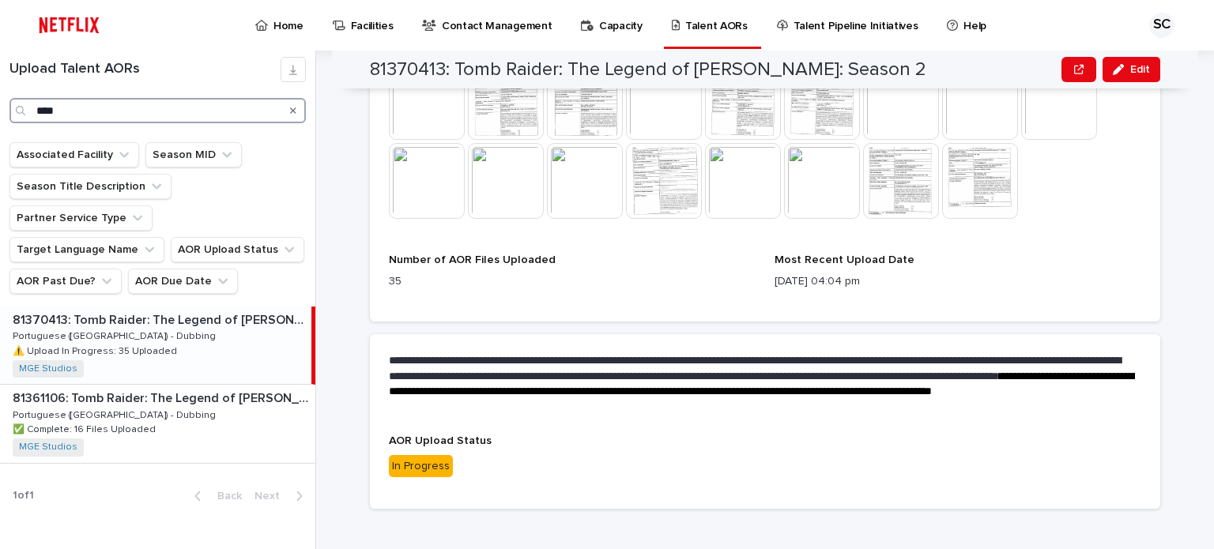
drag, startPoint x: 65, startPoint y: 108, endPoint x: 0, endPoint y: 113, distance: 65.0
click at [0, 113] on div "Upload Talent AORs ****" at bounding box center [157, 90] width 315 height 66
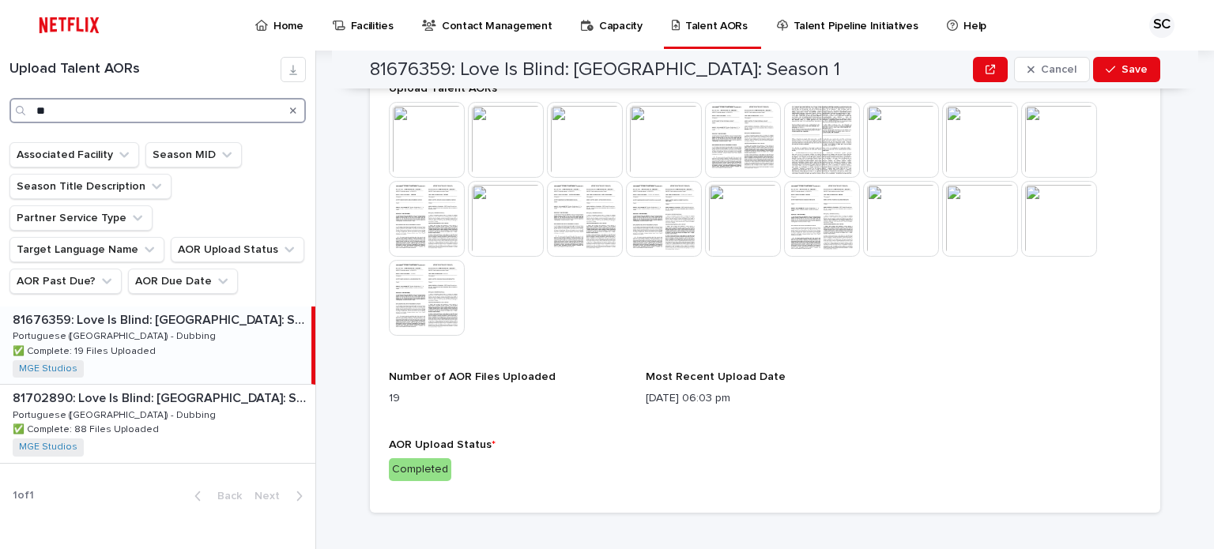
scroll to position [600, 0]
click at [221, 387] on div "81702890: Love Is Blind: [GEOGRAPHIC_DATA]: Season 2 81702890: Love Is Blind: […" at bounding box center [157, 423] width 315 height 77
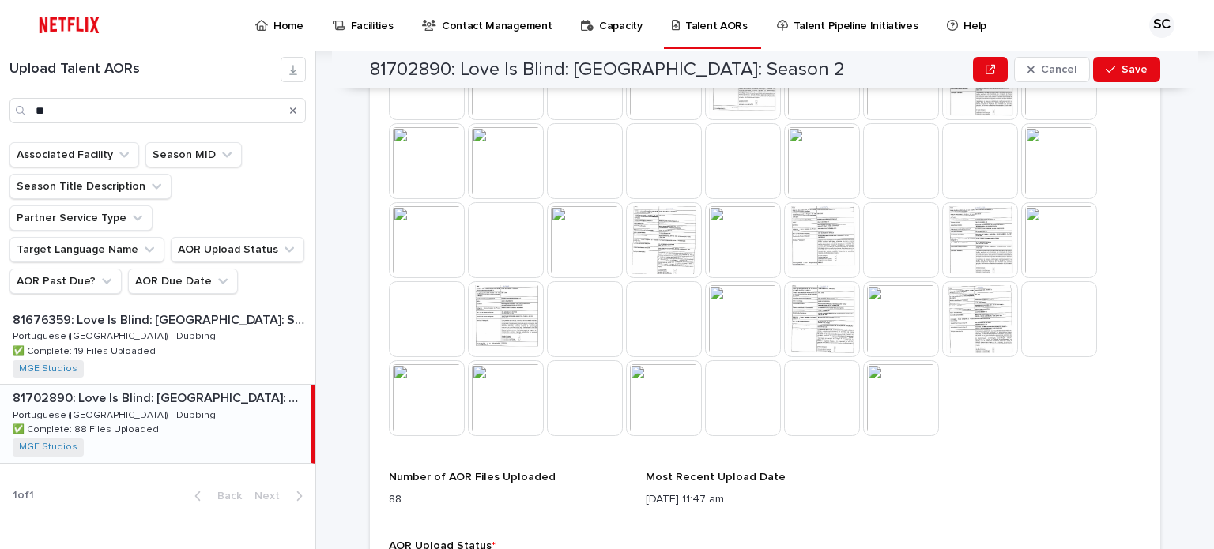
scroll to position [1062, 0]
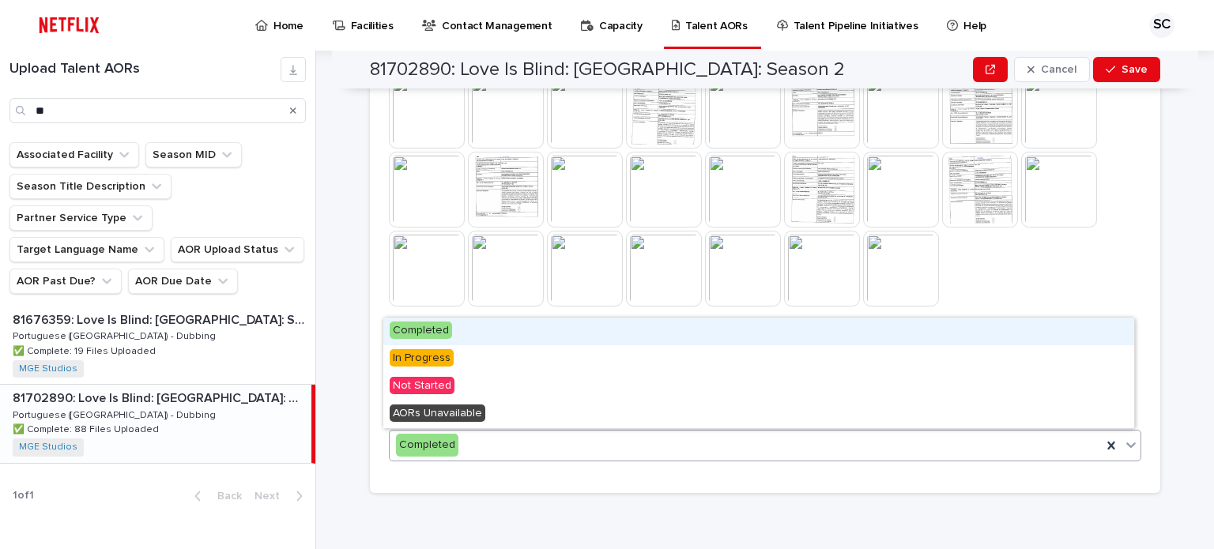
drag, startPoint x: 483, startPoint y: 449, endPoint x: 479, endPoint y: 435, distance: 14.0
click at [482, 445] on div "Completed" at bounding box center [746, 445] width 712 height 26
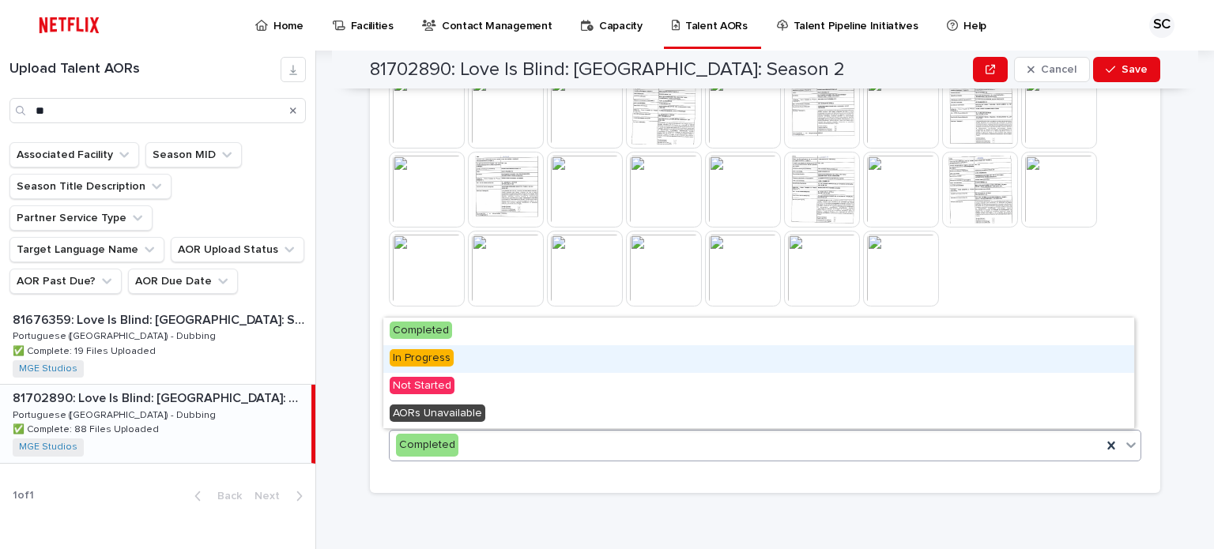
click at [455, 354] on div "In Progress" at bounding box center [758, 359] width 751 height 28
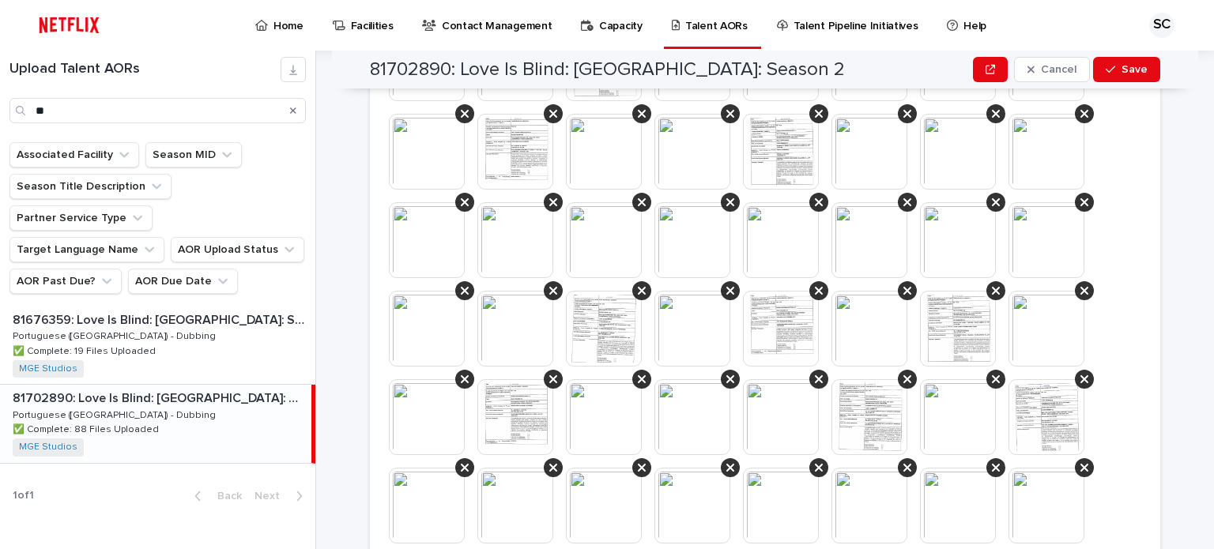
scroll to position [1504, 0]
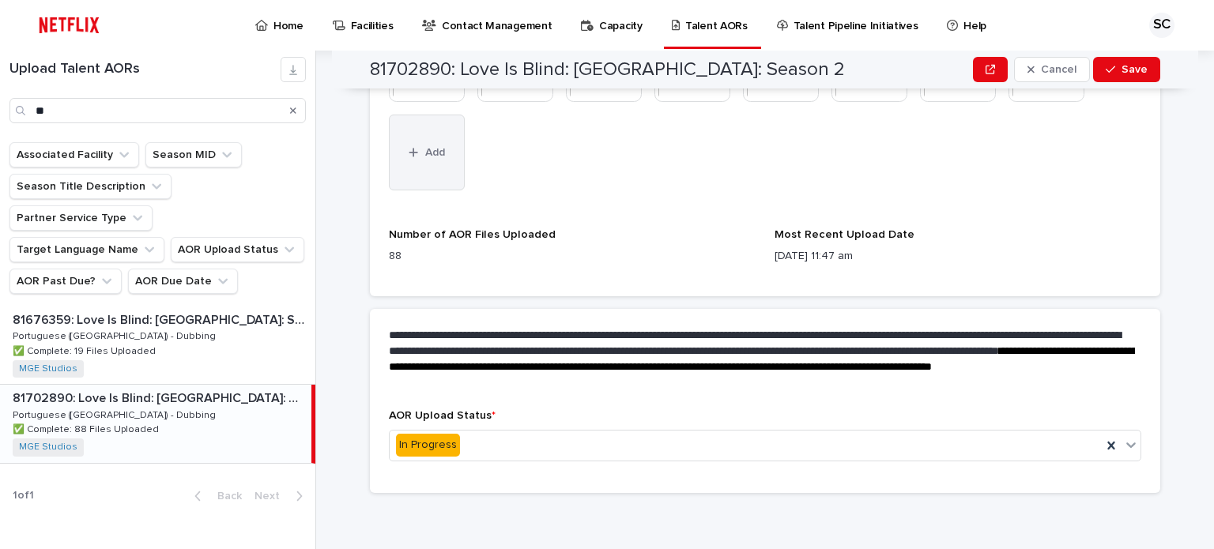
click at [436, 171] on button "Add" at bounding box center [427, 153] width 76 height 76
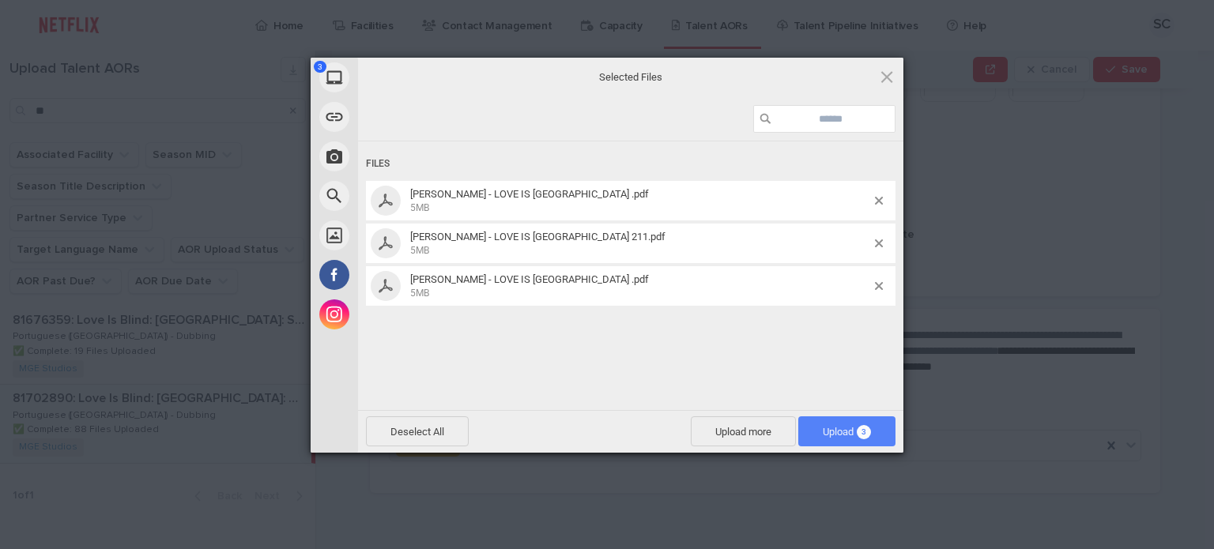
click at [837, 435] on span "Upload 3" at bounding box center [847, 432] width 48 height 12
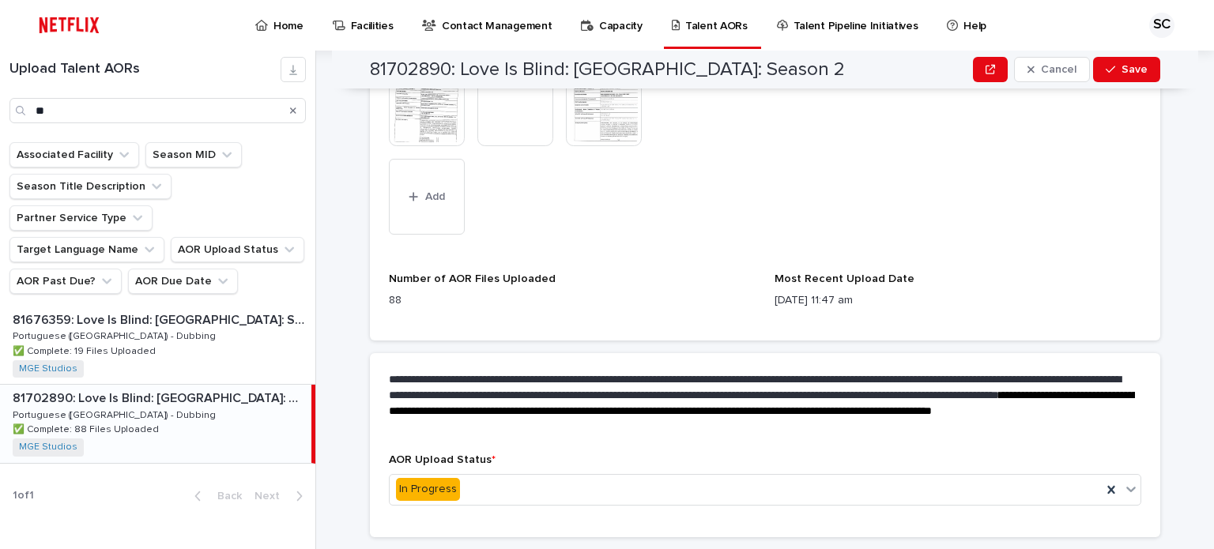
scroll to position [1592, 0]
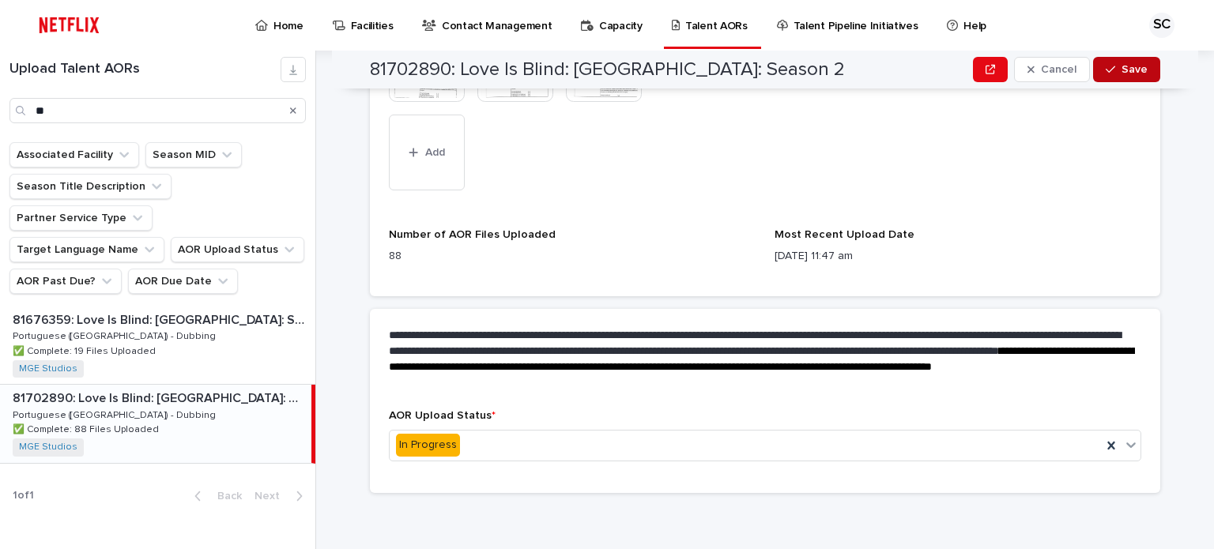
click at [1133, 74] on span "Save" at bounding box center [1134, 69] width 26 height 11
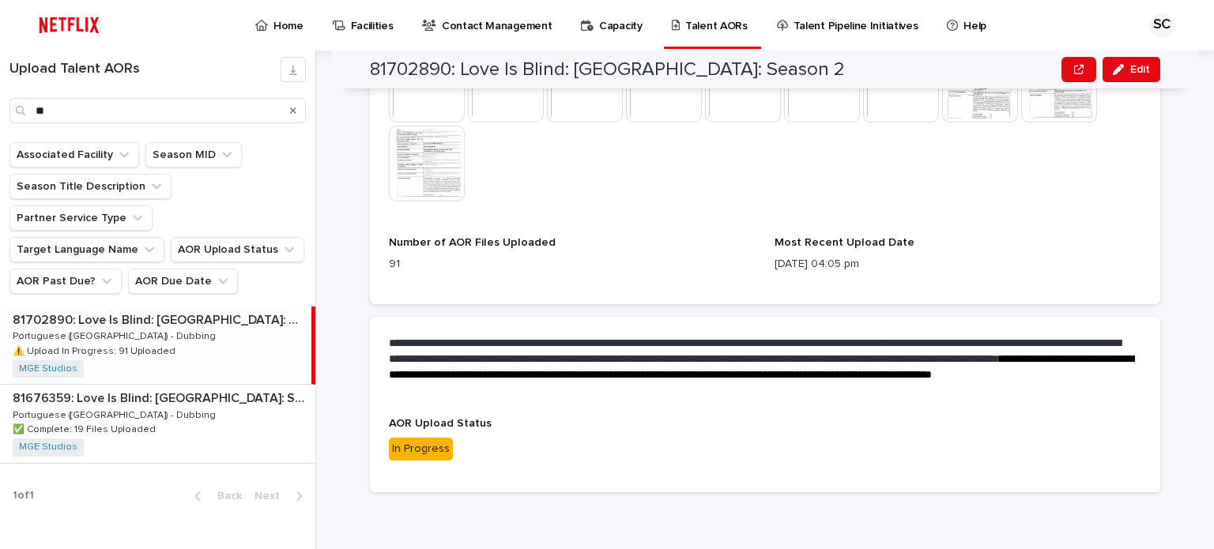
scroll to position [1309, 0]
click at [1134, 75] on button "Edit" at bounding box center [1131, 69] width 58 height 25
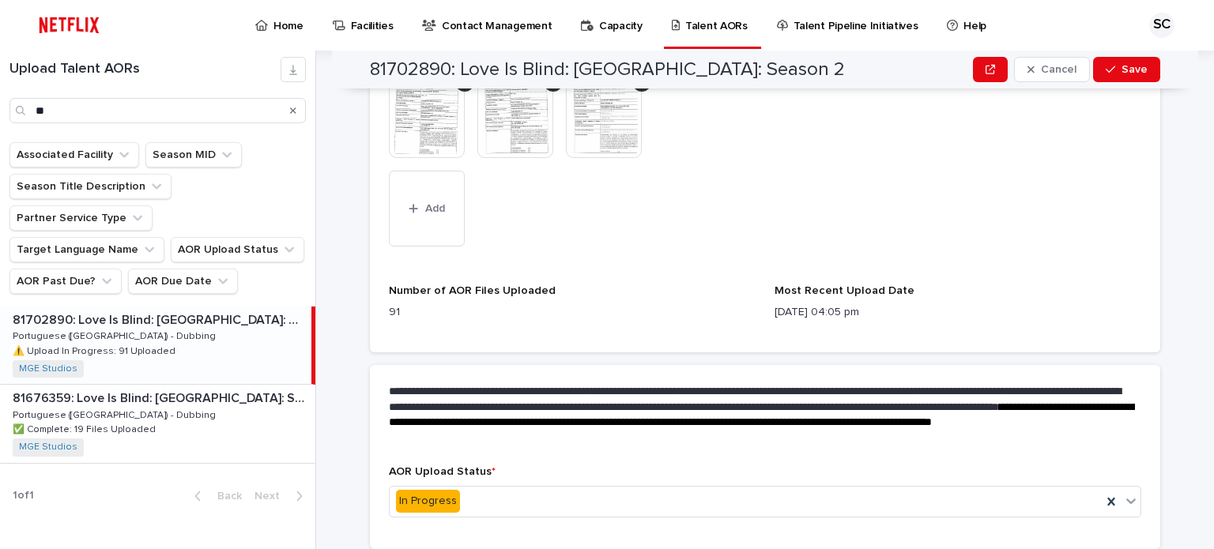
scroll to position [1626, 0]
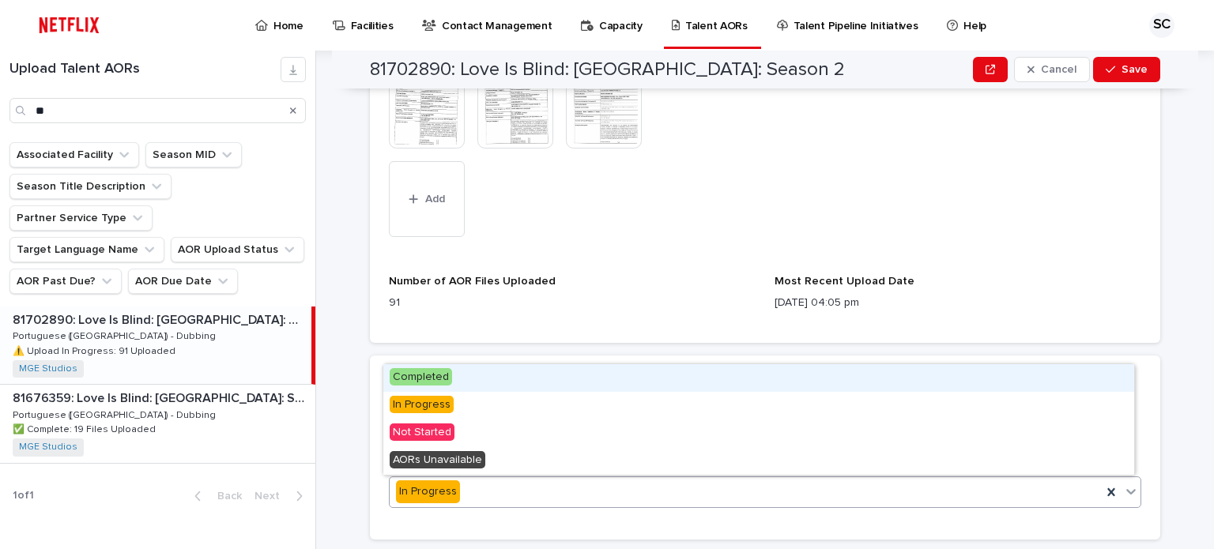
click at [515, 484] on div "In Progress" at bounding box center [746, 492] width 712 height 26
click at [526, 379] on div "Completed" at bounding box center [758, 378] width 751 height 28
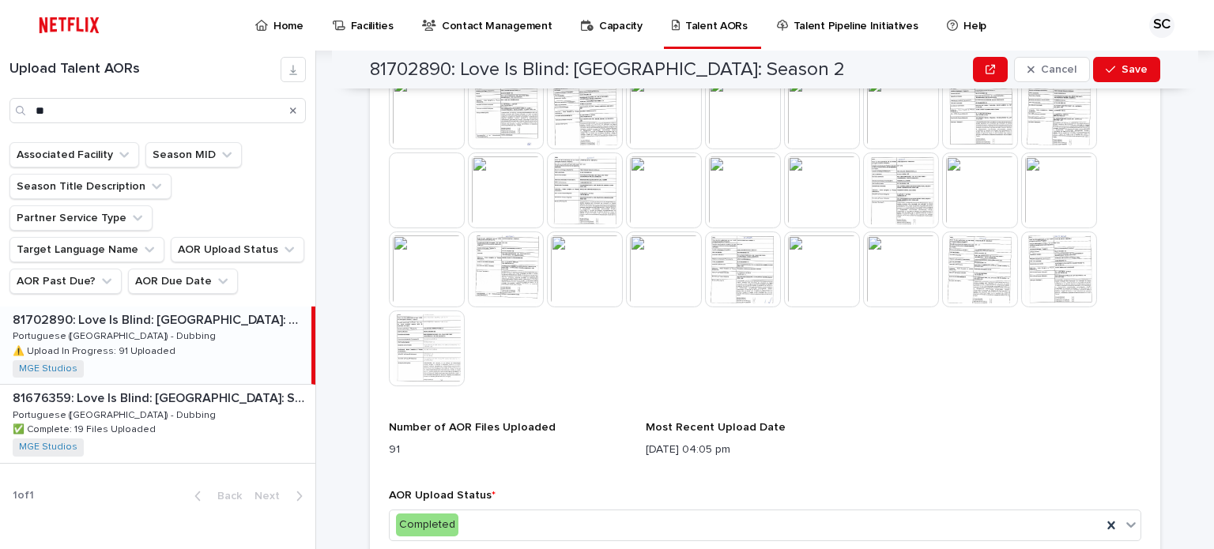
scroll to position [1220, 0]
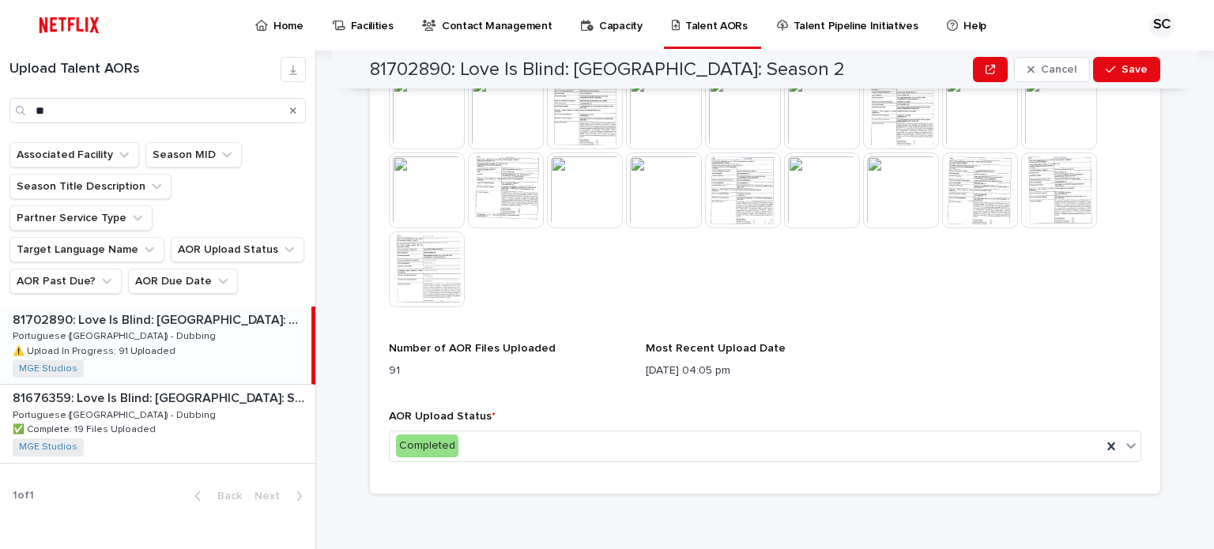
drag, startPoint x: 1143, startPoint y: 73, endPoint x: 1135, endPoint y: 97, distance: 25.0
click at [1143, 73] on button "Save" at bounding box center [1126, 69] width 67 height 25
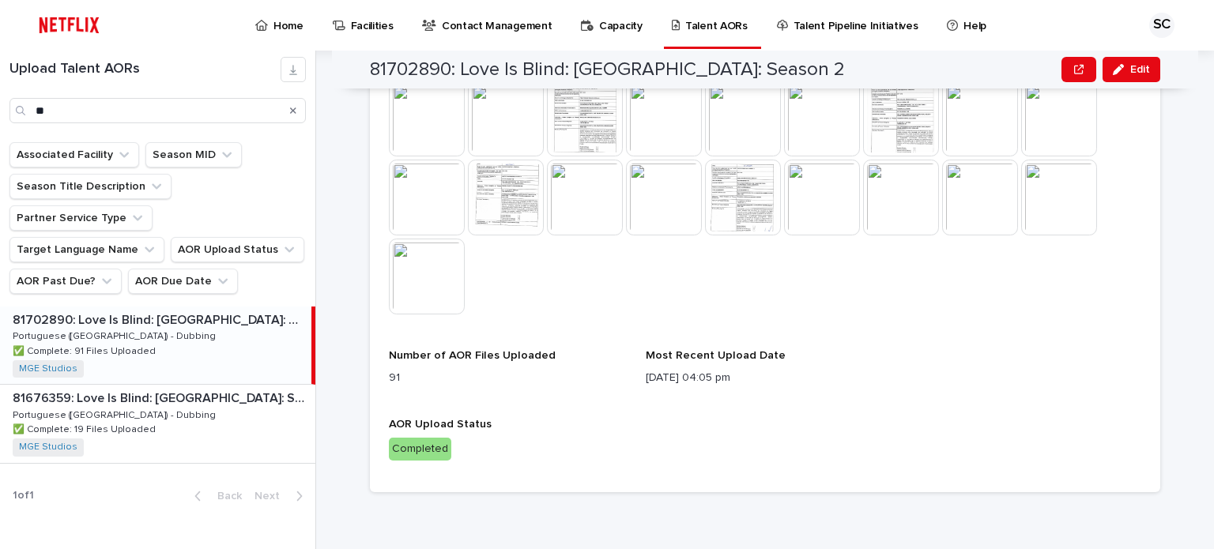
scroll to position [1132, 0]
click at [1177, 183] on div "**********" at bounding box center [774, 300] width 879 height 499
drag, startPoint x: 73, startPoint y: 104, endPoint x: 0, endPoint y: 104, distance: 73.5
click at [0, 104] on div "Upload Talent AORs **" at bounding box center [157, 90] width 315 height 66
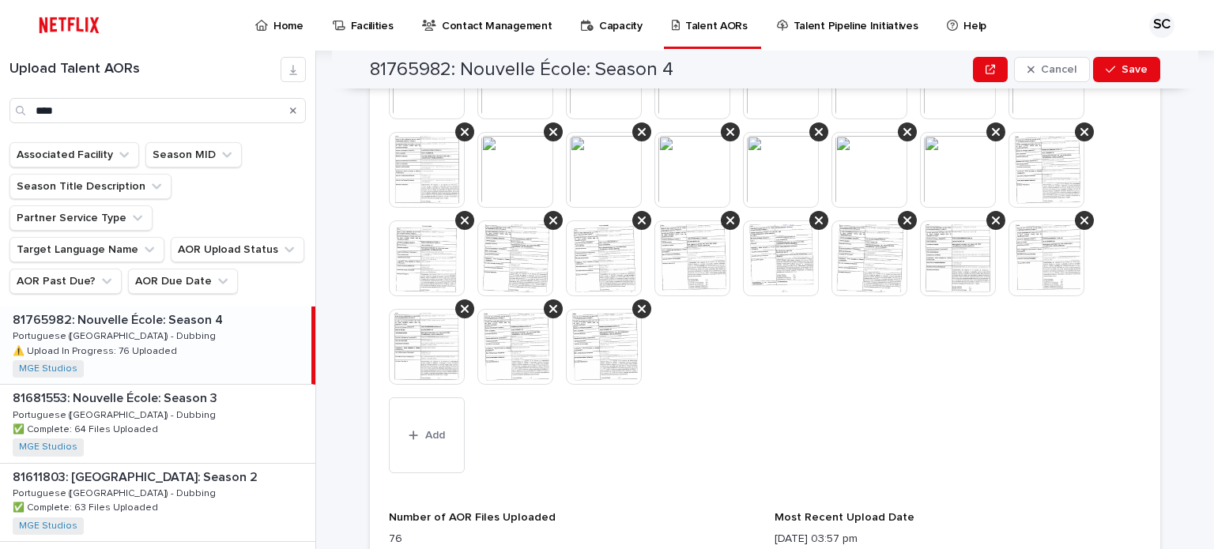
click at [256, 317] on div "81765982: Nouvelle École: Season 4 81765982: Nouvelle École: Season 4 Portugues…" at bounding box center [155, 345] width 311 height 77
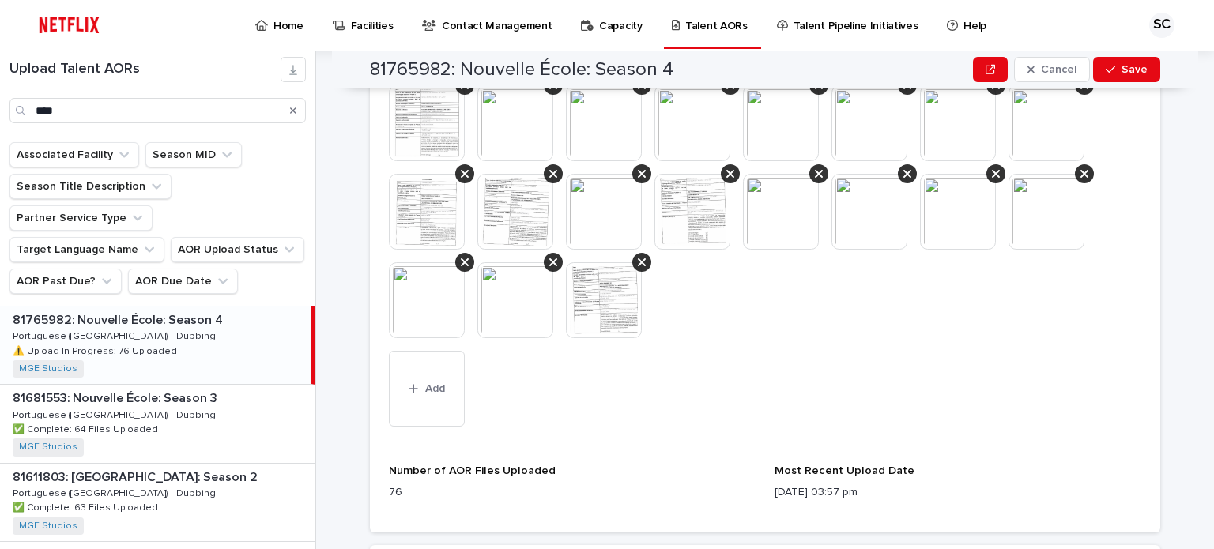
scroll to position [1211, 0]
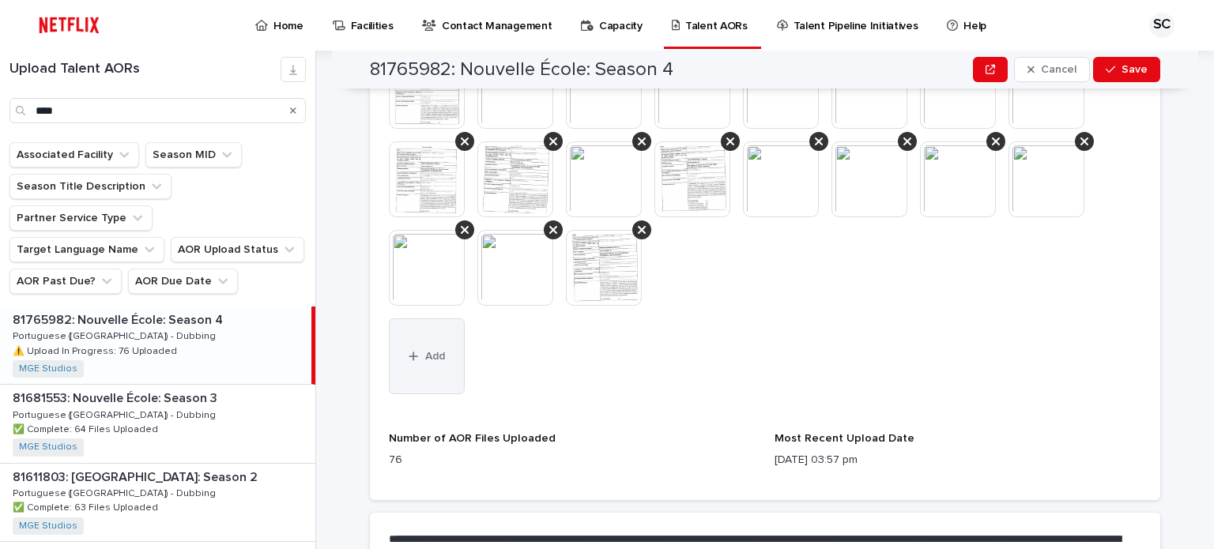
click at [416, 355] on div "button" at bounding box center [417, 356] width 16 height 11
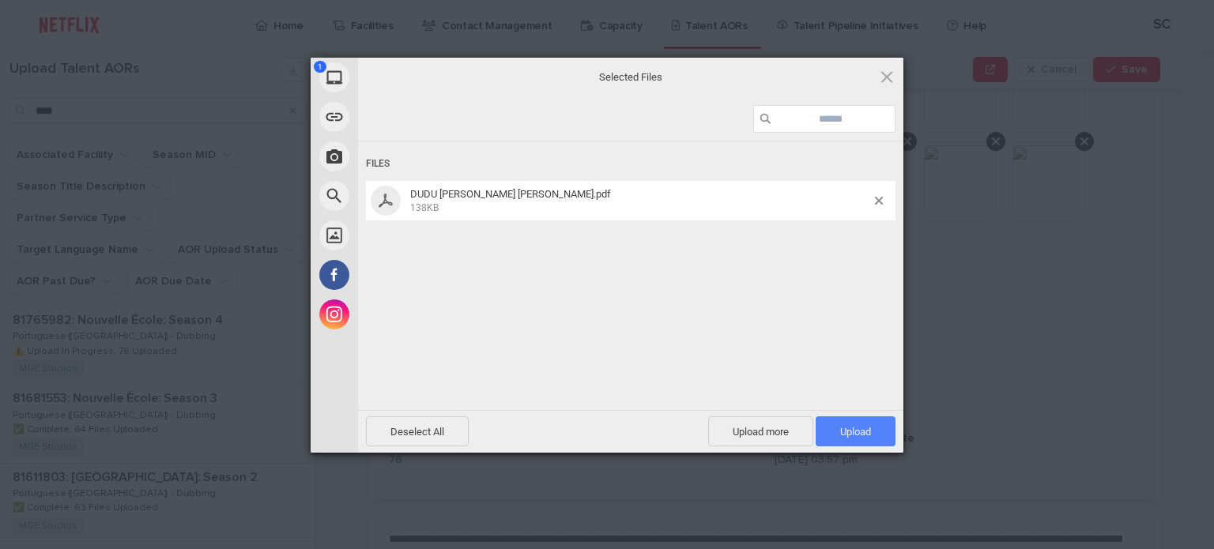
click at [848, 424] on span "Upload 1" at bounding box center [856, 431] width 80 height 30
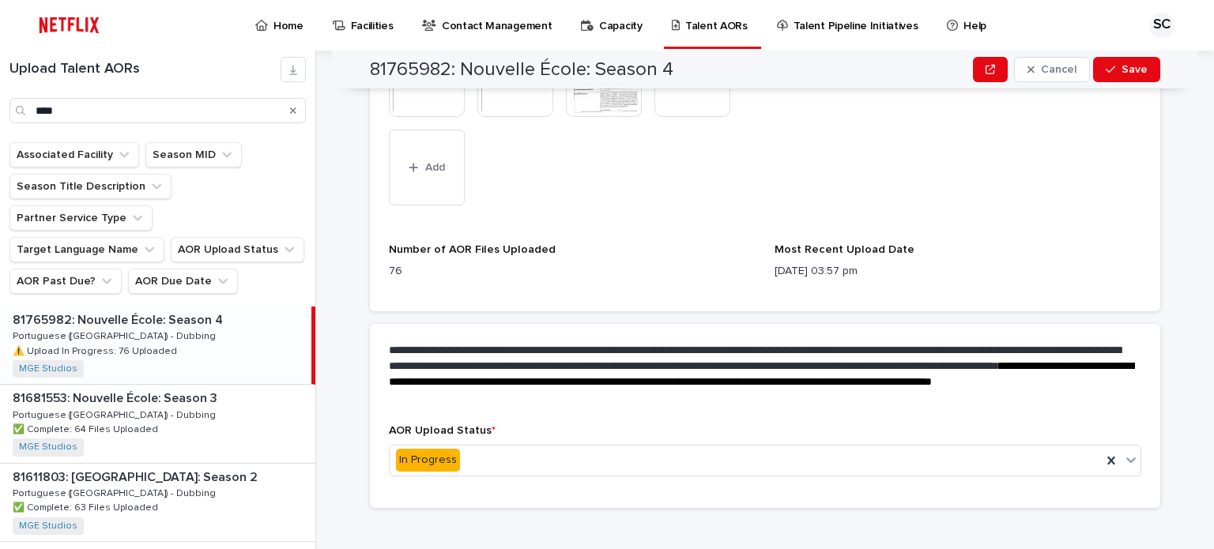
scroll to position [1415, 0]
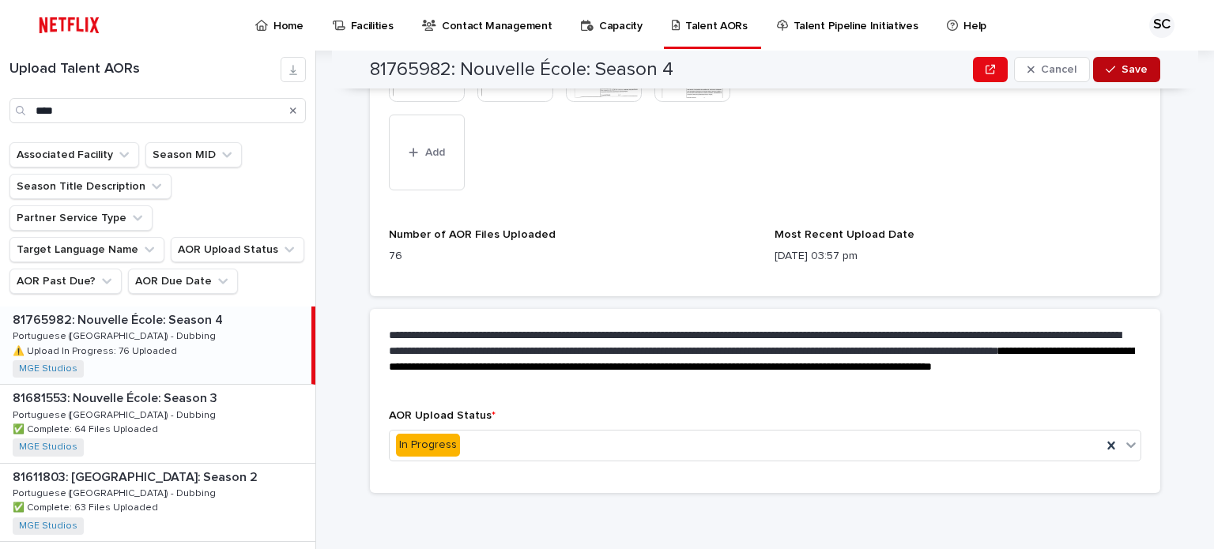
click at [1100, 75] on button "Save" at bounding box center [1126, 69] width 67 height 25
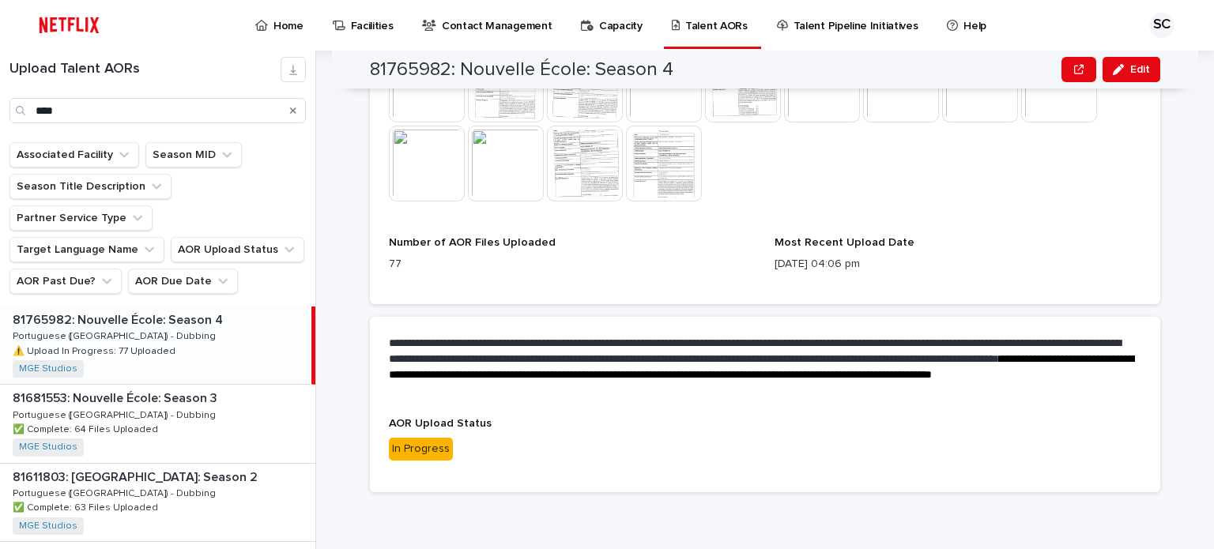
scroll to position [1151, 0]
drag, startPoint x: 1171, startPoint y: 251, endPoint x: 578, endPoint y: 189, distance: 596.0
click at [1166, 251] on div "**********" at bounding box center [774, 300] width 879 height 499
drag, startPoint x: 74, startPoint y: 110, endPoint x: 0, endPoint y: 87, distance: 77.7
click at [0, 87] on div "Upload Talent AORs ****" at bounding box center [157, 90] width 315 height 66
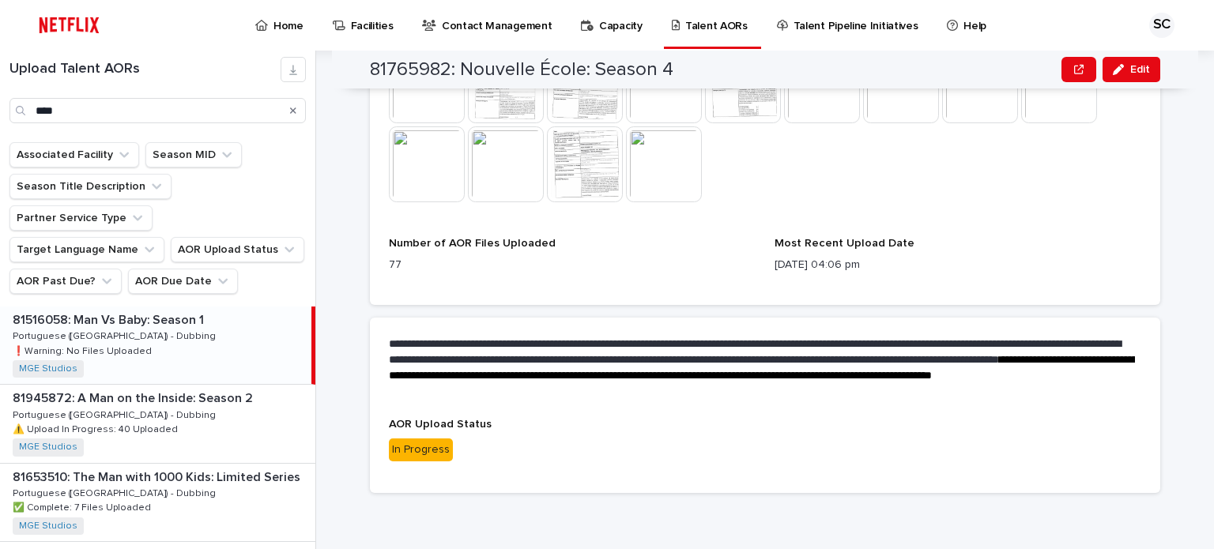
click at [126, 328] on p "Portuguese ([GEOGRAPHIC_DATA]) - Dubbing" at bounding box center [116, 335] width 206 height 14
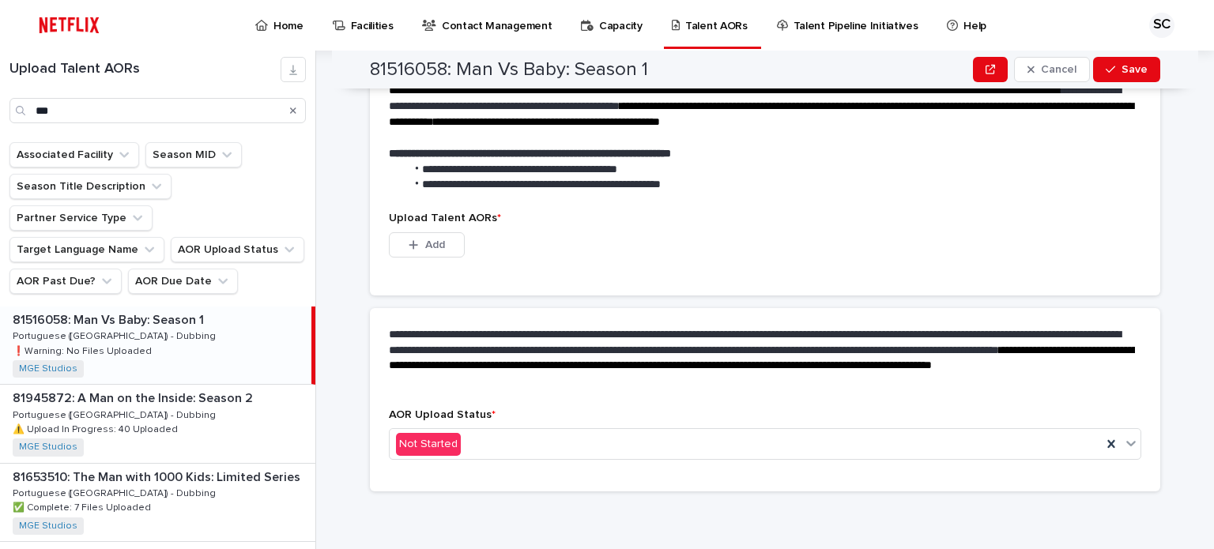
scroll to position [397, 0]
click at [462, 439] on div "Not Started" at bounding box center [746, 445] width 712 height 26
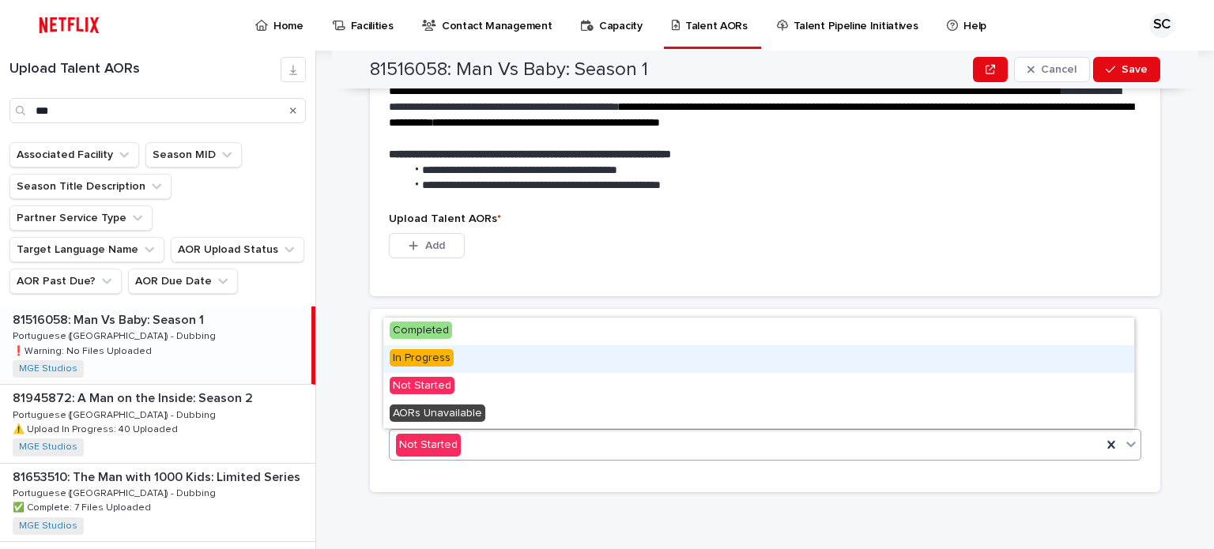
click at [458, 363] on div "In Progress" at bounding box center [758, 359] width 751 height 28
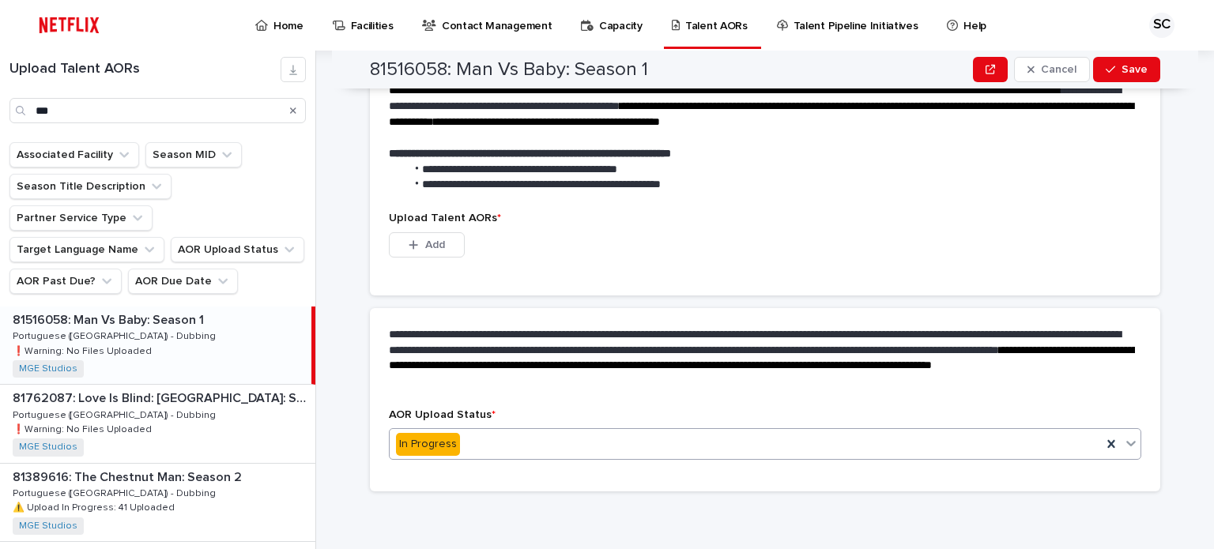
scroll to position [320, 0]
drag, startPoint x: 435, startPoint y: 240, endPoint x: 492, endPoint y: 307, distance: 88.0
click at [435, 241] on span "Add" at bounding box center [435, 245] width 20 height 11
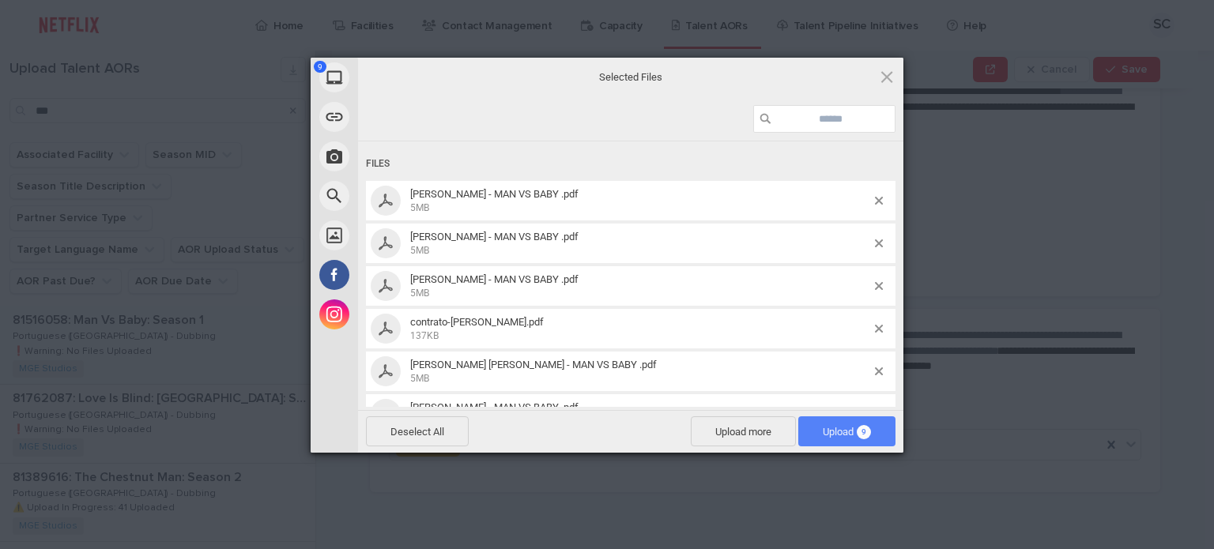
click at [866, 433] on span "9" at bounding box center [864, 432] width 14 height 14
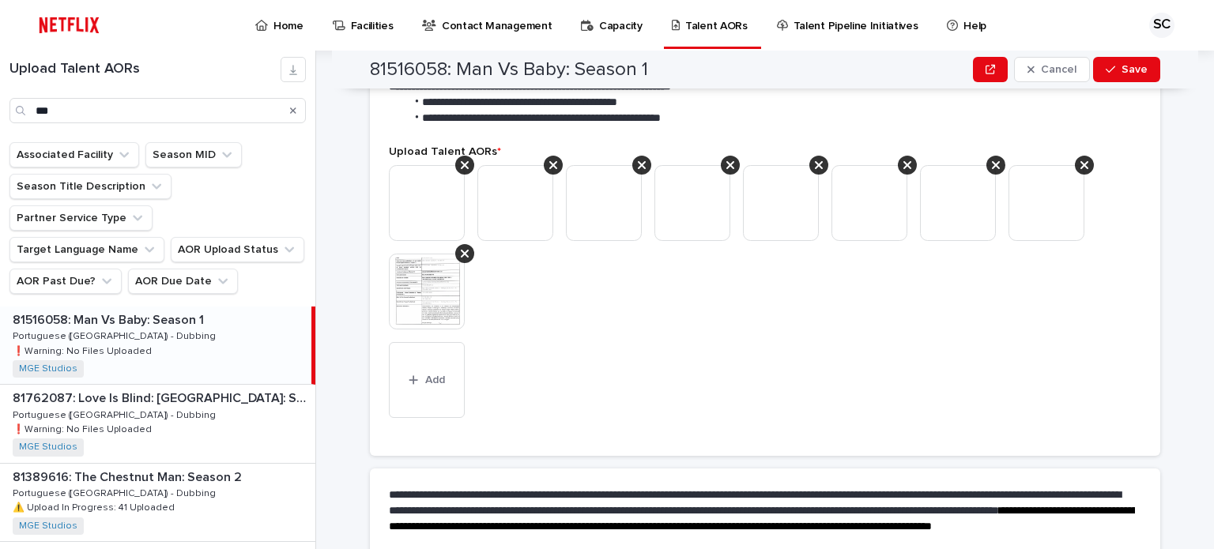
scroll to position [639, 0]
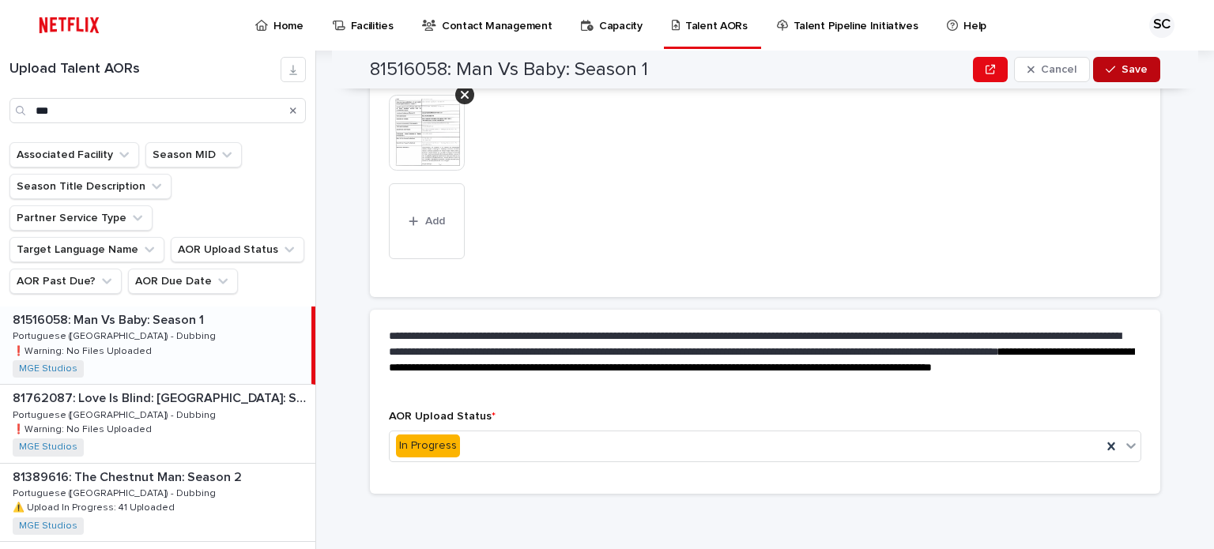
click at [1137, 73] on span "Save" at bounding box center [1134, 69] width 26 height 11
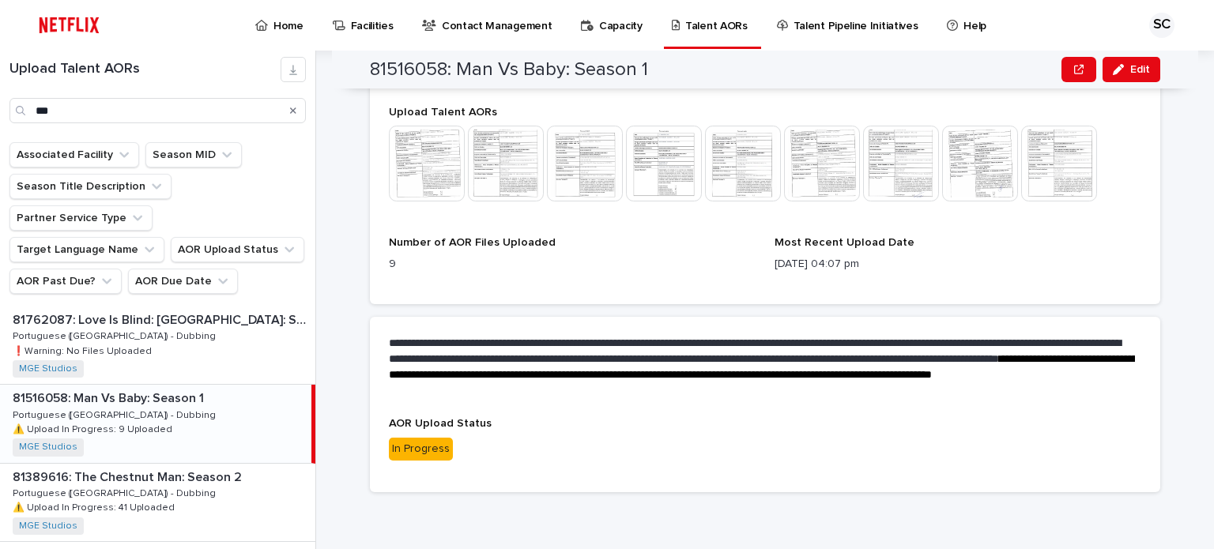
scroll to position [484, 0]
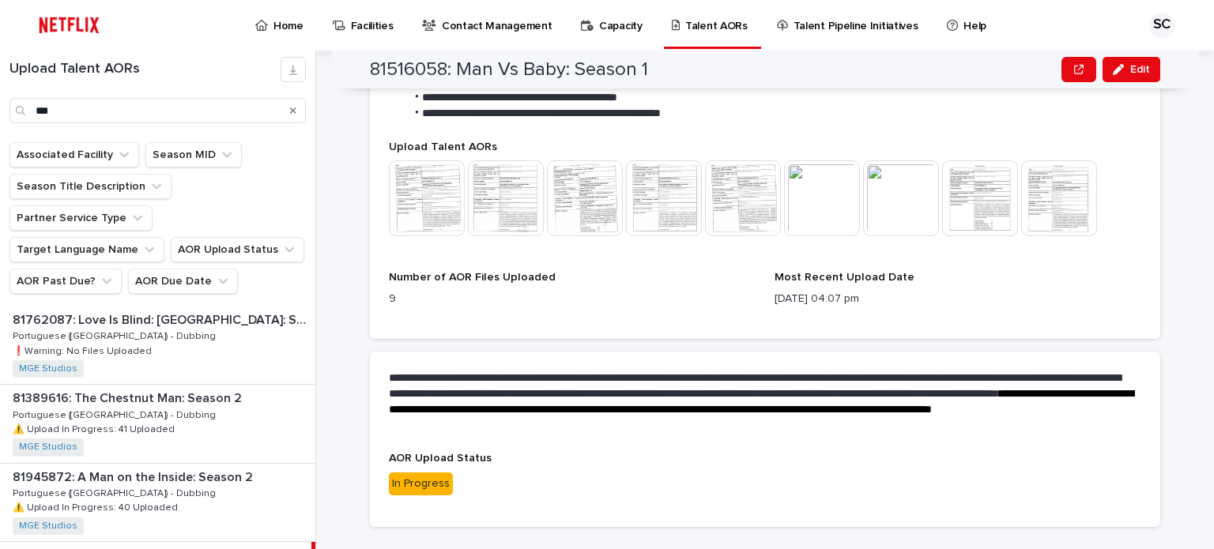
drag, startPoint x: 1174, startPoint y: 182, endPoint x: 1147, endPoint y: 182, distance: 26.1
click at [1158, 182] on div "**********" at bounding box center [774, 300] width 879 height 499
drag, startPoint x: 38, startPoint y: 97, endPoint x: 0, endPoint y: 85, distance: 40.0
click at [0, 85] on div "Upload Talent AORs ***" at bounding box center [157, 90] width 315 height 66
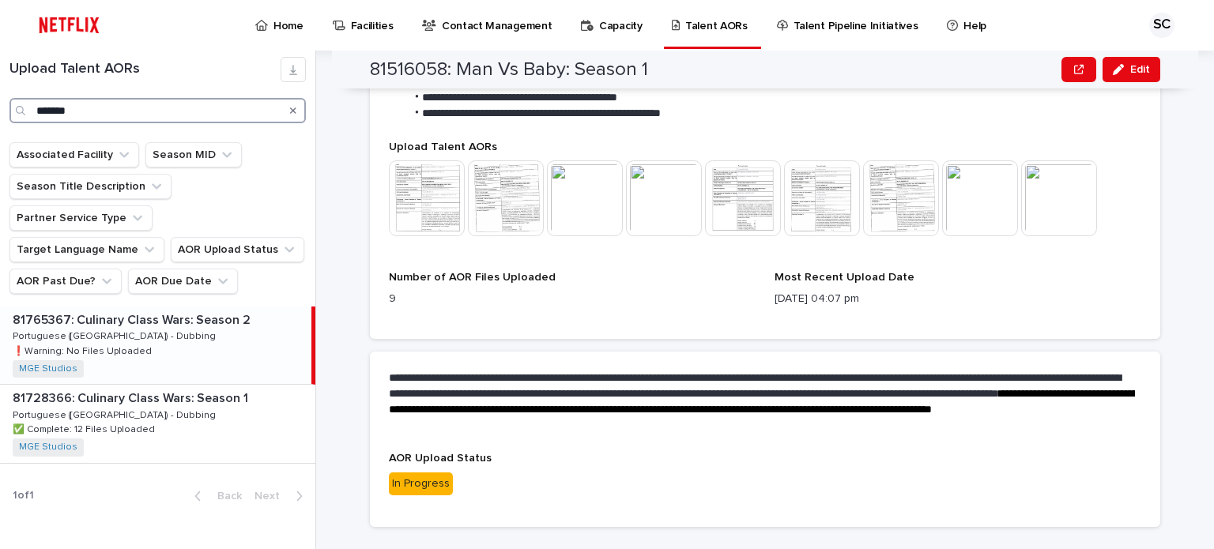
type input "*******"
click at [263, 307] on div "81765367: Culinary Class Wars: Season 2 81765367: Culinary Class Wars: Season 2…" at bounding box center [155, 345] width 311 height 77
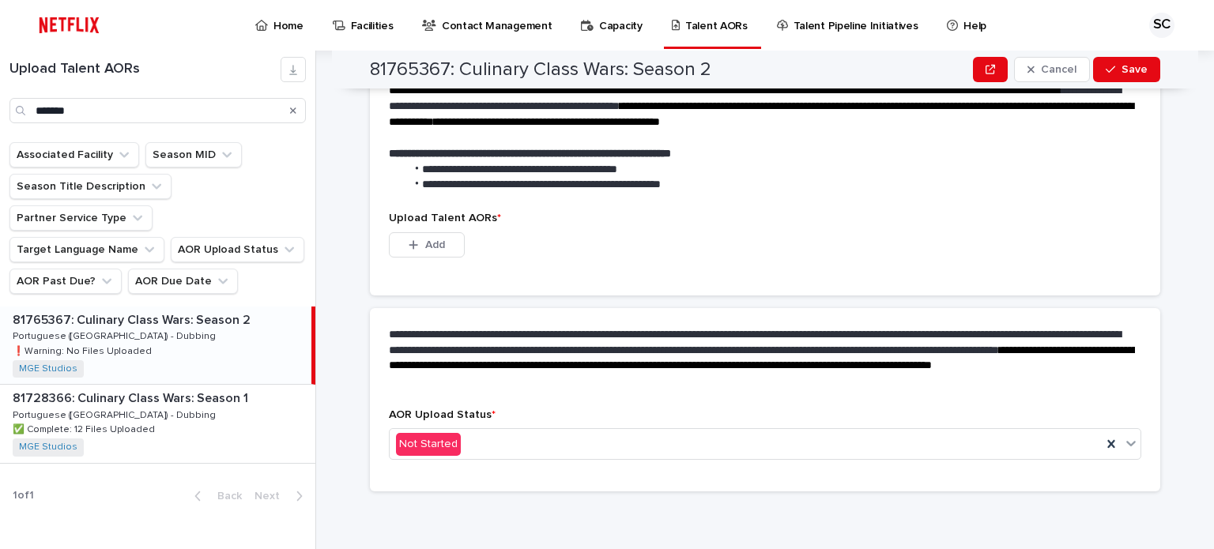
scroll to position [397, 0]
click at [439, 251] on button "Add" at bounding box center [427, 245] width 76 height 25
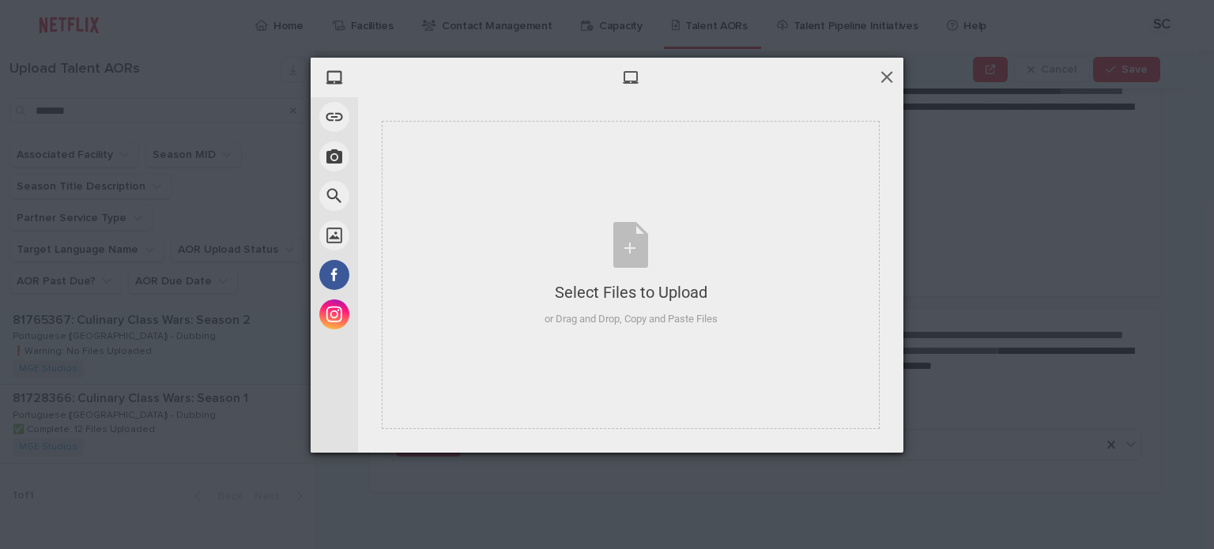
click at [893, 69] on span at bounding box center [886, 76] width 17 height 17
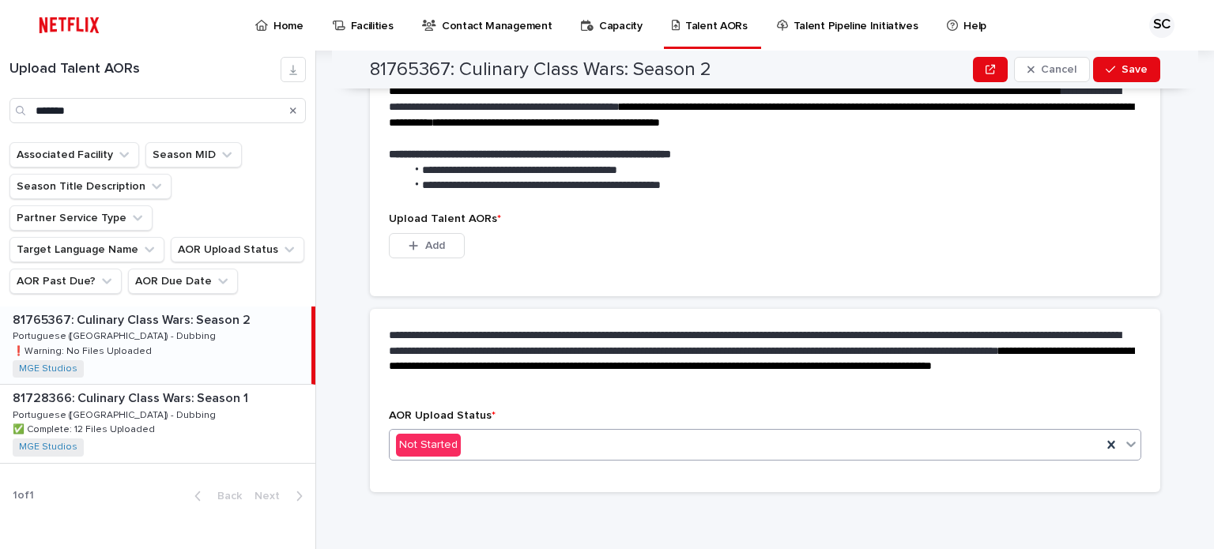
click at [458, 432] on div "Not Started" at bounding box center [765, 445] width 752 height 32
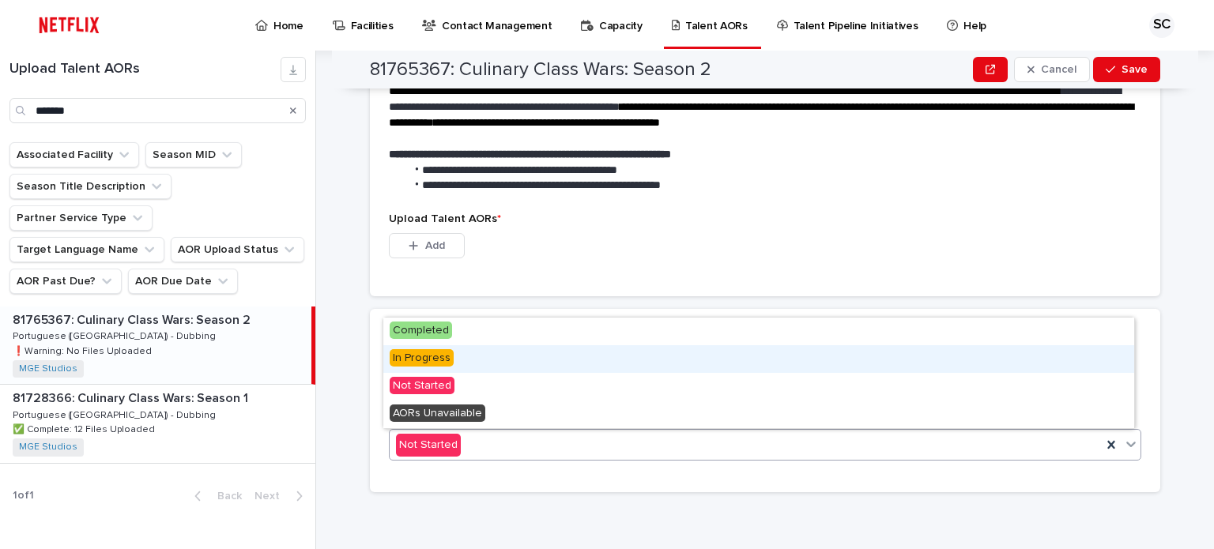
click at [462, 359] on div "In Progress" at bounding box center [758, 359] width 751 height 28
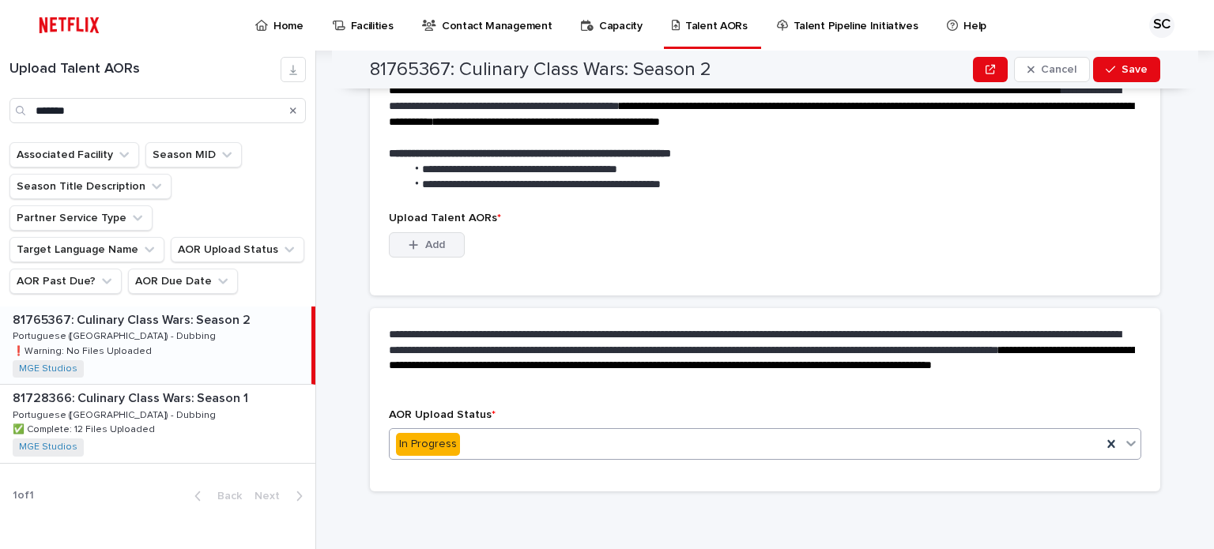
scroll to position [320, 0]
click at [440, 247] on button "Add" at bounding box center [427, 245] width 76 height 25
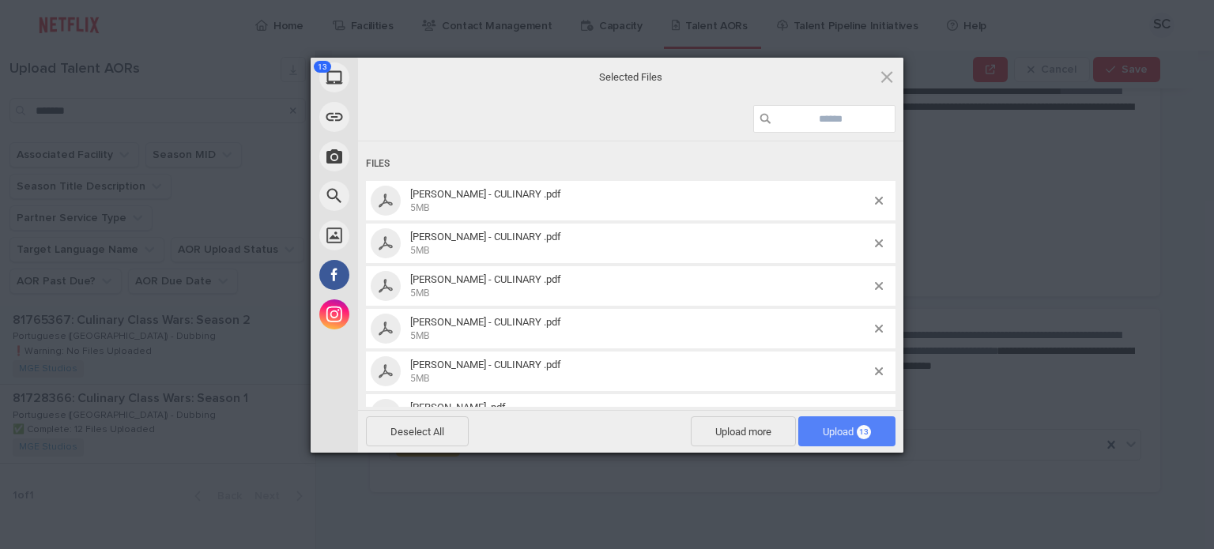
click at [845, 439] on span "Upload 13" at bounding box center [846, 431] width 97 height 30
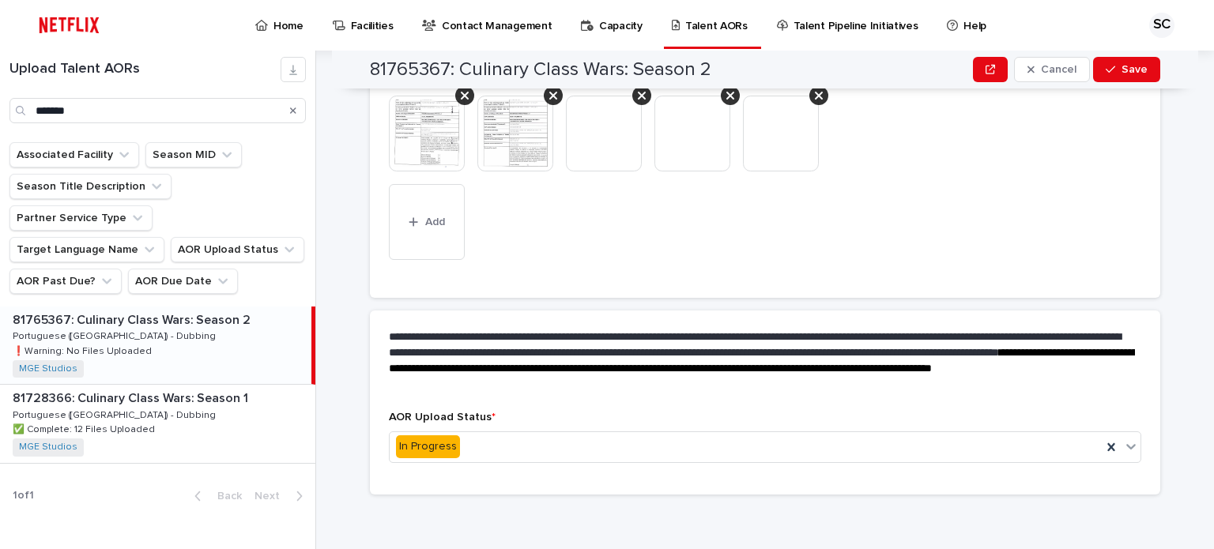
scroll to position [639, 0]
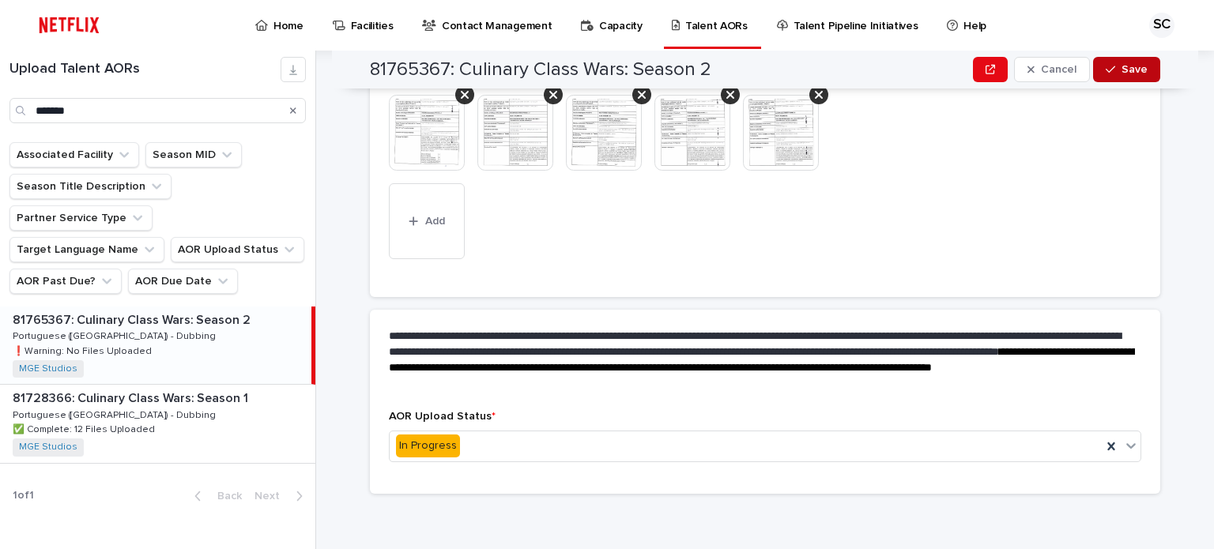
click at [1121, 74] on span "Save" at bounding box center [1134, 69] width 26 height 11
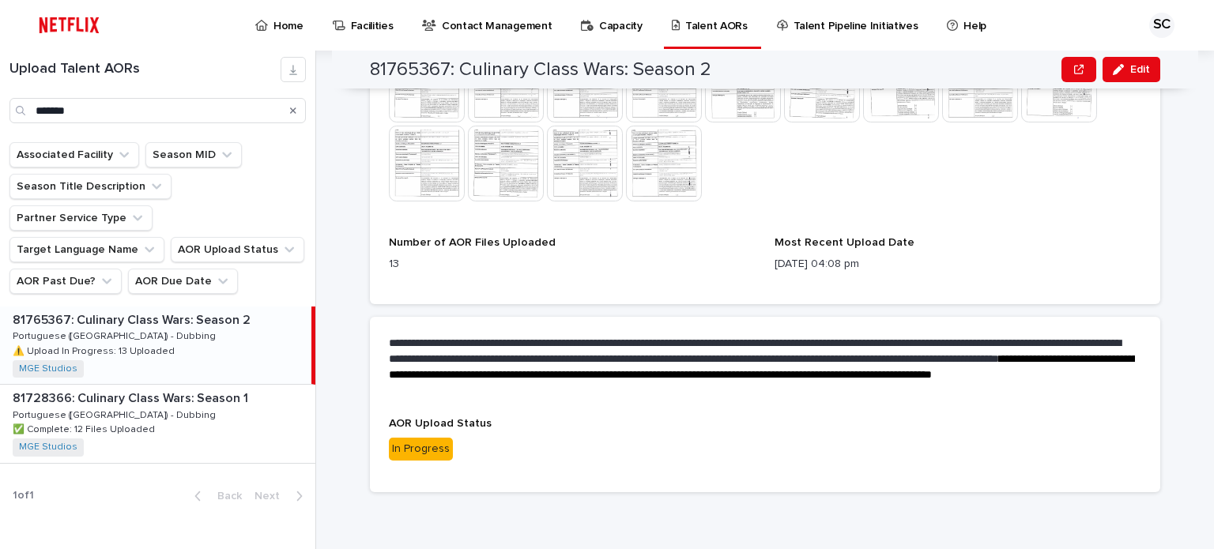
scroll to position [529, 0]
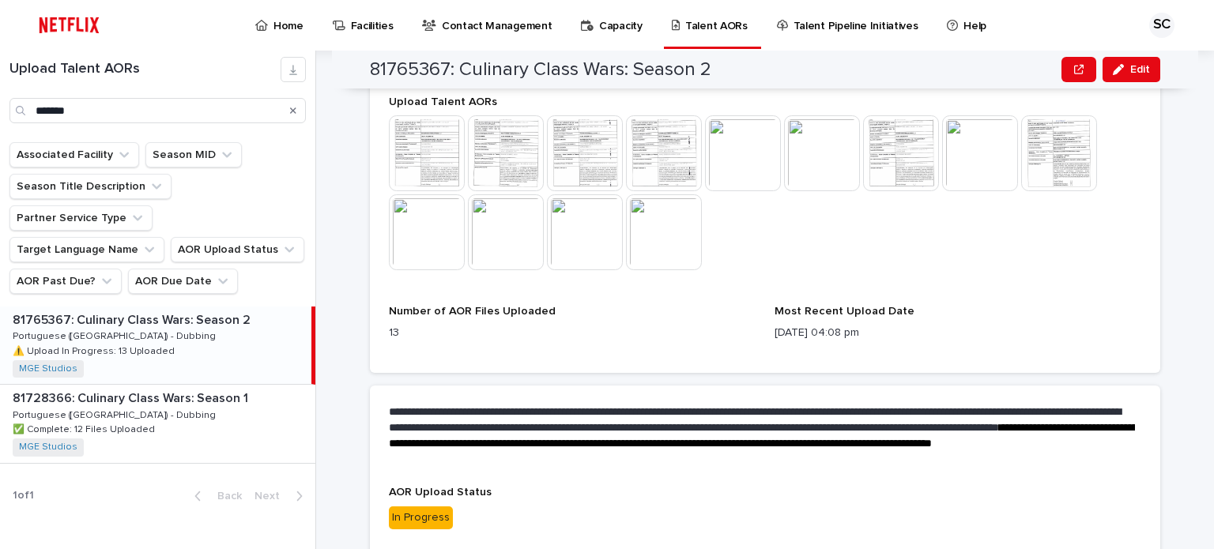
click at [273, 24] on p "Home" at bounding box center [288, 16] width 30 height 33
